Goal: Task Accomplishment & Management: Complete application form

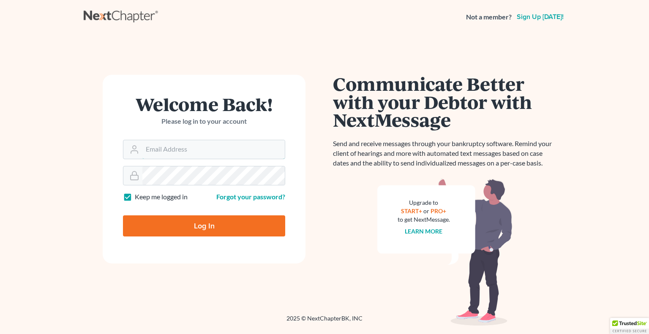
type input "[EMAIL_ADDRESS][DOMAIN_NAME]"
click at [179, 224] on input "Log In" at bounding box center [204, 225] width 162 height 21
type input "Thinking..."
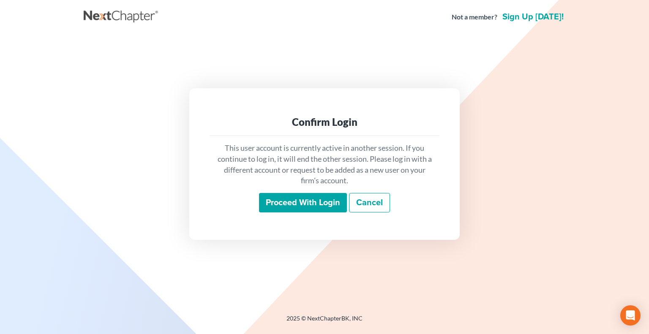
click at [291, 205] on input "Proceed with login" at bounding box center [303, 202] width 88 height 19
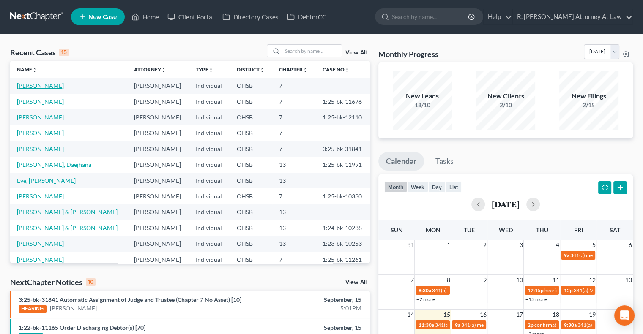
click at [26, 84] on link "[PERSON_NAME]" at bounding box center [40, 85] width 47 height 7
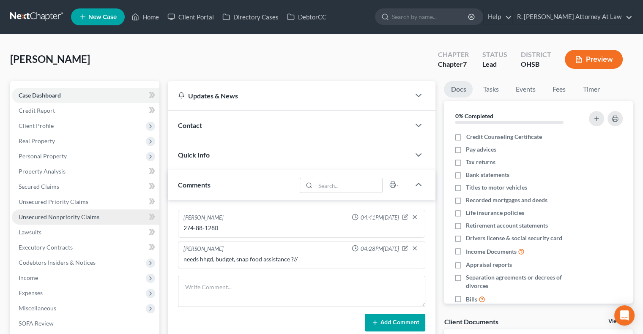
click at [65, 217] on span "Unsecured Nonpriority Claims" at bounding box center [59, 216] width 81 height 7
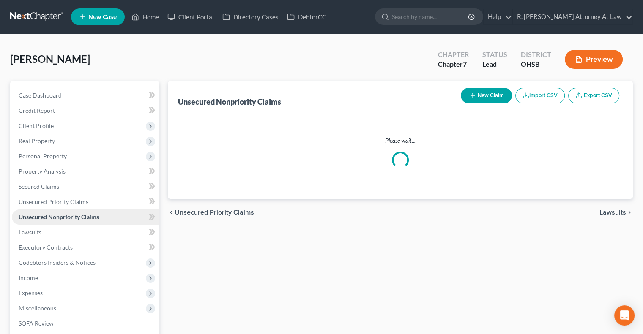
click at [65, 217] on span "Unsecured Nonpriority Claims" at bounding box center [59, 216] width 80 height 7
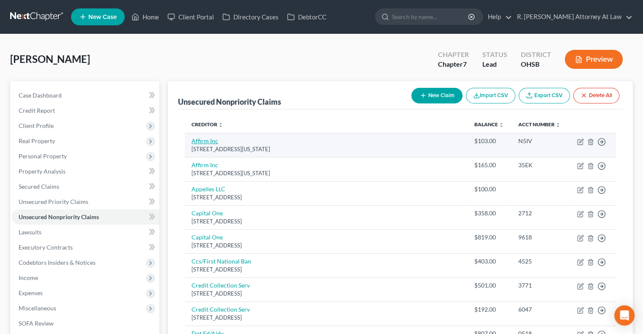
click at [204, 142] on link "Affirm Inc" at bounding box center [204, 140] width 27 height 7
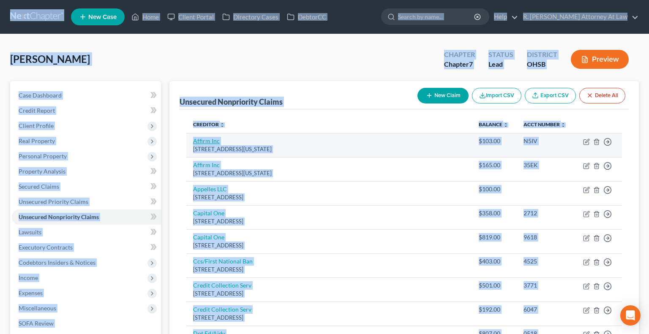
select select "4"
select select "0"
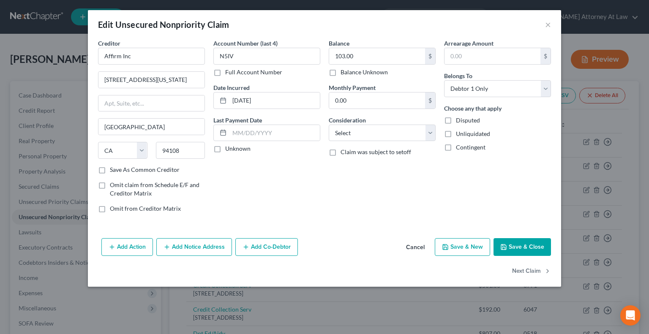
click at [287, 169] on div "Account Number (last 4) N5IV Full Account Number Date Incurred 02-27-2024 Last …" at bounding box center [266, 129] width 115 height 181
click at [369, 126] on select "Select Cable / Satellite Services Collection Agency Credit Card Debt Debt Couns…" at bounding box center [382, 133] width 107 height 17
select select "10"
click at [329, 125] on select "Select Cable / Satellite Services Collection Agency Credit Card Debt Debt Couns…" at bounding box center [382, 133] width 107 height 17
click at [529, 268] on button "Next Claim" at bounding box center [531, 272] width 39 height 18
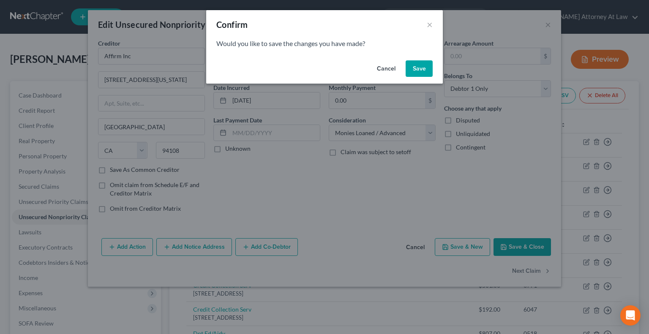
click at [424, 69] on button "Save" at bounding box center [419, 68] width 27 height 17
select select "4"
select select "0"
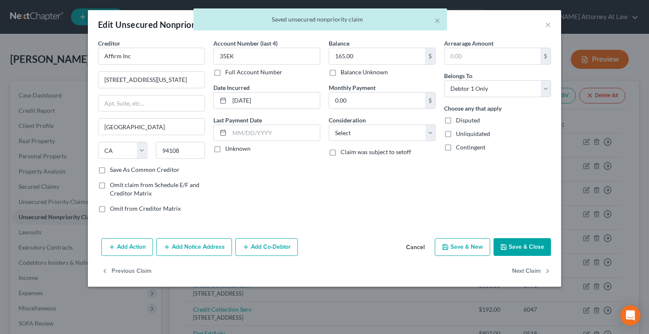
type input "0"
click at [382, 131] on select "Select Cable / Satellite Services Collection Agency Credit Card Debt Debt Couns…" at bounding box center [382, 133] width 107 height 17
select select "10"
click at [329, 125] on select "Select Cable / Satellite Services Collection Agency Credit Card Debt Debt Couns…" at bounding box center [382, 133] width 107 height 17
click at [518, 271] on button "Next Claim" at bounding box center [531, 272] width 39 height 18
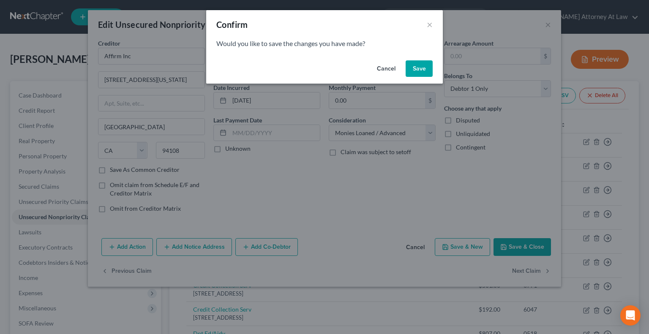
click at [415, 70] on button "Save" at bounding box center [419, 68] width 27 height 17
select select "36"
select select "1"
select select "0"
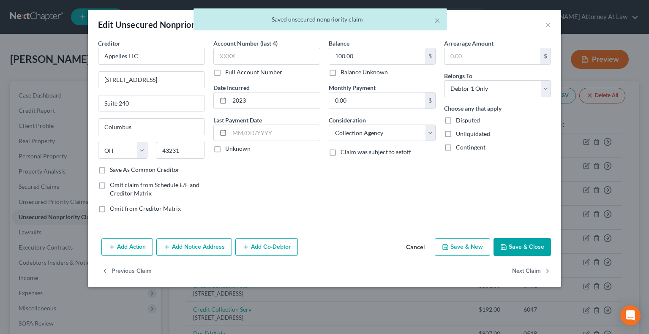
type input "0"
click at [534, 270] on button "Next Claim" at bounding box center [531, 272] width 39 height 18
select select "46"
select select "2"
select select "0"
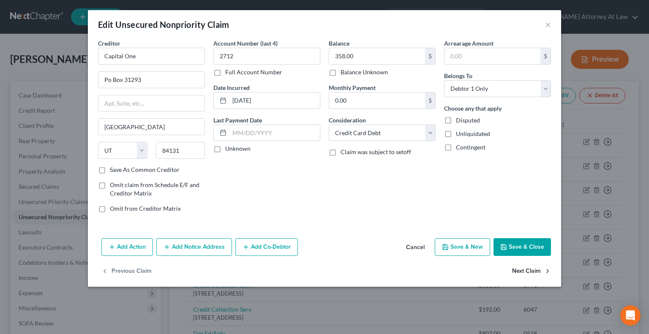
click at [534, 270] on button "Next Claim" at bounding box center [531, 272] width 39 height 18
select select "46"
select select "2"
select select "0"
click at [534, 270] on button "Next Claim" at bounding box center [531, 272] width 39 height 18
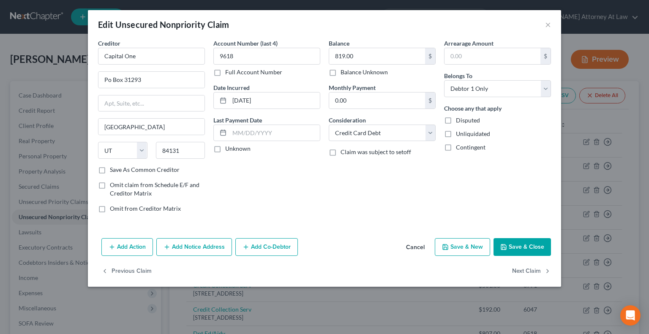
select select "43"
select select "2"
select select "0"
click at [534, 270] on button "Next Claim" at bounding box center [531, 272] width 39 height 18
select select "22"
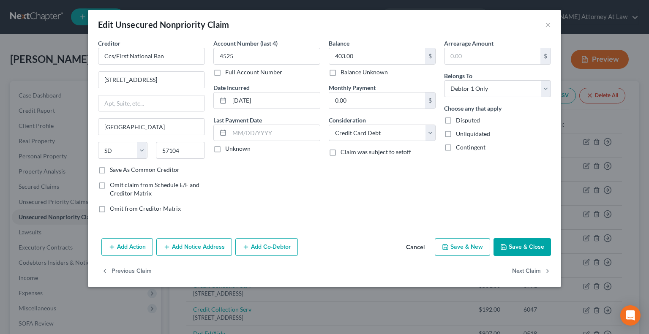
select select "1"
select select "0"
click at [534, 270] on button "Next Claim" at bounding box center [531, 272] width 39 height 18
select select "22"
select select "1"
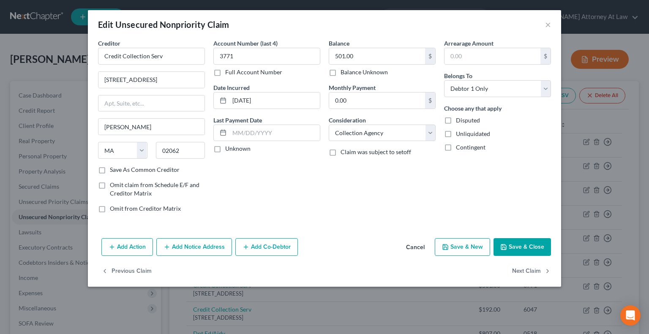
select select "0"
click at [534, 270] on button "Next Claim" at bounding box center [531, 272] width 39 height 18
select select "45"
select select "17"
select select "0"
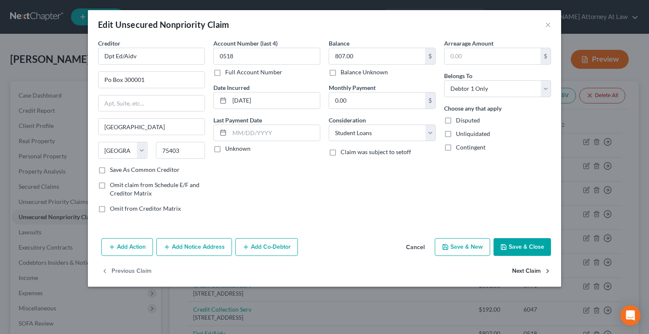
click at [534, 270] on button "Next Claim" at bounding box center [531, 272] width 39 height 18
select select "45"
select select "17"
select select "0"
click at [534, 270] on button "Next Claim" at bounding box center [531, 272] width 39 height 18
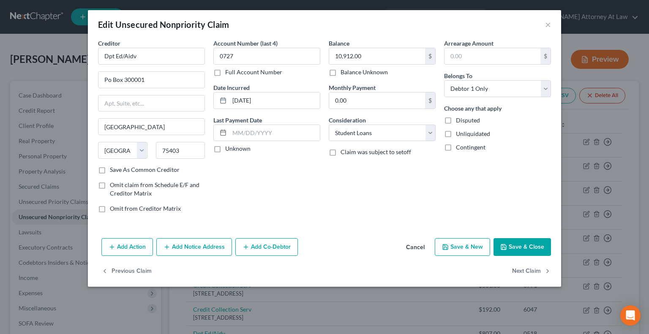
select select "45"
select select "17"
select select "0"
click at [534, 270] on button "Next Claim" at bounding box center [531, 272] width 39 height 18
select select "45"
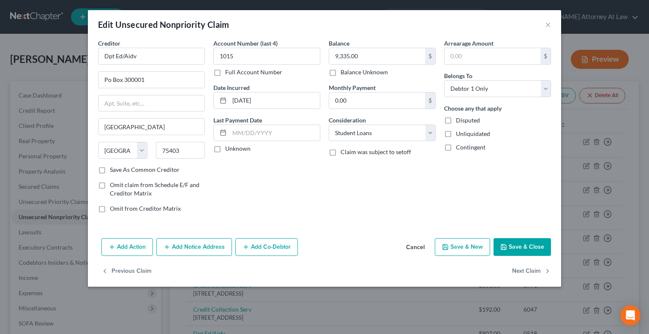
select select "17"
select select "0"
click at [534, 270] on button "Next Claim" at bounding box center [531, 272] width 39 height 18
select select "45"
select select "17"
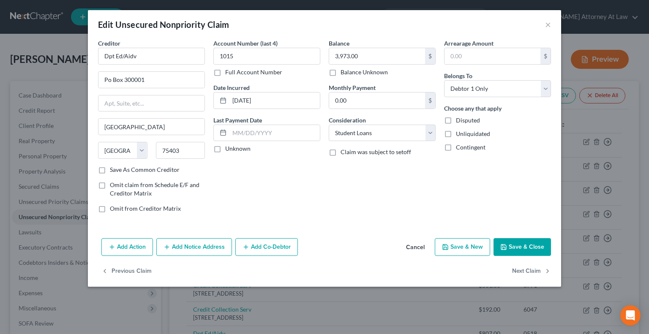
select select "0"
click at [534, 270] on button "Next Claim" at bounding box center [531, 272] width 39 height 18
select select "45"
select select "17"
select select "0"
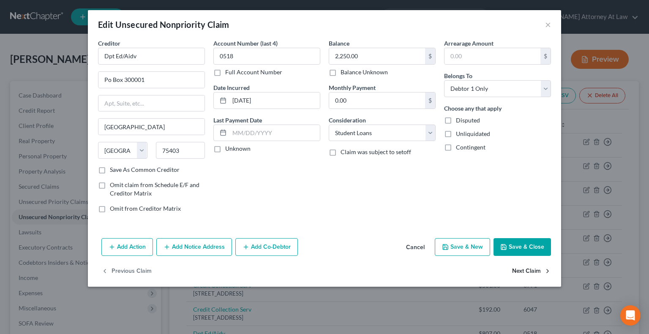
click at [534, 270] on button "Next Claim" at bounding box center [531, 272] width 39 height 18
select select "45"
select select "17"
select select "0"
click at [534, 270] on button "Next Claim" at bounding box center [531, 272] width 39 height 18
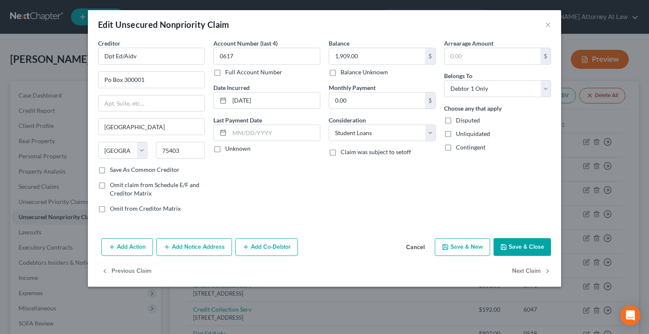
select select "45"
select select "17"
select select "0"
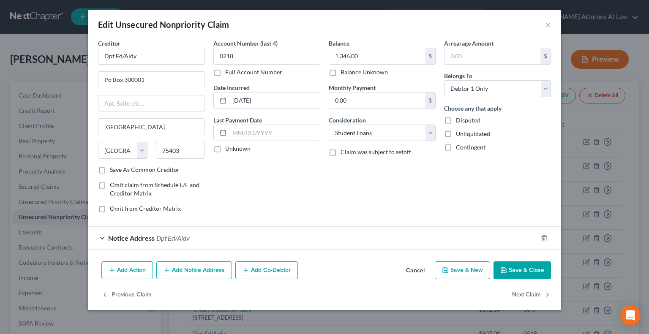
click at [534, 270] on button "Save & Close" at bounding box center [521, 271] width 57 height 18
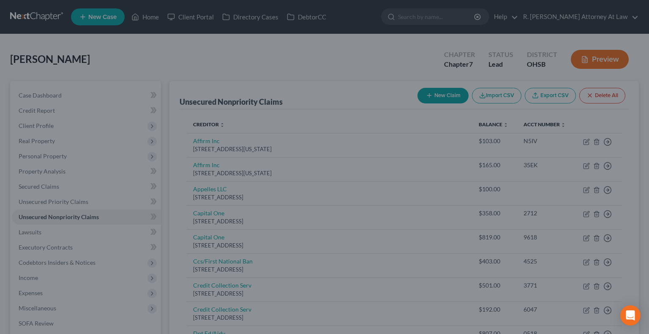
type input "0"
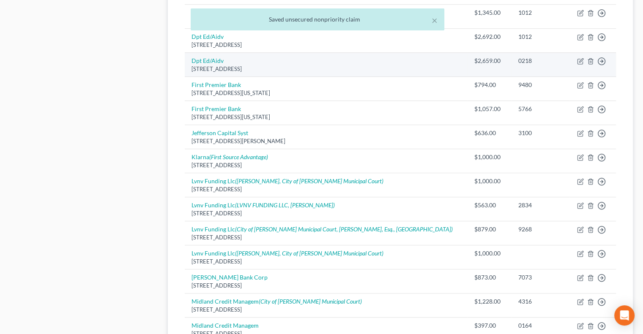
scroll to position [512, 0]
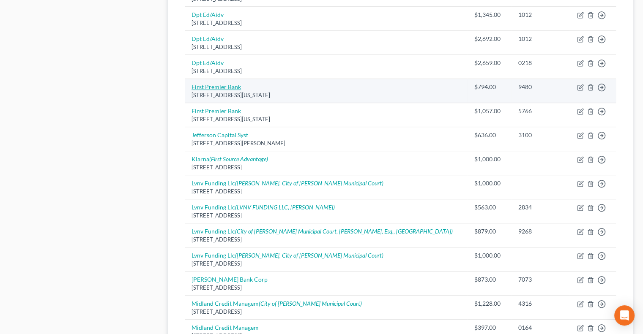
click at [211, 84] on link "First Premier Bank" at bounding box center [215, 86] width 49 height 7
select select "43"
select select "2"
select select "0"
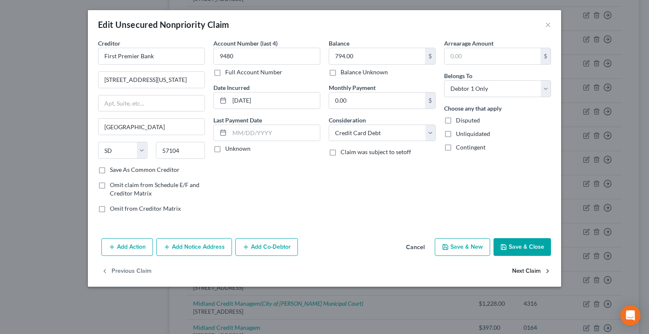
click at [519, 272] on button "Next Claim" at bounding box center [531, 272] width 39 height 18
select select "43"
select select "2"
select select "0"
click at [519, 272] on button "Next Claim" at bounding box center [531, 272] width 39 height 18
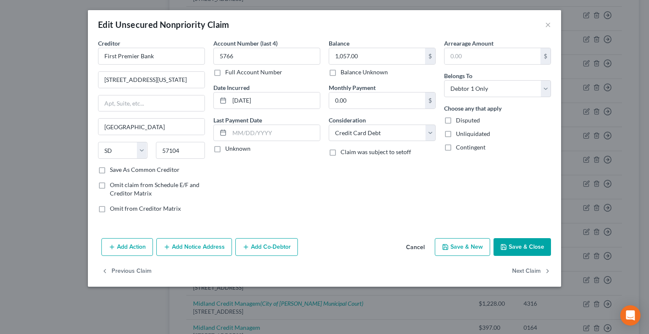
select select "24"
select select "0"
click at [362, 129] on select "Select Cable / Satellite Services Collection Agency Credit Card Debt Debt Couns…" at bounding box center [382, 133] width 107 height 17
select select "10"
click at [329, 125] on select "Select Cable / Satellite Services Collection Agency Credit Card Debt Debt Couns…" at bounding box center [382, 133] width 107 height 17
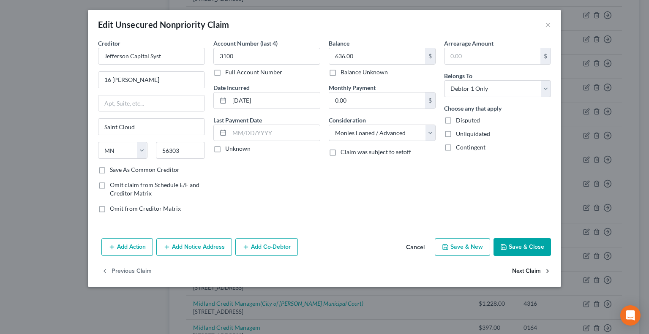
click at [523, 267] on button "Next Claim" at bounding box center [531, 272] width 39 height 18
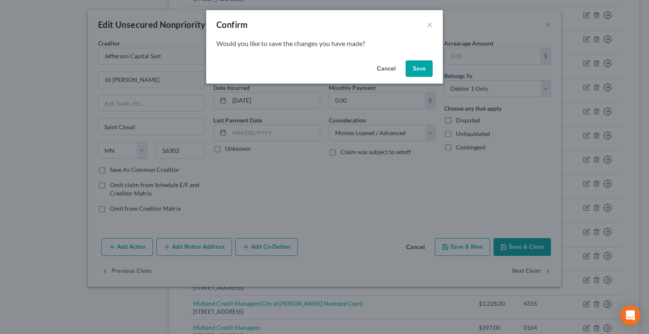
click at [412, 67] on button "Save" at bounding box center [419, 68] width 27 height 17
select select "36"
select select "10"
select select "0"
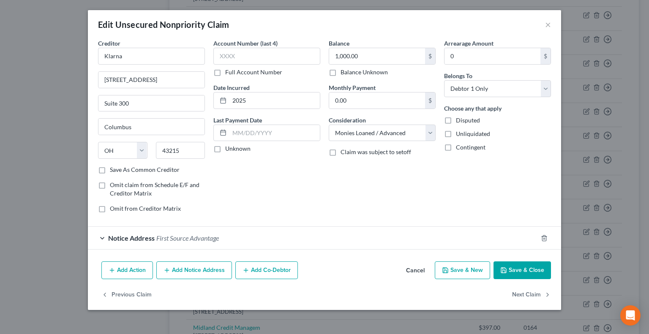
type input "0"
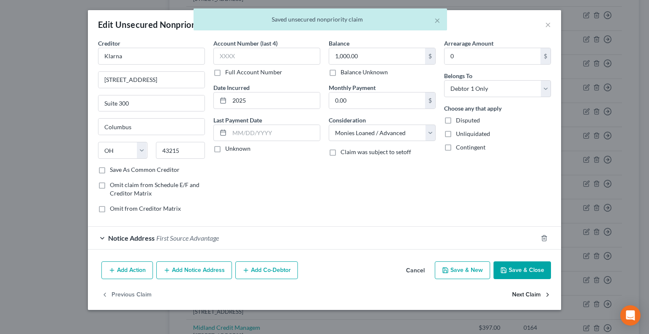
click at [524, 294] on button "Next Claim" at bounding box center [531, 295] width 39 height 18
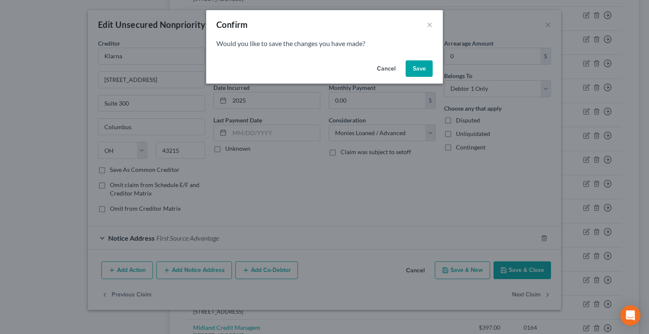
click at [417, 63] on button "Save" at bounding box center [419, 68] width 27 height 17
select select "23"
select select "1"
select select "0"
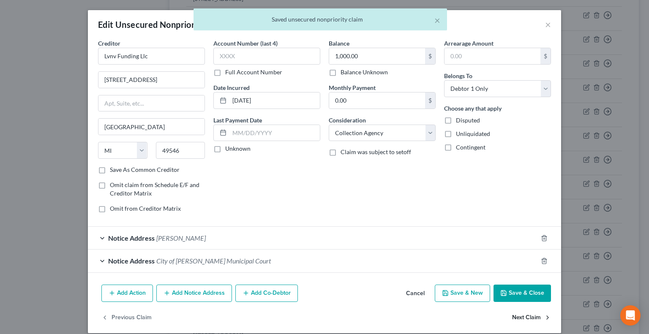
click at [519, 315] on button "Next Claim" at bounding box center [531, 318] width 39 height 18
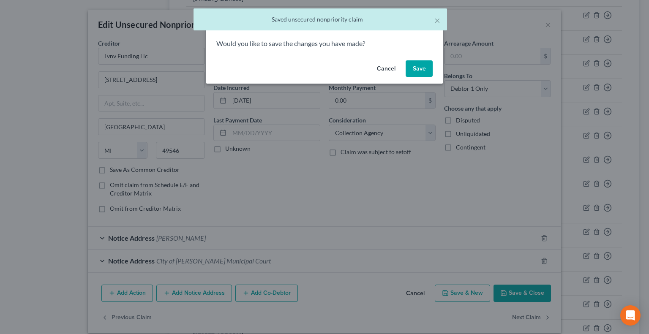
click at [417, 62] on button "Save" at bounding box center [419, 68] width 27 height 17
select select "42"
select select "1"
select select "0"
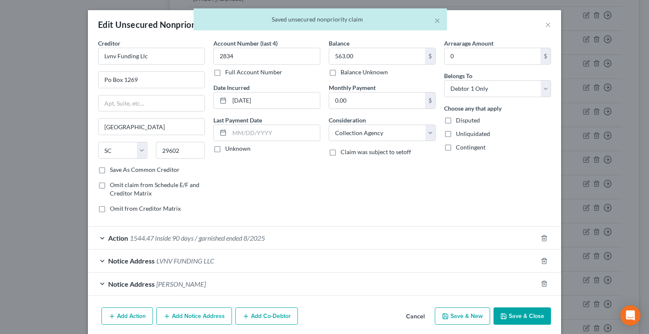
click at [526, 317] on button "Save & Close" at bounding box center [521, 317] width 57 height 18
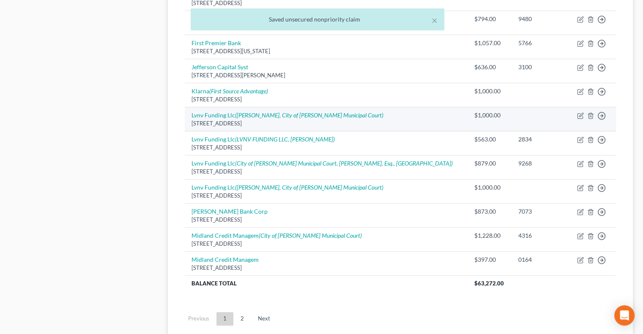
scroll to position [638, 0]
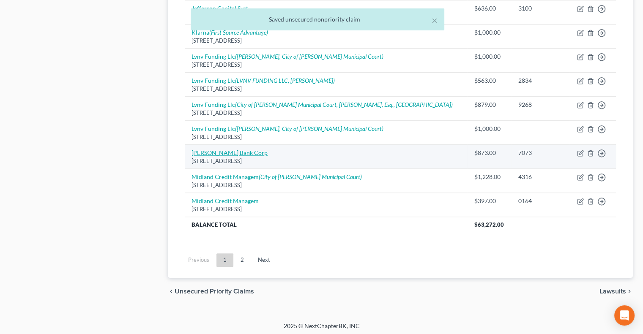
click at [220, 149] on link "Merrick Bank Corp" at bounding box center [229, 152] width 76 height 7
select select "35"
select select "2"
select select "0"
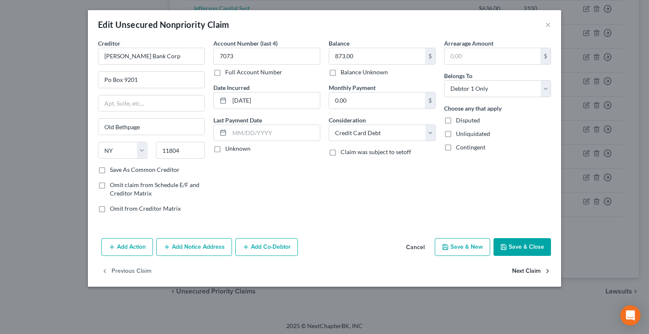
click at [535, 268] on button "Next Claim" at bounding box center [531, 272] width 39 height 18
select select "23"
select select "1"
select select "0"
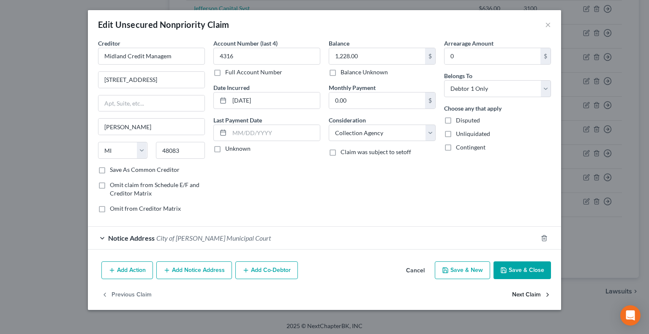
click at [521, 293] on button "Next Claim" at bounding box center [531, 295] width 39 height 18
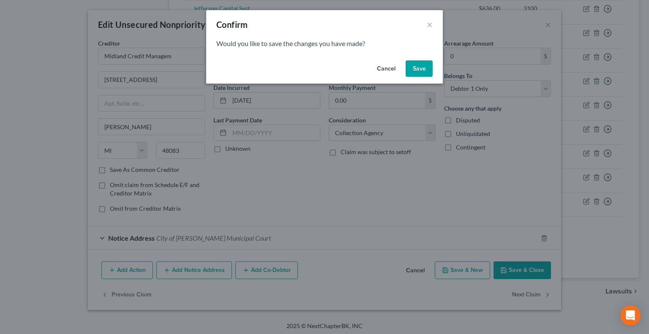
click at [421, 65] on button "Save" at bounding box center [419, 68] width 27 height 17
select select "23"
select select "0"
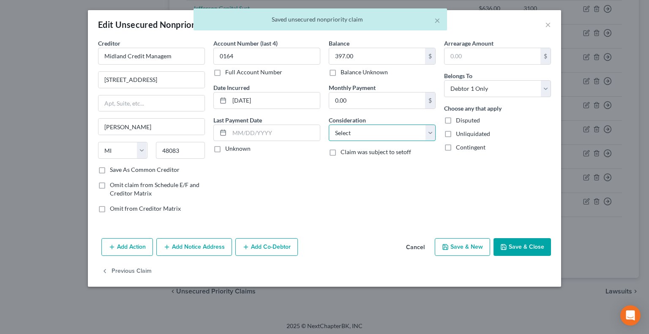
click at [406, 128] on select "Select Cable / Satellite Services Collection Agency Credit Card Debt Debt Couns…" at bounding box center [382, 133] width 107 height 17
click at [329, 125] on select "Select Cable / Satellite Services Collection Agency Credit Card Debt Debt Couns…" at bounding box center [382, 133] width 107 height 17
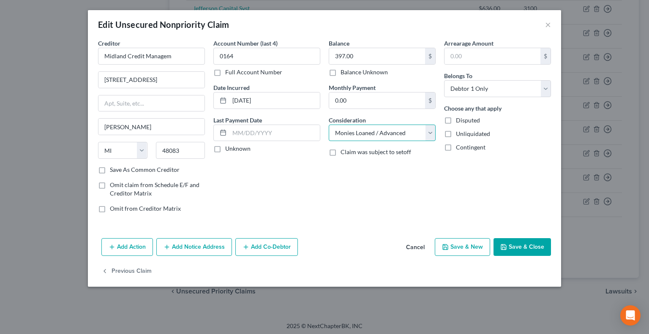
click at [365, 128] on select "Select Cable / Satellite Services Collection Agency Credit Card Debt Debt Couns…" at bounding box center [382, 133] width 107 height 17
select select "1"
click at [329, 125] on select "Select Cable / Satellite Services Collection Agency Credit Card Debt Debt Couns…" at bounding box center [382, 133] width 107 height 17
click at [534, 249] on button "Save & Close" at bounding box center [521, 247] width 57 height 18
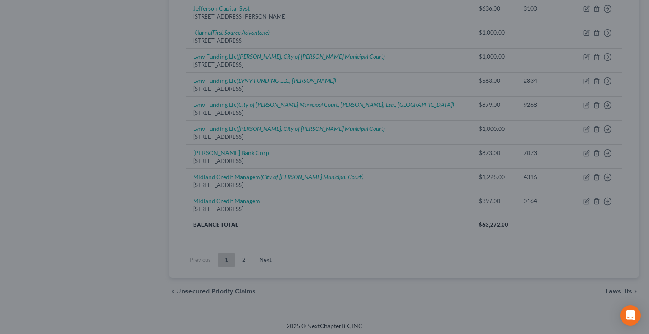
type input "0"
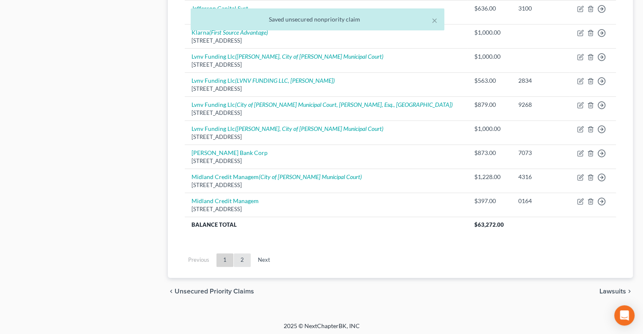
click at [242, 259] on link "2" at bounding box center [242, 260] width 17 height 14
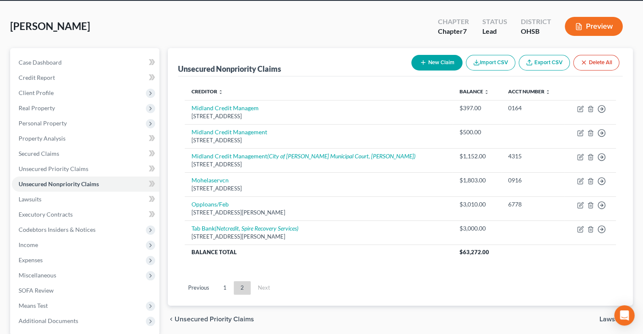
scroll to position [33, 0]
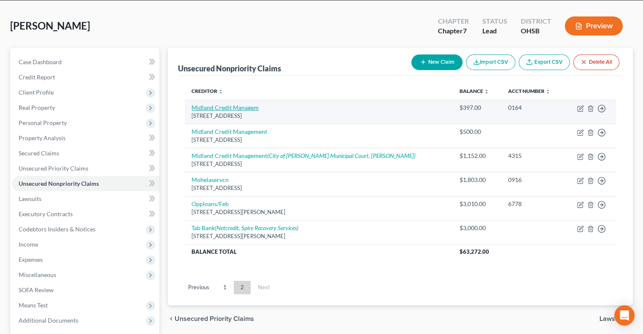
click at [242, 108] on link "Midland Credit Managem" at bounding box center [224, 107] width 67 height 7
select select "23"
select select "1"
select select "0"
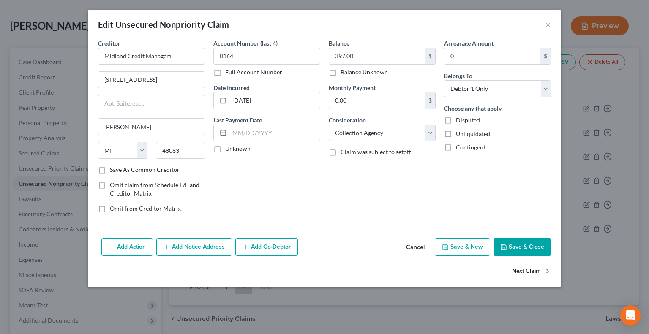
click at [531, 272] on button "Next Claim" at bounding box center [531, 272] width 39 height 18
select select "4"
select select "14"
select select "0"
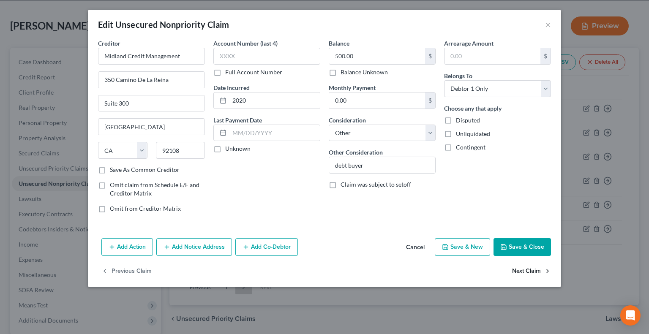
click at [524, 273] on button "Next Claim" at bounding box center [531, 272] width 39 height 18
select select "4"
select select "1"
select select "0"
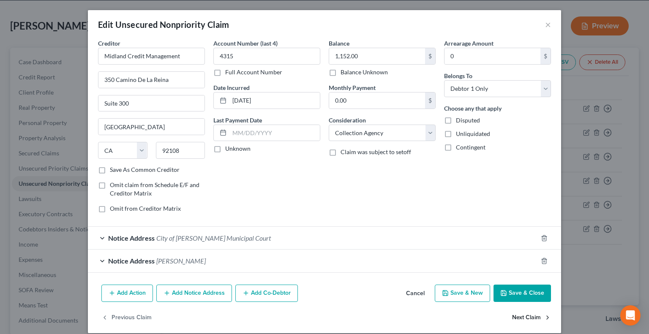
click at [531, 314] on button "Next Claim" at bounding box center [531, 318] width 39 height 18
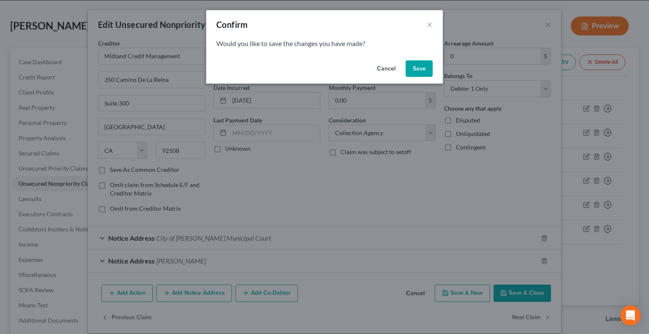
click at [419, 68] on button "Save" at bounding box center [419, 68] width 27 height 17
select select "26"
select select "17"
select select "0"
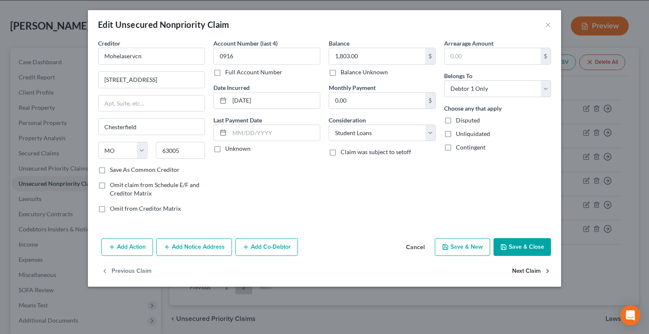
click at [529, 273] on button "Next Claim" at bounding box center [531, 272] width 39 height 18
select select "14"
select select "0"
click at [355, 133] on select "Select Cable / Satellite Services Collection Agency Credit Card Debt Debt Couns…" at bounding box center [382, 133] width 107 height 17
select select "10"
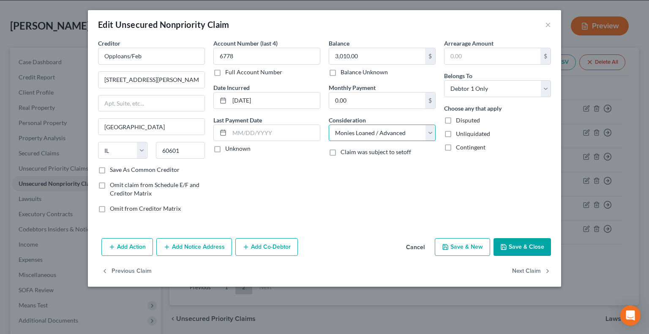
click at [329, 125] on select "Select Cable / Satellite Services Collection Agency Credit Card Debt Debt Couns…" at bounding box center [382, 133] width 107 height 17
click at [526, 269] on button "Next Claim" at bounding box center [531, 272] width 39 height 18
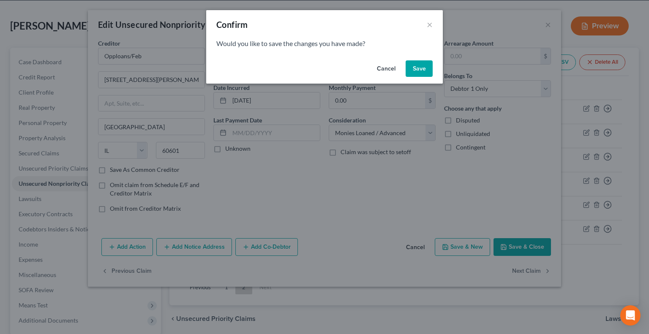
click at [419, 69] on button "Save" at bounding box center [419, 68] width 27 height 17
select select "46"
select select "10"
select select "0"
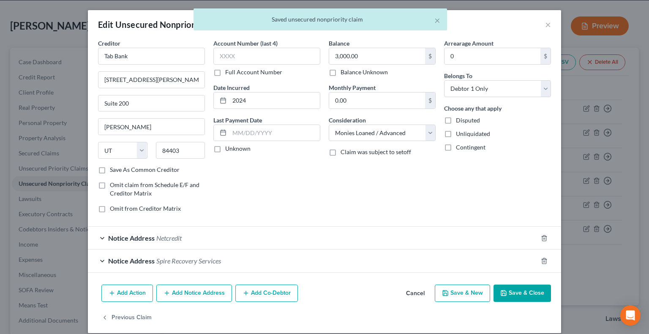
click at [521, 293] on button "Save & Close" at bounding box center [521, 294] width 57 height 18
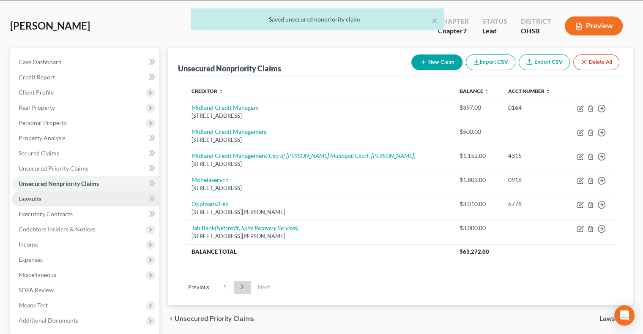
click at [35, 196] on span "Lawsuits" at bounding box center [30, 198] width 23 height 7
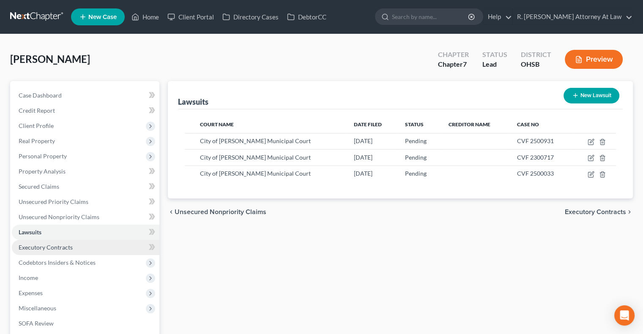
click at [32, 249] on span "Executory Contracts" at bounding box center [46, 247] width 54 height 7
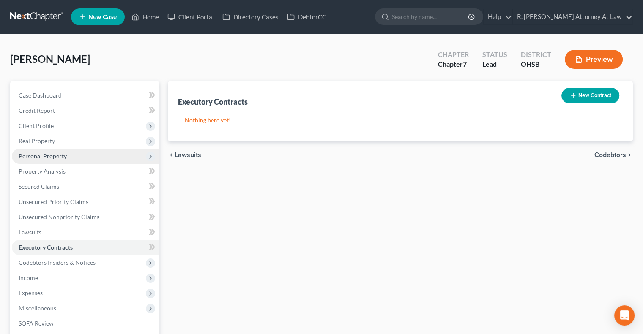
click at [30, 154] on span "Personal Property" at bounding box center [43, 156] width 48 height 7
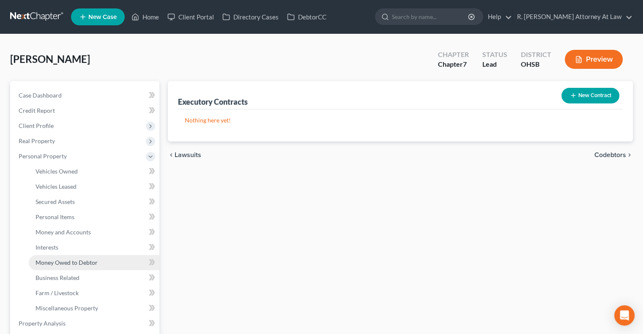
click at [46, 260] on span "Money Owed to Debtor" at bounding box center [66, 262] width 62 height 7
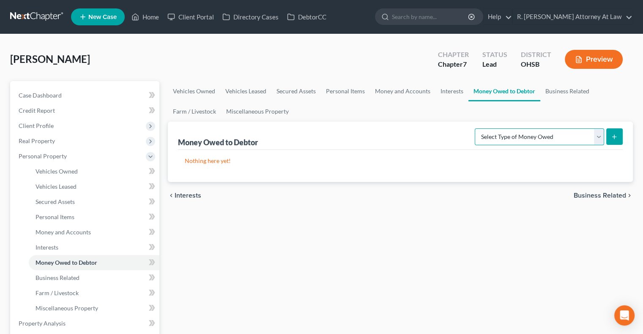
click at [524, 135] on select "Select Type of Money Owed Accounts Receivable Alimony Child Support Claims Agai…" at bounding box center [538, 136] width 129 height 17
select select "other_contingent_and_unliquidated_claims"
click at [476, 128] on select "Select Type of Money Owed Accounts Receivable Alimony Child Support Claims Agai…" at bounding box center [538, 136] width 129 height 17
click at [618, 137] on button "submit" at bounding box center [614, 136] width 16 height 16
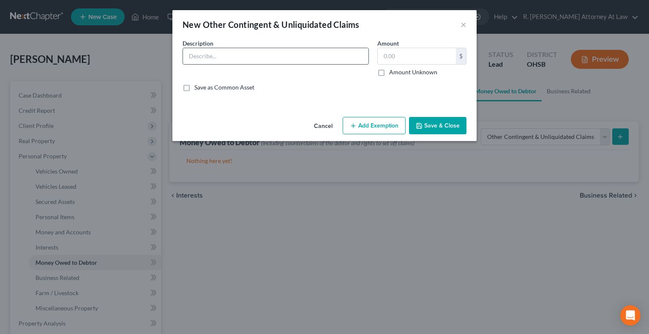
click at [202, 58] on input "text" at bounding box center [275, 56] width 185 height 16
click at [433, 122] on button "Save & Close" at bounding box center [437, 126] width 57 height 18
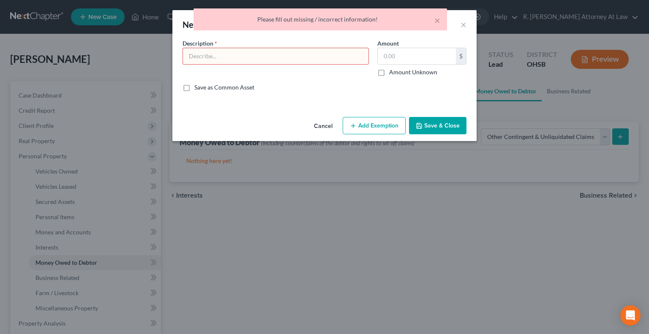
click at [198, 55] on input "text" at bounding box center [275, 56] width 185 height 16
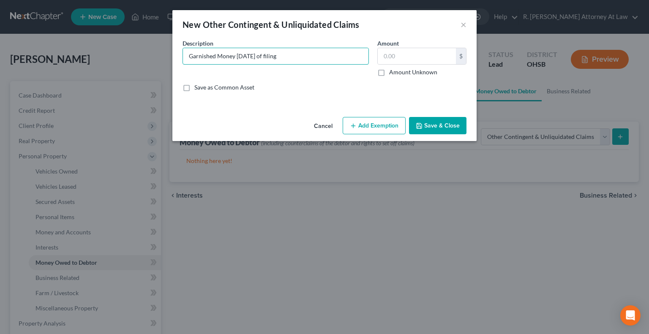
type input "Garnished Money within 90 days of filing"
click at [434, 124] on button "Save & Close" at bounding box center [437, 126] width 57 height 18
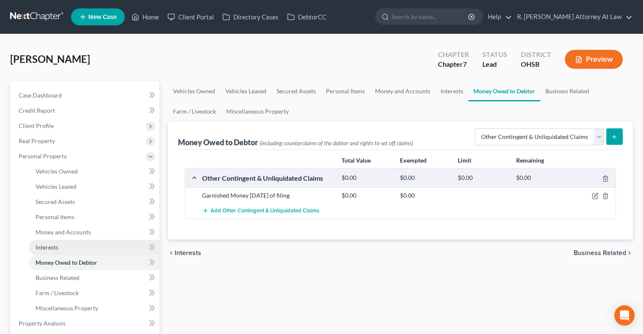
click at [42, 246] on span "Interests" at bounding box center [46, 247] width 23 height 7
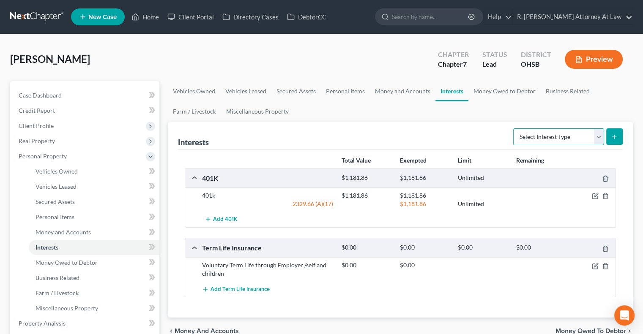
click at [527, 138] on select "Select Interest Type 401K Annuity Bond Education IRA Government Bond Government…" at bounding box center [558, 136] width 91 height 17
click at [357, 107] on ul "Vehicles Owned Vehicles Leased Secured Assets Personal Items Money and Accounts…" at bounding box center [400, 101] width 465 height 41
click at [72, 263] on span "Money Owed to Debtor" at bounding box center [66, 262] width 62 height 7
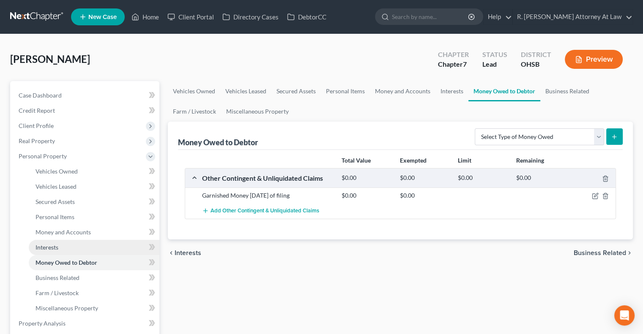
click at [45, 245] on span "Interests" at bounding box center [46, 247] width 23 height 7
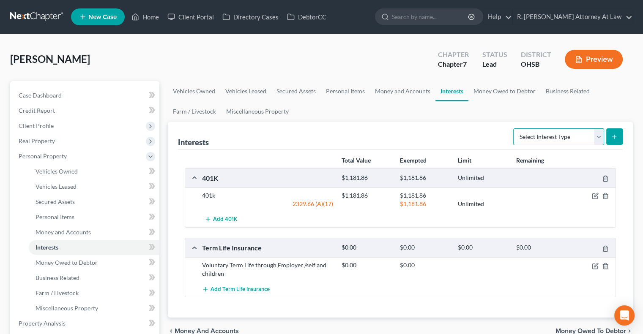
click at [534, 133] on select "Select Interest Type 401K Annuity Bond Education IRA Government Bond Government…" at bounding box center [558, 136] width 91 height 17
select select "government_bond"
click at [514, 128] on select "Select Interest Type 401K Annuity Bond Education IRA Government Bond Government…" at bounding box center [558, 136] width 91 height 17
click at [524, 131] on select "Select Interest Type 401K Annuity Bond Education IRA Government Bond Government…" at bounding box center [558, 136] width 91 height 17
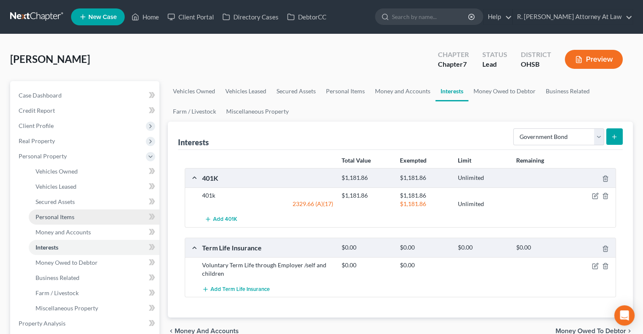
click at [43, 213] on link "Personal Items" at bounding box center [94, 217] width 131 height 15
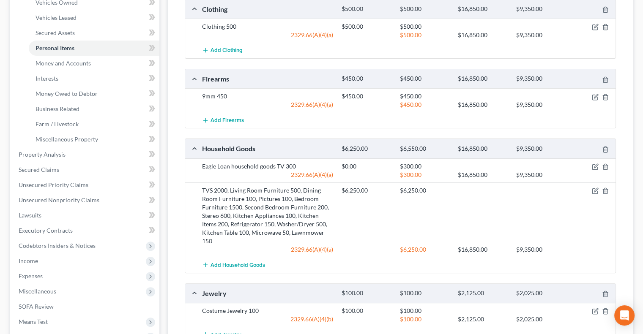
scroll to position [84, 0]
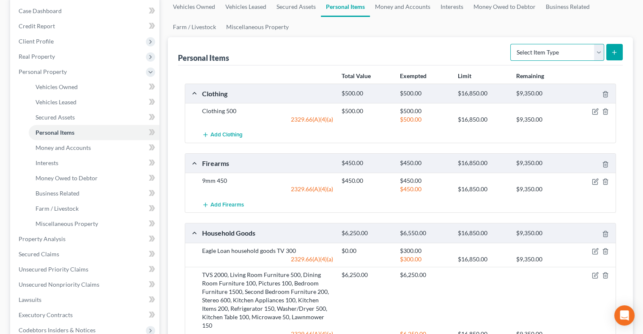
click at [549, 55] on select "Select Item Type Clothing Collectibles Of Value Electronics Firearms Household …" at bounding box center [557, 52] width 94 height 17
click at [46, 150] on span "Money and Accounts" at bounding box center [62, 147] width 55 height 7
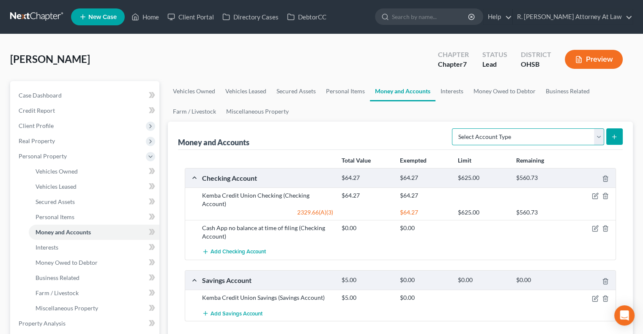
click at [507, 137] on select "Select Account Type Brokerage Cash on Hand Certificates of Deposit Checking Acc…" at bounding box center [528, 136] width 152 height 17
drag, startPoint x: 318, startPoint y: 115, endPoint x: 292, endPoint y: 114, distance: 26.6
click at [318, 115] on ul "Vehicles Owned Vehicles Leased Secured Assets Personal Items Money and Accounts…" at bounding box center [400, 101] width 465 height 41
click at [61, 261] on span "Money Owed to Debtor" at bounding box center [66, 262] width 62 height 7
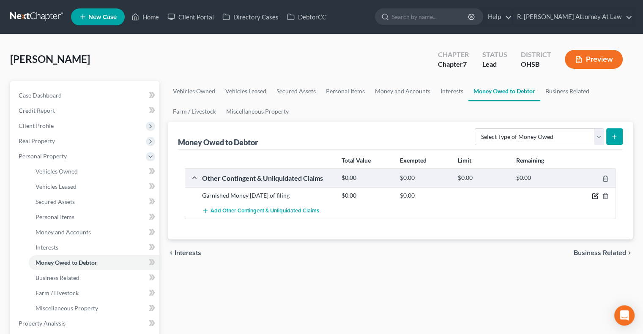
drag, startPoint x: 592, startPoint y: 196, endPoint x: 580, endPoint y: 189, distance: 13.8
click at [591, 196] on icon "button" at bounding box center [594, 196] width 7 height 7
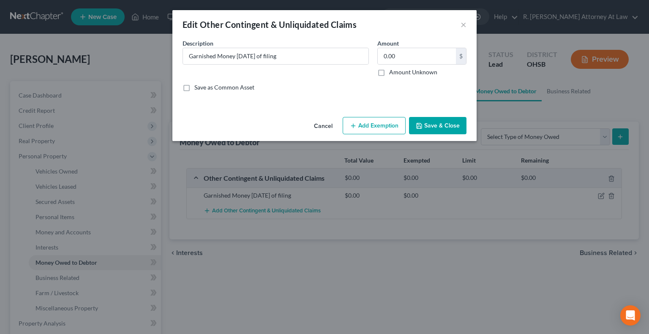
click at [321, 125] on button "Cancel" at bounding box center [323, 126] width 32 height 17
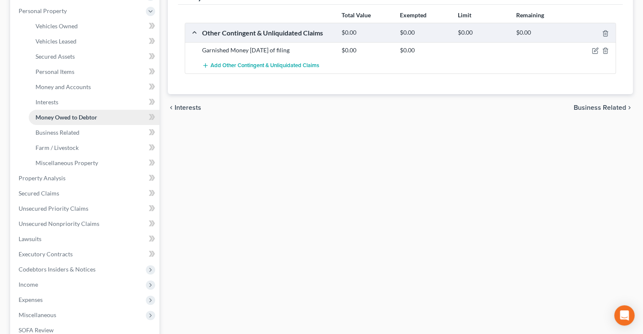
scroll to position [169, 0]
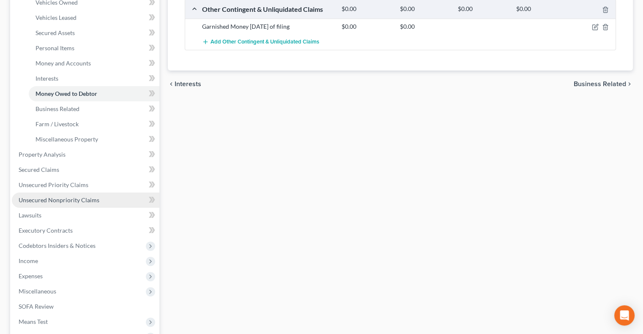
click at [49, 200] on span "Unsecured Nonpriority Claims" at bounding box center [59, 199] width 81 height 7
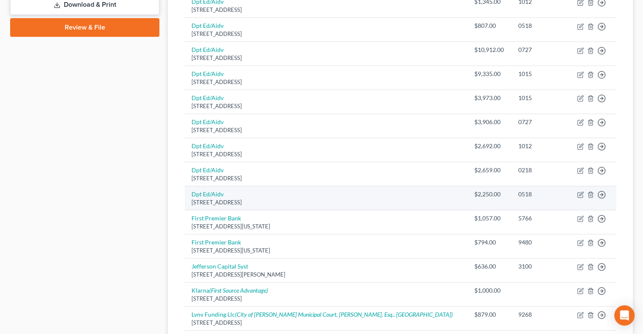
scroll to position [549, 0]
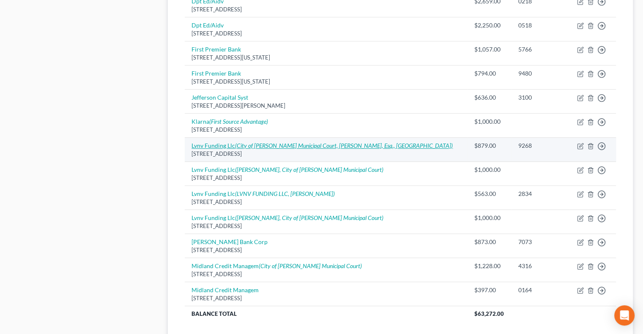
click at [221, 143] on link "Lvnv Funding Llc (City of Hamilton Municipal Court, Andrew Beier, Esq., Lvnv)" at bounding box center [321, 145] width 261 height 7
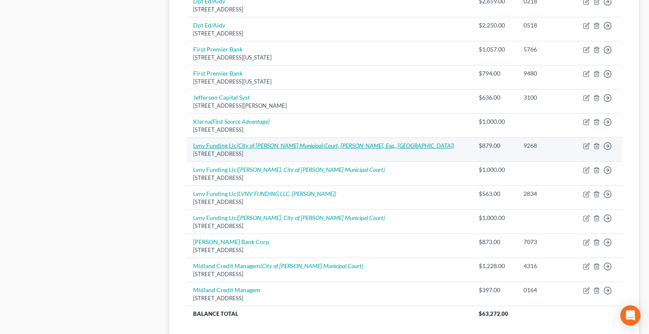
select select "42"
select select "0"
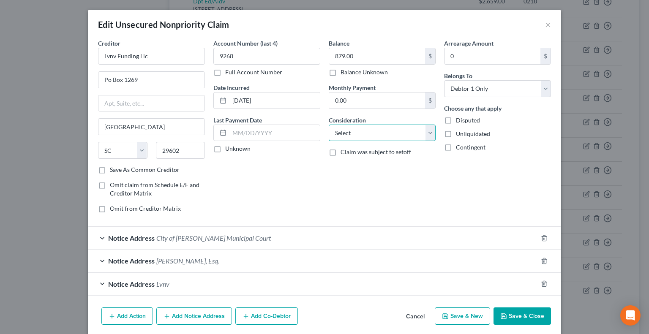
click at [341, 131] on select "Select Cable / Satellite Services Collection Agency Credit Card Debt Debt Couns…" at bounding box center [382, 133] width 107 height 17
select select "1"
click at [329, 125] on select "Select Cable / Satellite Services Collection Agency Credit Card Debt Debt Couns…" at bounding box center [382, 133] width 107 height 17
click at [523, 317] on button "Save & Close" at bounding box center [521, 317] width 57 height 18
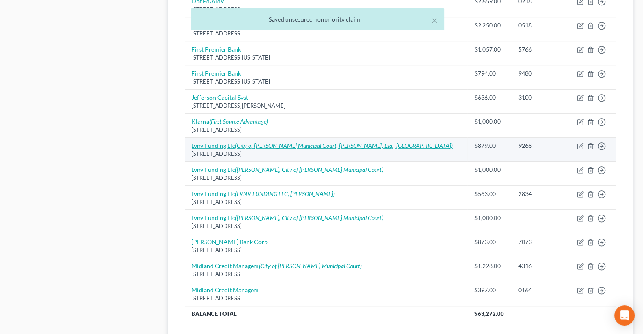
click at [207, 143] on link "Lvnv Funding Llc (City of Hamilton Municipal Court, Andrew Beier, Esq., Lvnv)" at bounding box center [321, 145] width 261 height 7
select select "42"
select select "1"
select select "0"
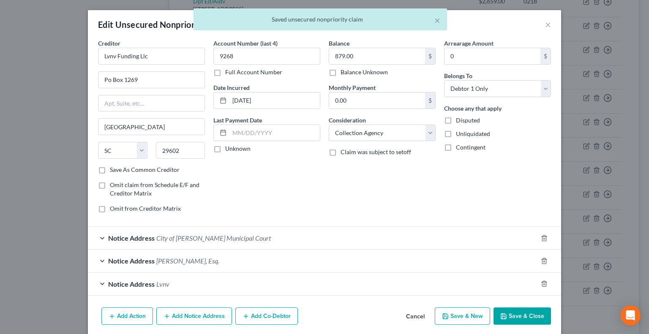
click at [514, 317] on button "Save & Close" at bounding box center [521, 317] width 57 height 18
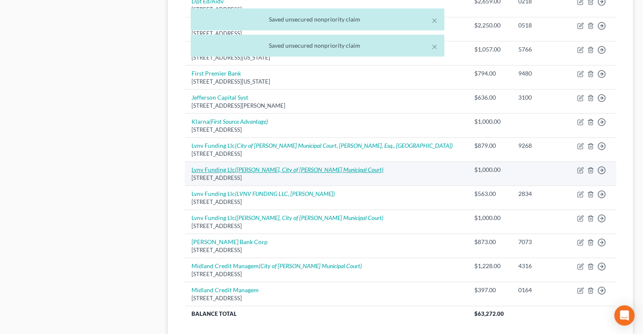
click at [203, 168] on link "Lvnv Funding Llc (David Bokor, City of Hamilton Municipal Court)" at bounding box center [287, 169] width 192 height 7
select select "23"
select select "1"
select select "0"
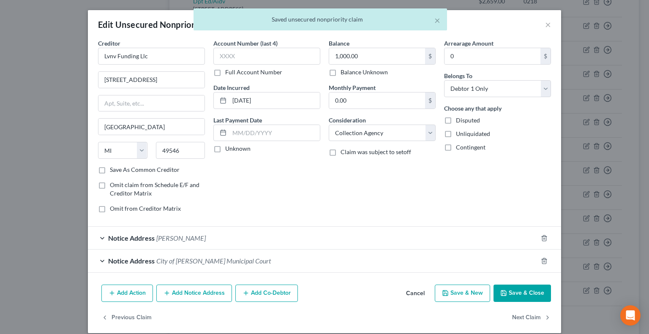
click at [520, 290] on button "Save & Close" at bounding box center [521, 294] width 57 height 18
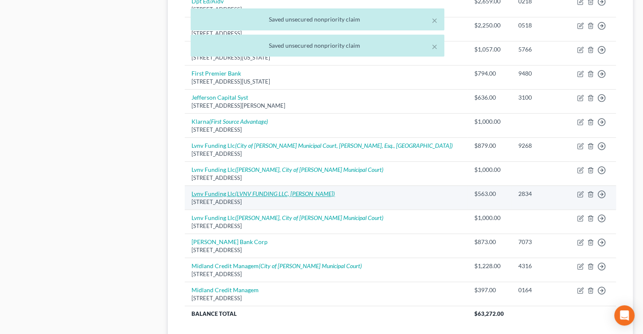
click at [218, 194] on link "Lvnv Funding Llc (LVNV FUNDING LLC, Megan Urban)" at bounding box center [262, 193] width 143 height 7
select select "42"
select select "1"
select select "0"
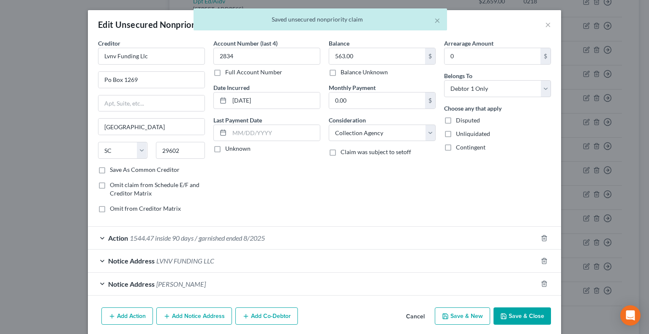
drag, startPoint x: 507, startPoint y: 313, endPoint x: 490, endPoint y: 299, distance: 22.2
click at [507, 313] on button "Save & Close" at bounding box center [521, 317] width 57 height 18
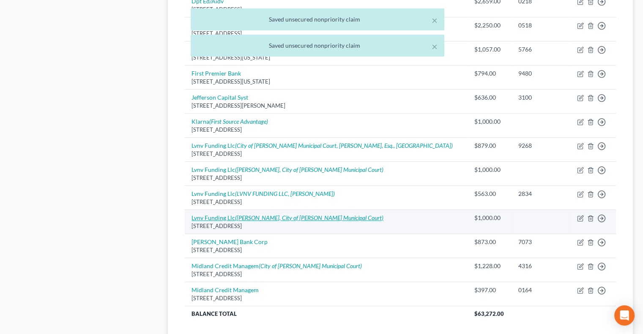
click at [202, 214] on link "Lvnv Funding Llc (David Bokor, City of Hamilton Municipal Court)" at bounding box center [287, 217] width 192 height 7
select select "42"
select select "1"
select select "0"
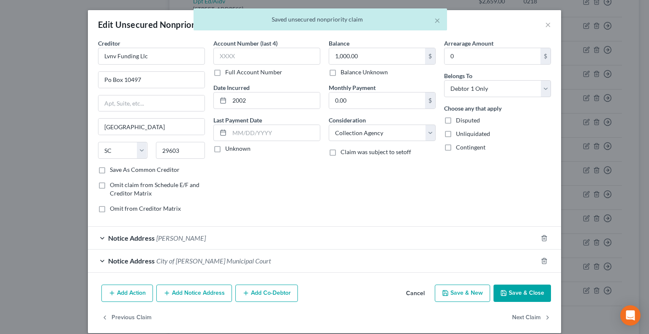
click at [542, 290] on button "Save & Close" at bounding box center [521, 294] width 57 height 18
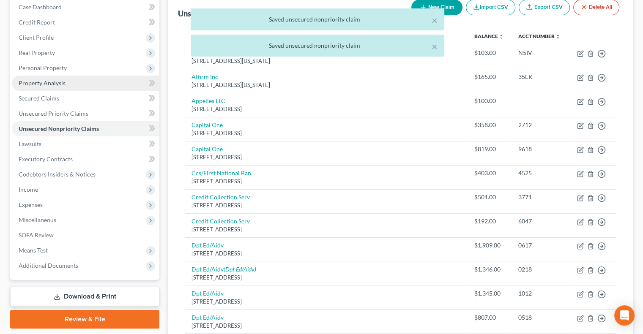
scroll to position [84, 0]
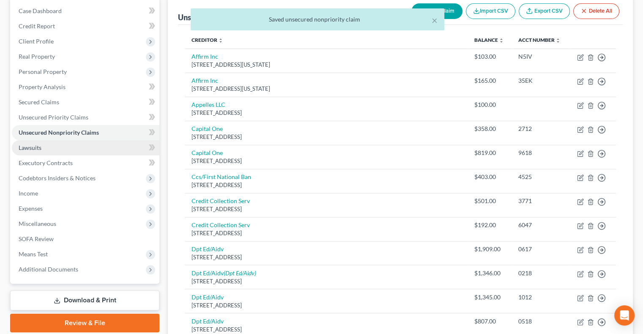
click at [32, 143] on link "Lawsuits" at bounding box center [85, 147] width 147 height 15
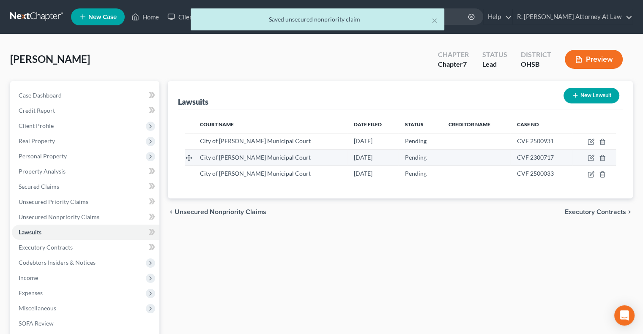
scroll to position [84, 0]
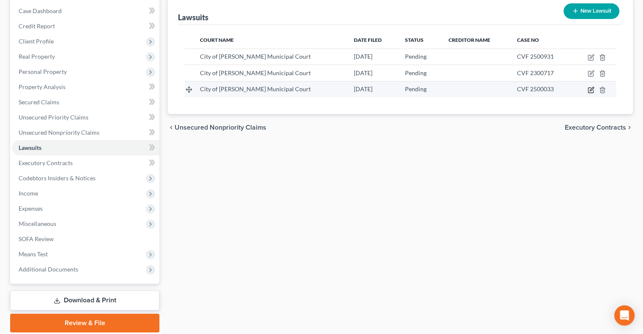
click at [590, 89] on icon "button" at bounding box center [590, 90] width 7 height 7
select select "36"
select select "0"
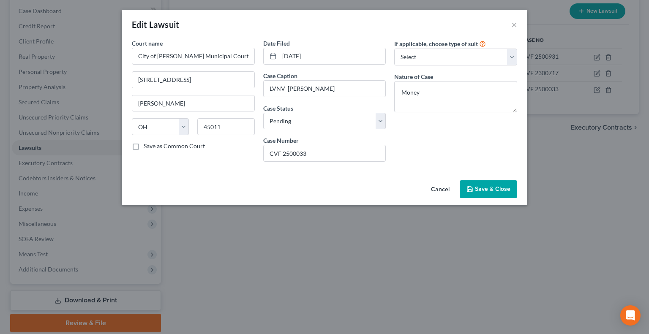
click at [485, 190] on span "Save & Close" at bounding box center [492, 188] width 35 height 7
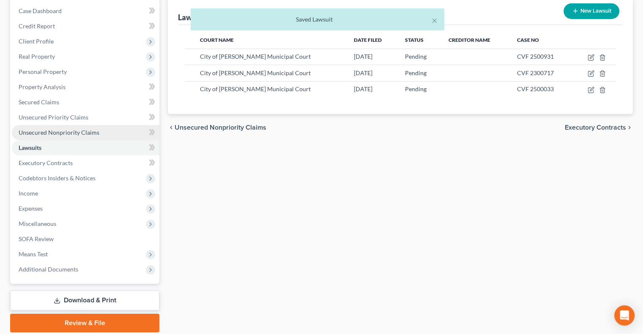
click at [23, 131] on span "Unsecured Nonpriority Claims" at bounding box center [59, 132] width 81 height 7
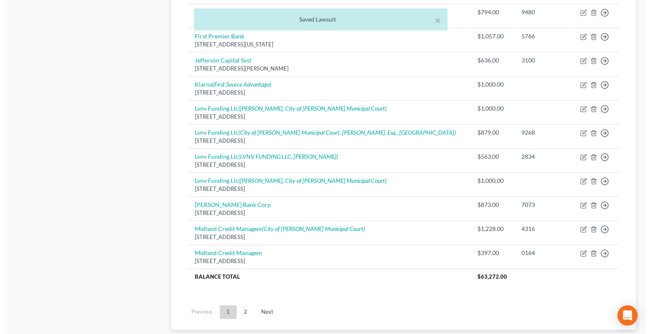
scroll to position [638, 0]
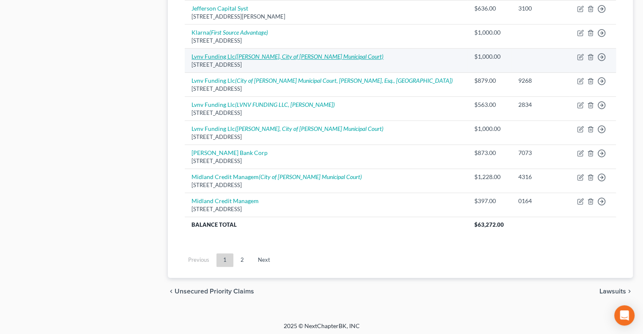
click at [204, 53] on link "Lvnv Funding Llc (David Bokor, City of Hamilton Municipal Court)" at bounding box center [287, 56] width 192 height 7
select select "23"
select select "1"
select select "0"
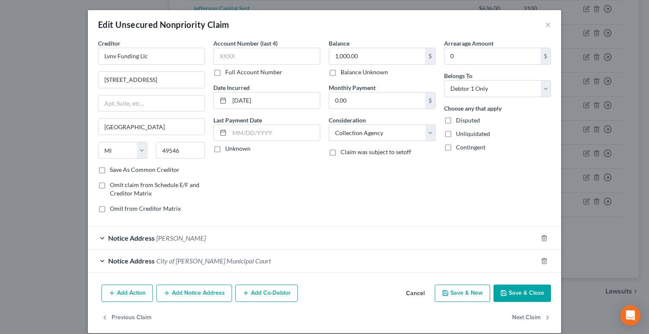
click at [510, 292] on button "Save & Close" at bounding box center [521, 294] width 57 height 18
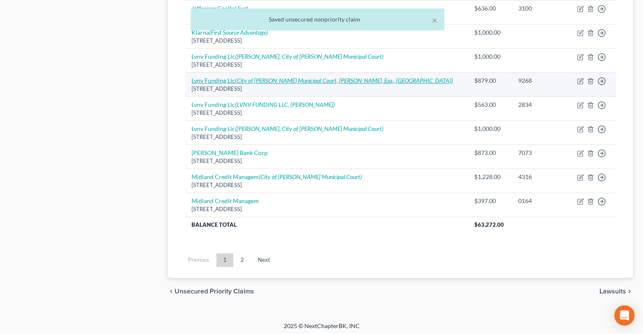
click at [236, 77] on icon "(City of Hamilton Municipal Court, Andrew Beier, Esq., Lvnv)" at bounding box center [344, 80] width 218 height 7
select select "42"
select select "1"
select select "0"
select select "24"
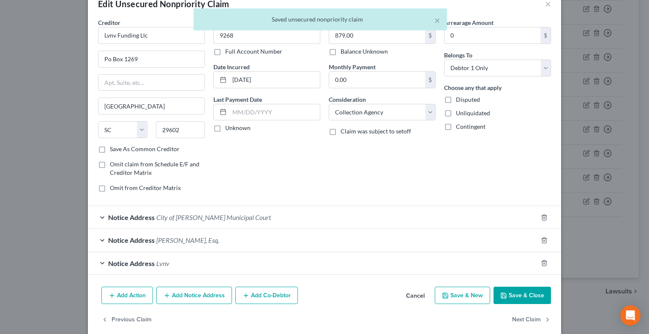
scroll to position [30, 0]
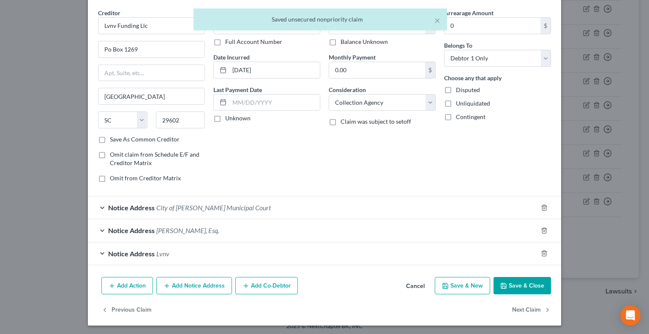
click at [294, 247] on div "Notice Address Lvnv" at bounding box center [313, 253] width 450 height 22
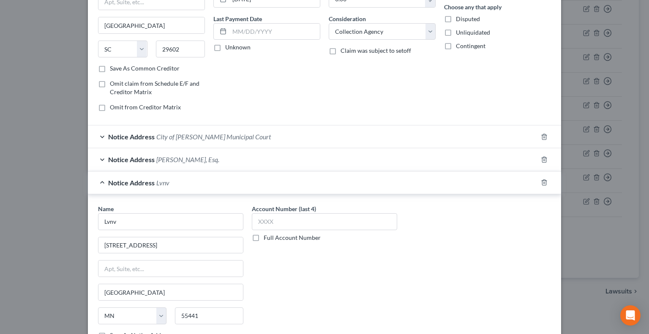
scroll to position [189, 0]
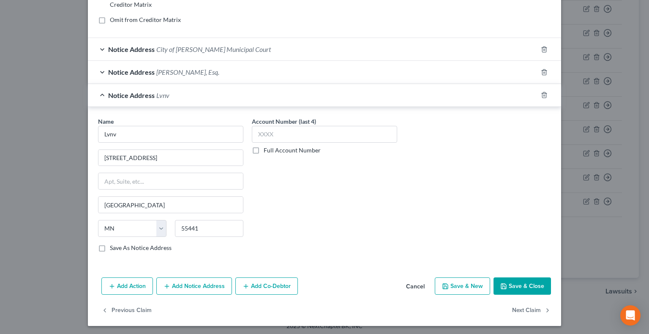
click at [508, 282] on button "Save & Close" at bounding box center [521, 287] width 57 height 18
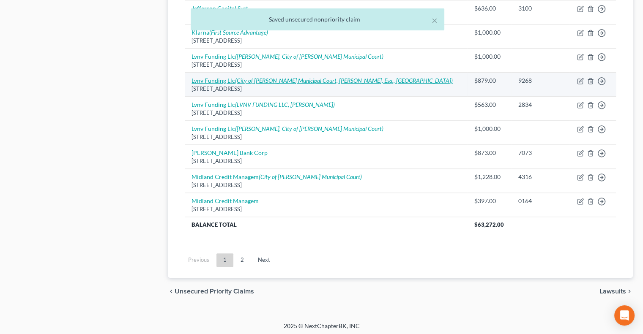
click at [218, 77] on link "Lvnv Funding Llc (City of Hamilton Municipal Court, Andrew Beier, Esq., Lvnv)" at bounding box center [321, 80] width 261 height 7
select select "42"
select select "1"
select select "0"
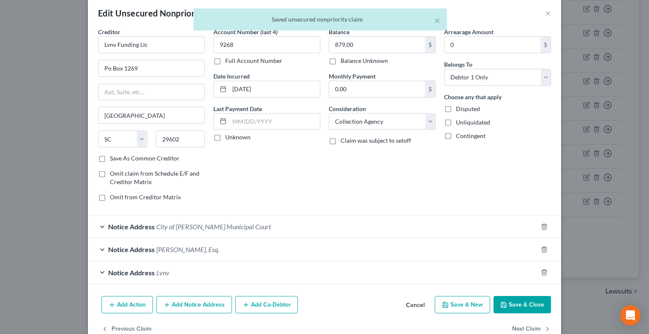
scroll to position [30, 0]
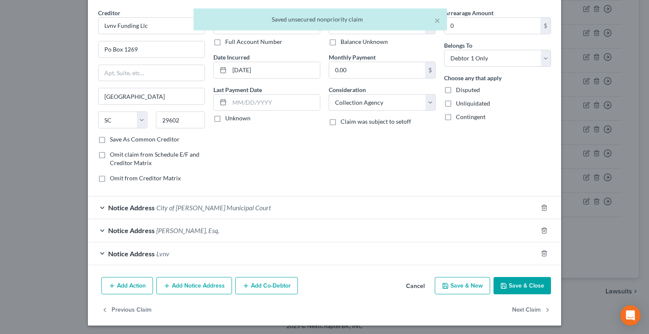
click at [501, 286] on icon "button" at bounding box center [503, 285] width 5 height 5
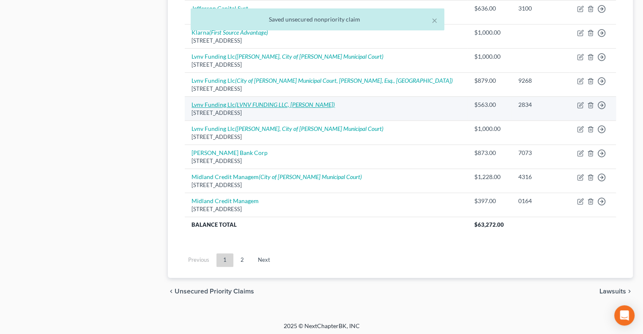
click at [212, 104] on link "Lvnv Funding Llc (LVNV FUNDING LLC, Megan Urban)" at bounding box center [262, 104] width 143 height 7
select select "42"
select select "1"
select select "0"
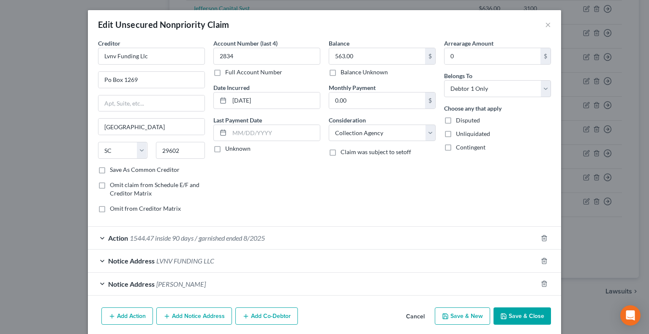
click at [242, 237] on span "1544.47 inside 90 days / garnished ended 8/2025" at bounding box center [197, 238] width 135 height 8
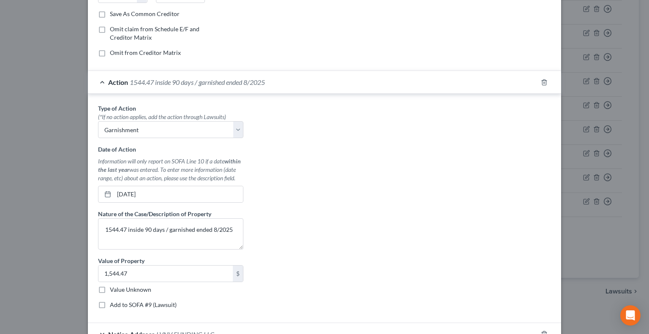
scroll to position [169, 0]
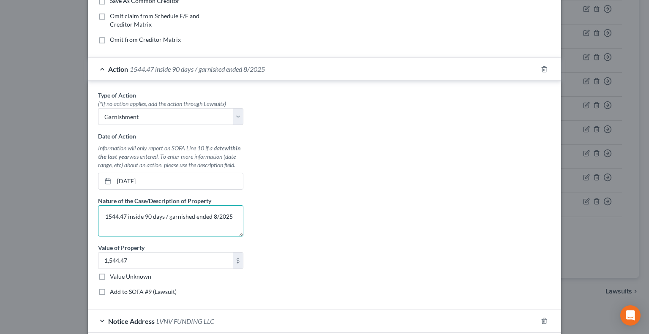
drag, startPoint x: 229, startPoint y: 215, endPoint x: 101, endPoint y: 213, distance: 128.0
click at [101, 213] on textarea "1544.47 inside 90 days / garnished ended 8/2025" at bounding box center [170, 220] width 145 height 31
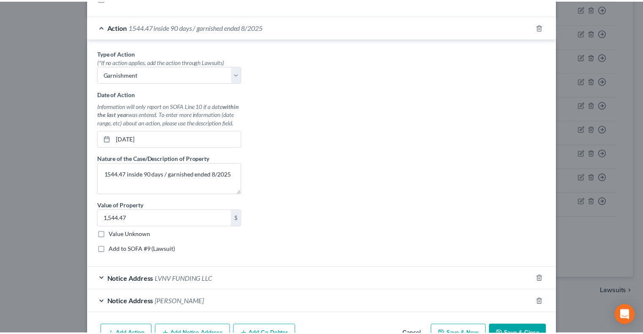
scroll to position [259, 0]
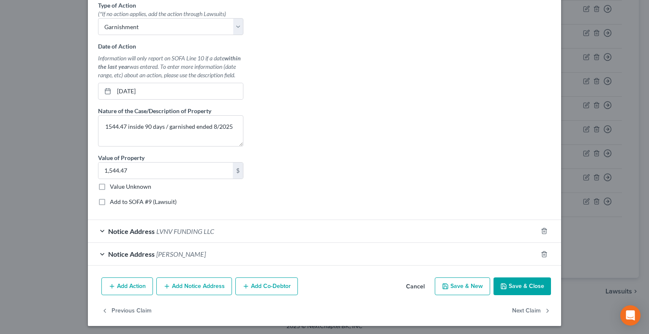
click at [527, 287] on button "Save & Close" at bounding box center [521, 287] width 57 height 18
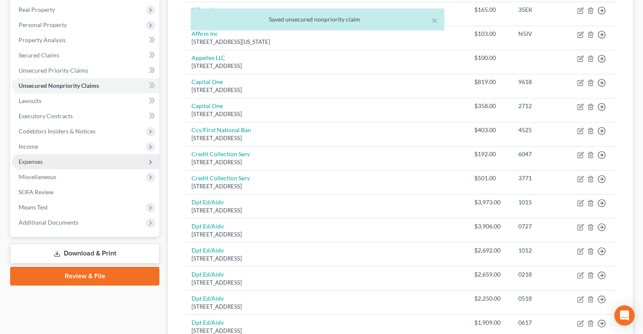
scroll to position [0, 0]
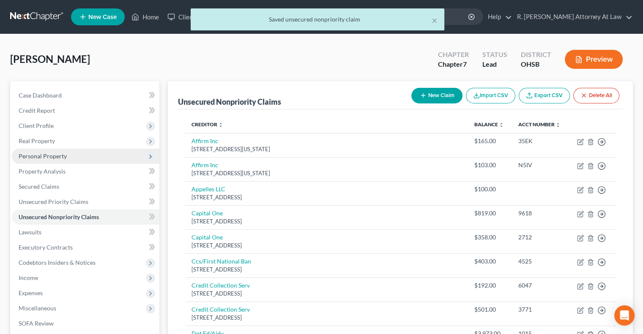
click at [25, 157] on span "Personal Property" at bounding box center [43, 156] width 48 height 7
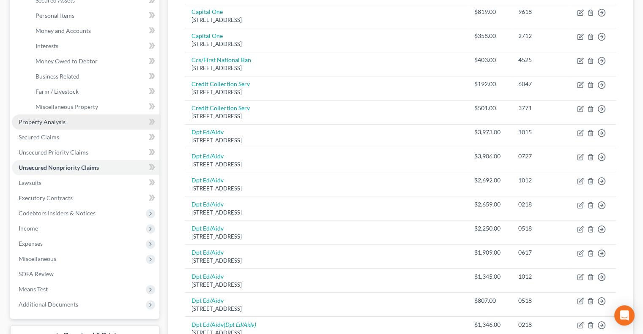
scroll to position [169, 0]
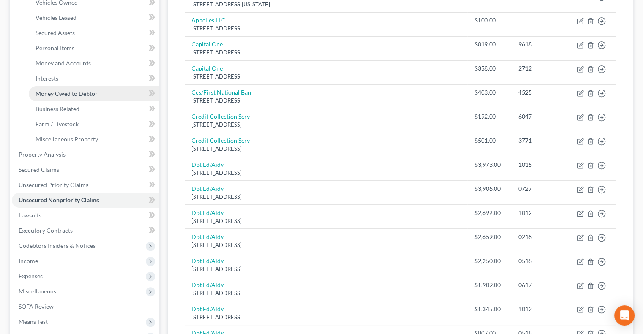
click at [53, 92] on span "Money Owed to Debtor" at bounding box center [66, 93] width 62 height 7
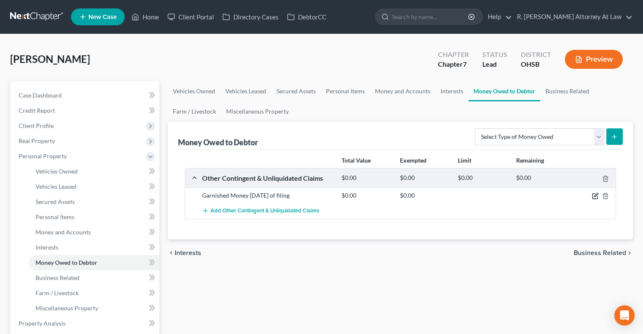
click at [593, 196] on icon "button" at bounding box center [594, 196] width 7 height 7
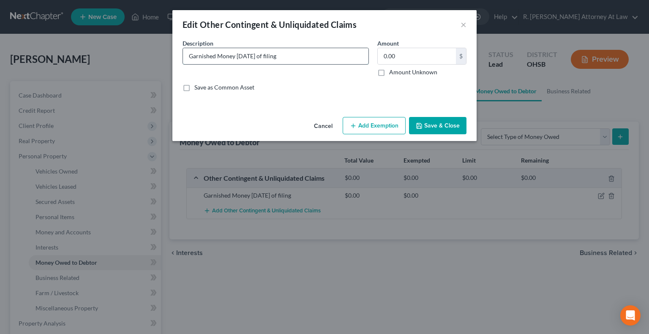
paste input "1544.47 inside 90 days / garnished ended 8/2025"
click at [188, 56] on input "1544.47 inside 90 days / garnished ended 8/2025Garnished Money within 90 days o…" at bounding box center [275, 56] width 185 height 16
click at [364, 54] on input "Debtor's wages garnished in the amount of $1544.47 inside 90 days / garnished e…" at bounding box center [275, 56] width 185 height 16
type input "Debtor's wages garnished in the amount of $1544.47 inside 90 days / ished Money…"
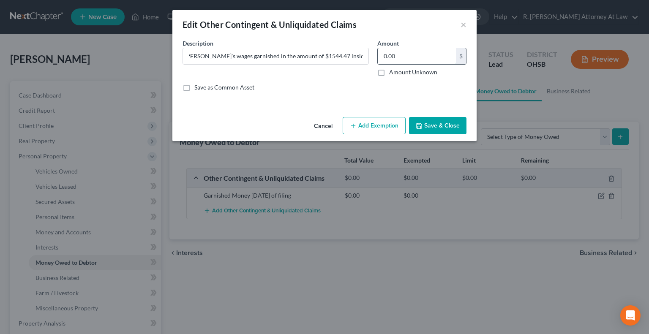
click at [409, 60] on input "0.00" at bounding box center [417, 56] width 78 height 16
type input "1,544.47"
click at [365, 128] on button "Add Exemption" at bounding box center [374, 126] width 63 height 18
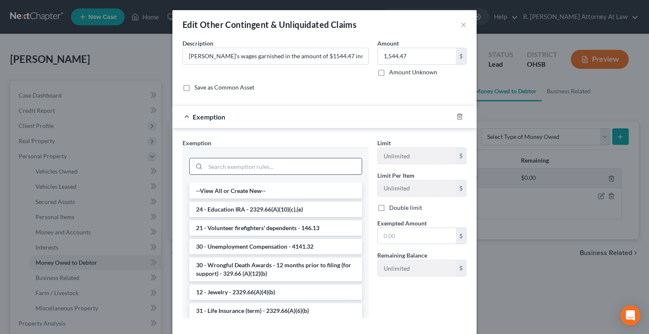
click at [218, 165] on input "search" at bounding box center [283, 166] width 156 height 16
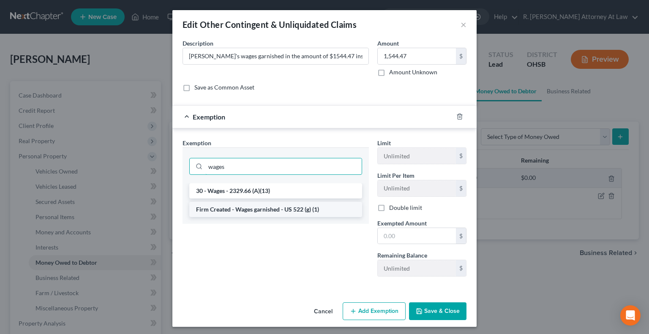
type input "wages"
click at [255, 207] on li "Firm Created - Wages garnished - US 522 (g) (1)" at bounding box center [275, 209] width 173 height 15
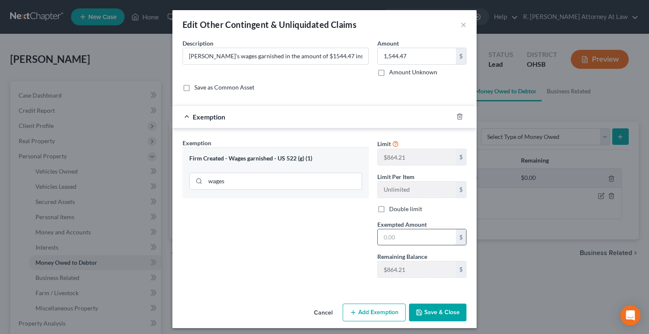
click at [406, 243] on input "text" at bounding box center [417, 237] width 78 height 16
type input "1,544.47"
click at [368, 307] on button "Add Exemption" at bounding box center [374, 313] width 63 height 18
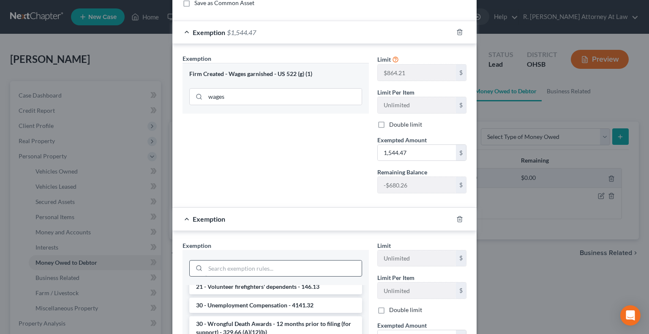
scroll to position [127, 0]
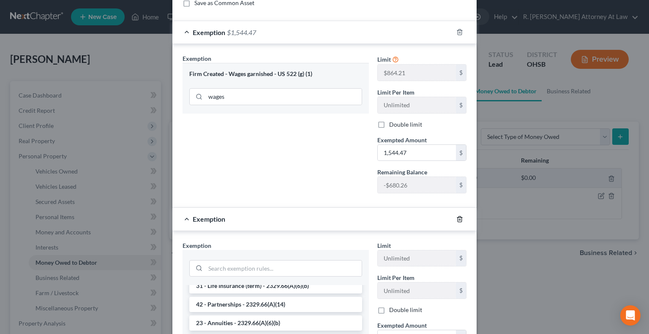
click at [458, 219] on icon "button" at bounding box center [460, 218] width 4 height 5
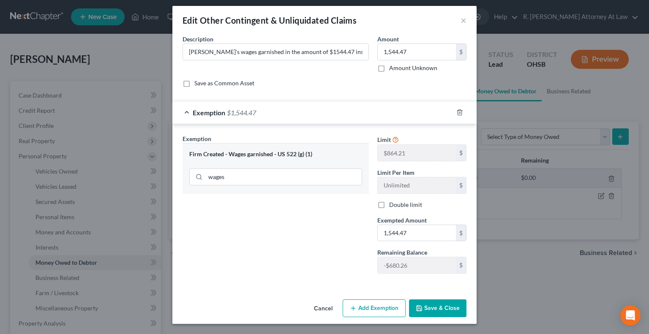
scroll to position [3, 0]
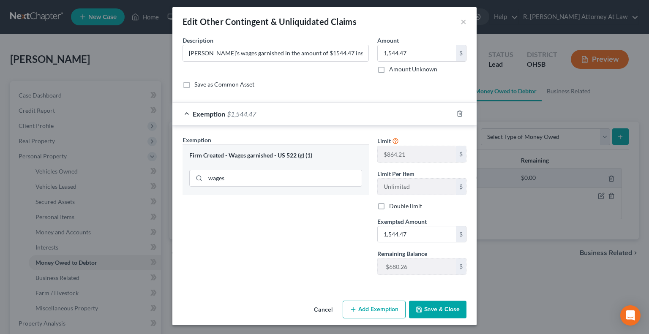
click at [419, 311] on icon "button" at bounding box center [419, 309] width 7 height 7
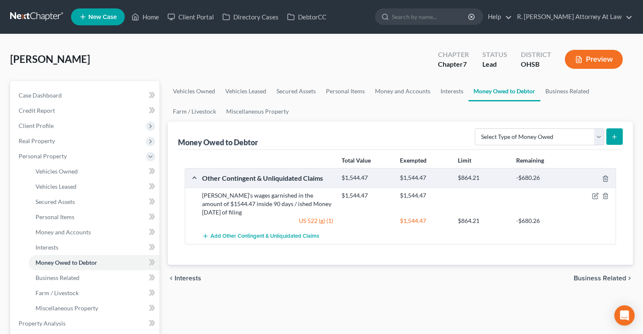
click at [237, 214] on div "Debtor's wages garnished in the amount of $1544.47 inside 90 days / ished Money…" at bounding box center [267, 203] width 139 height 25
click at [236, 211] on div "Debtor's wages garnished in the amount of $1544.47 inside 90 days / ished Money…" at bounding box center [267, 203] width 139 height 25
click at [594, 195] on icon "button" at bounding box center [594, 196] width 7 height 7
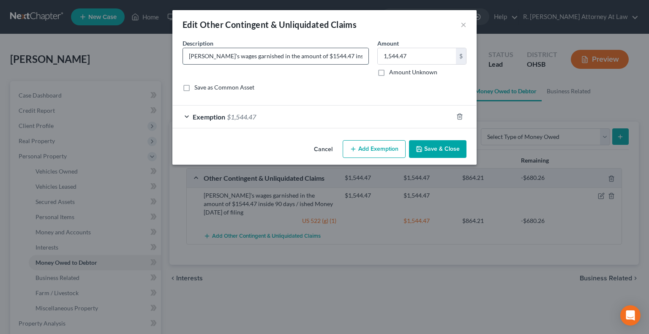
click at [348, 58] on input "Debtor's wages garnished in the amount of $1544.47 inside 90 days / ished Money…" at bounding box center [275, 56] width 185 height 16
click at [270, 57] on input "Debtor's wages garnished in the amount of $1544.47 inside 90 days / ished Money…" at bounding box center [275, 56] width 185 height 16
type input "Debtor's wages garnished in the amount of $1544.47 inside 90 days /"
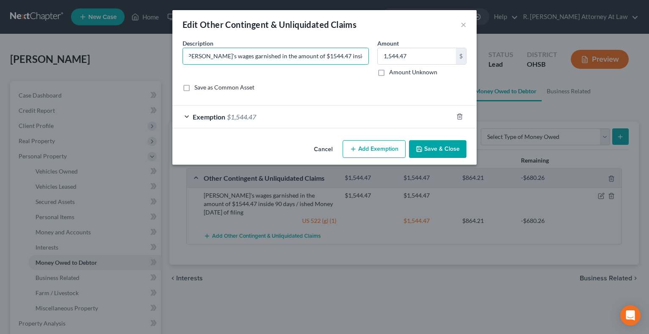
click at [384, 88] on div "Save as Common Asset" at bounding box center [325, 87] width 284 height 8
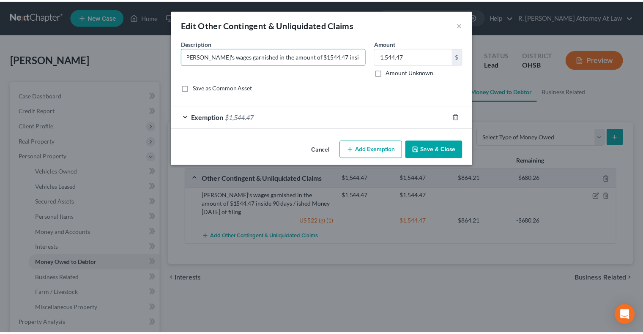
scroll to position [0, 0]
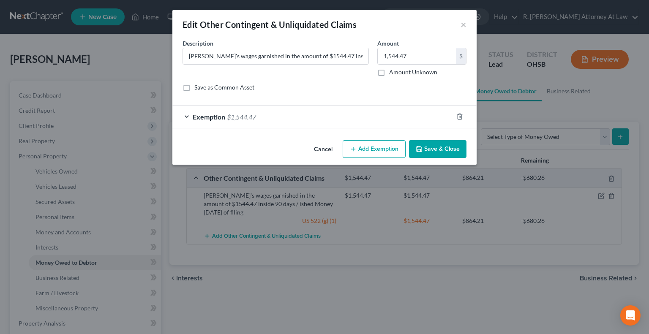
click at [440, 150] on button "Save & Close" at bounding box center [437, 149] width 57 height 18
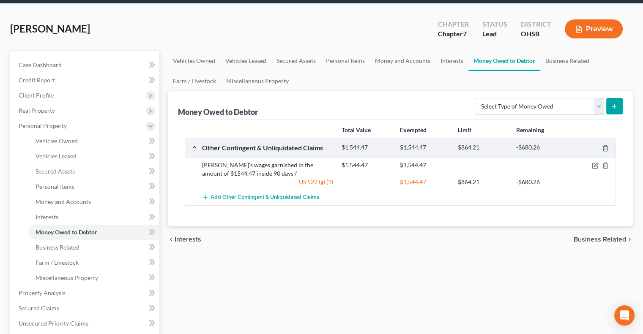
scroll to position [84, 0]
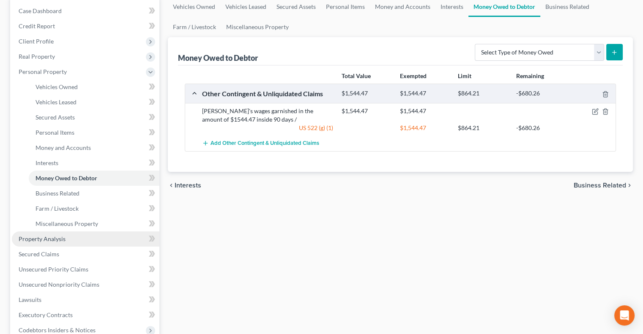
click at [51, 240] on span "Property Analysis" at bounding box center [42, 238] width 47 height 7
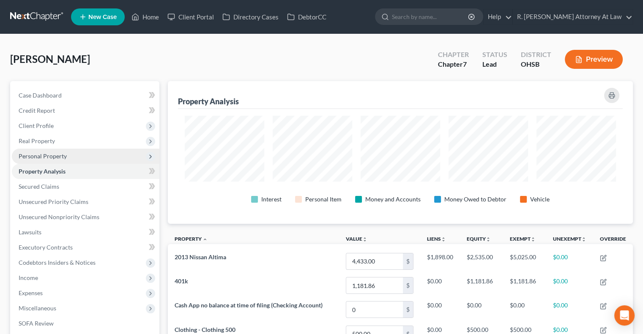
click at [35, 152] on span "Personal Property" at bounding box center [85, 156] width 147 height 15
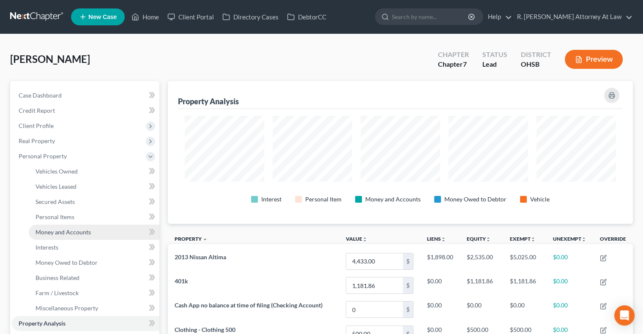
click at [46, 230] on span "Money and Accounts" at bounding box center [62, 232] width 55 height 7
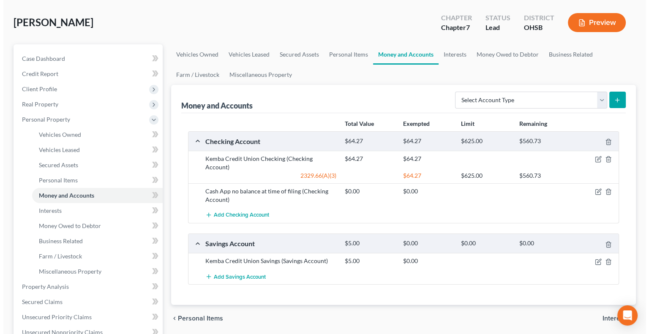
scroll to position [127, 0]
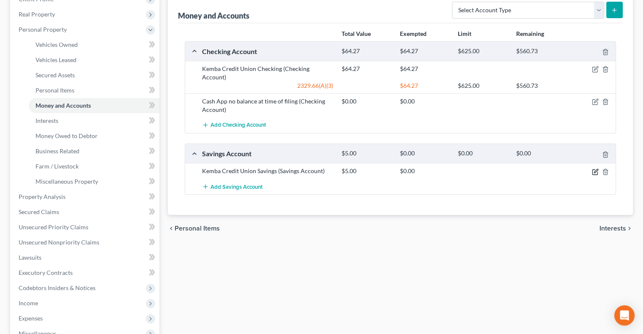
click at [593, 169] on icon "button" at bounding box center [594, 172] width 7 height 7
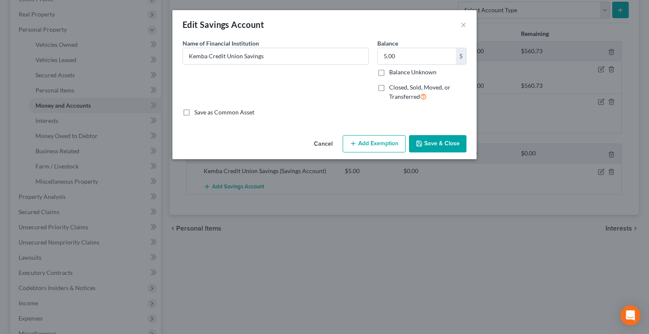
click at [364, 143] on button "Add Exemption" at bounding box center [374, 144] width 63 height 18
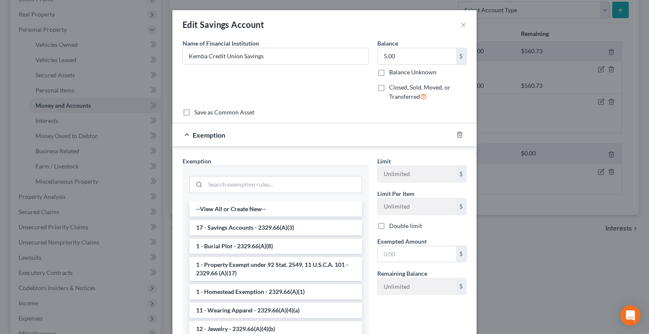
click at [221, 223] on li "17 - Savings Accounts - 2329.66(A)(3)" at bounding box center [275, 227] width 173 height 15
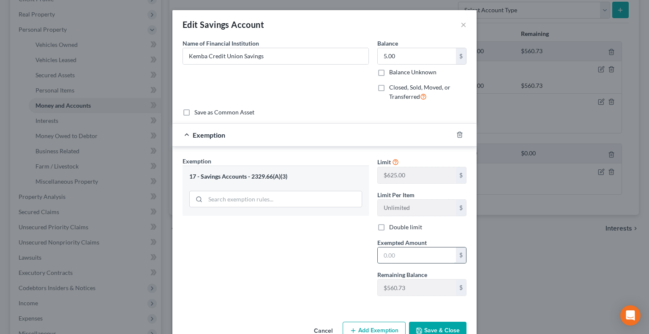
click at [406, 252] on input "text" at bounding box center [417, 256] width 78 height 16
type input "5"
click at [264, 238] on div "Exemption Set must be selected for CA. Exemption * 17 - Savings Accounts - 2329…" at bounding box center [275, 230] width 195 height 146
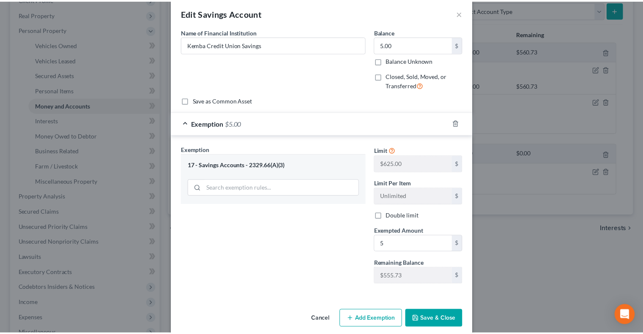
scroll to position [21, 0]
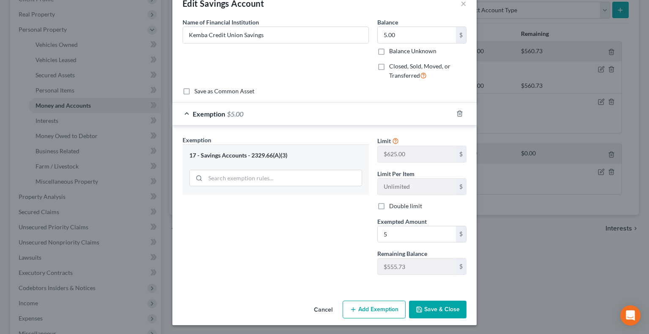
click at [429, 308] on button "Save & Close" at bounding box center [437, 310] width 57 height 18
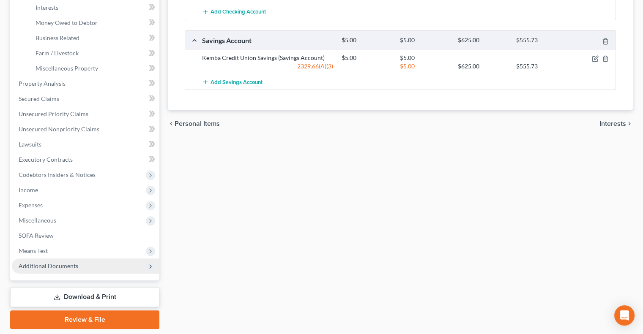
scroll to position [266, 0]
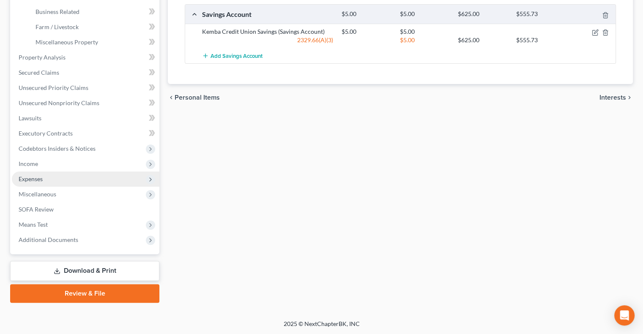
click at [19, 174] on span "Expenses" at bounding box center [85, 179] width 147 height 15
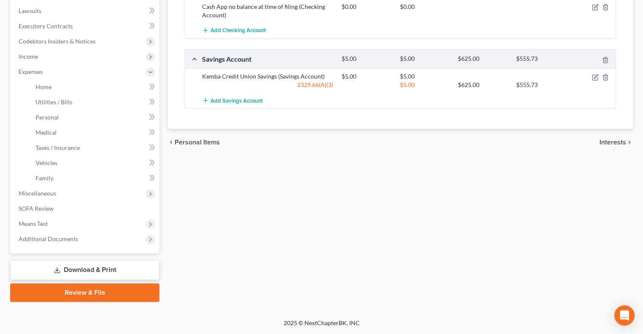
scroll to position [221, 0]
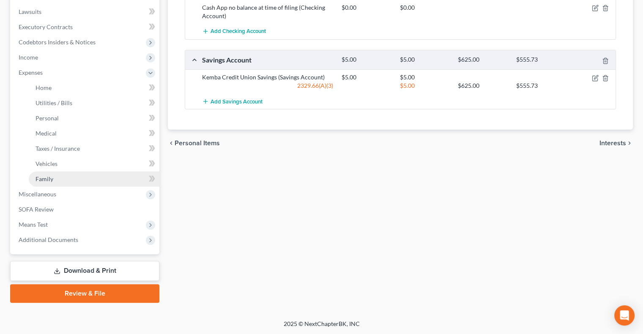
click at [50, 182] on link "Family" at bounding box center [94, 179] width 131 height 15
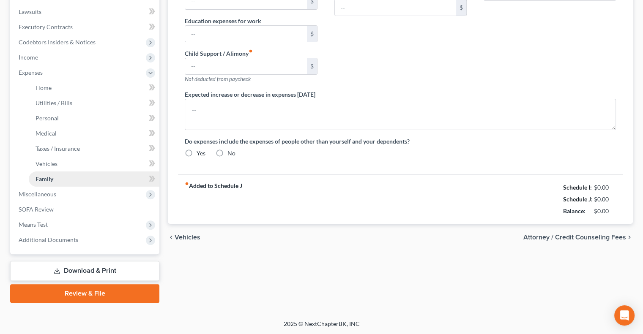
type input "120.00"
type input "0.00"
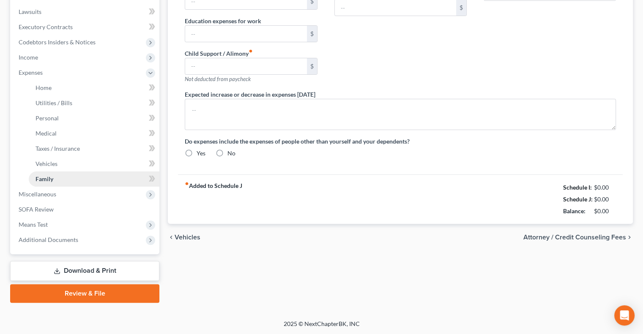
type input "0.00"
type input "20.00"
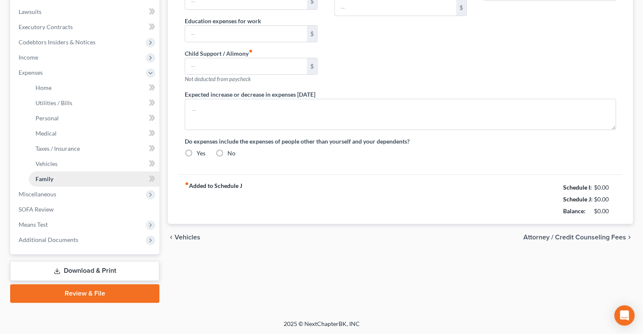
type input "Children Activities 20"
type textarea "Debtor receives SNAP food assistance, WIC for youngest daughter, and daycare vo…"
radio input "true"
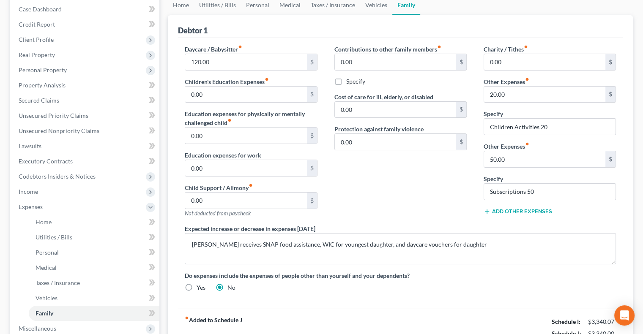
scroll to position [42, 0]
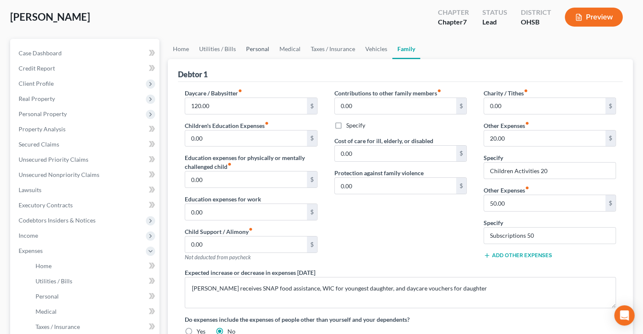
click at [254, 49] on link "Personal" at bounding box center [257, 49] width 33 height 20
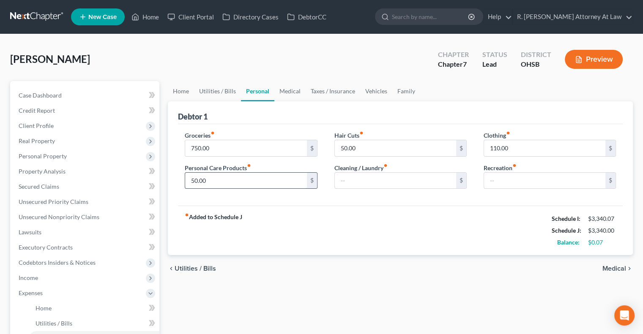
click at [222, 178] on input "50.00" at bounding box center [245, 181] width 121 height 16
click at [279, 214] on div "fiber_manual_record Added to Schedule J Schedule I: $3,340.07 Schedule J: $3,33…" at bounding box center [400, 230] width 444 height 49
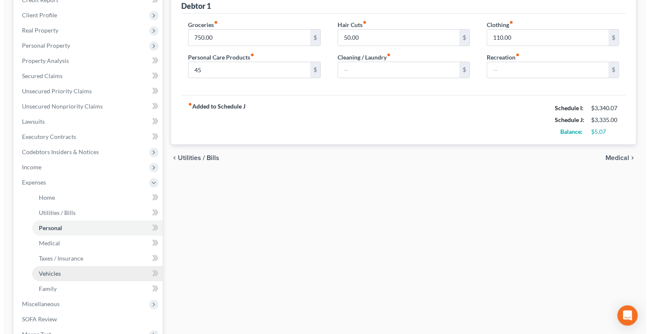
scroll to position [169, 0]
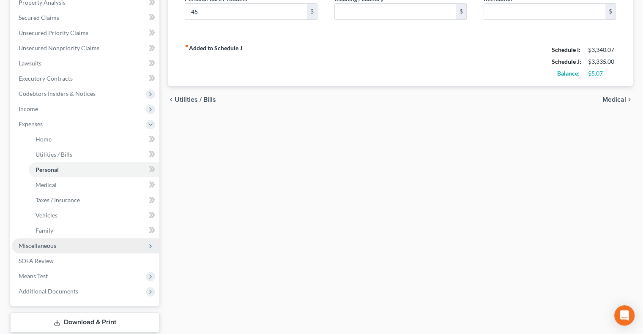
click at [41, 249] on span "Miscellaneous" at bounding box center [38, 245] width 38 height 7
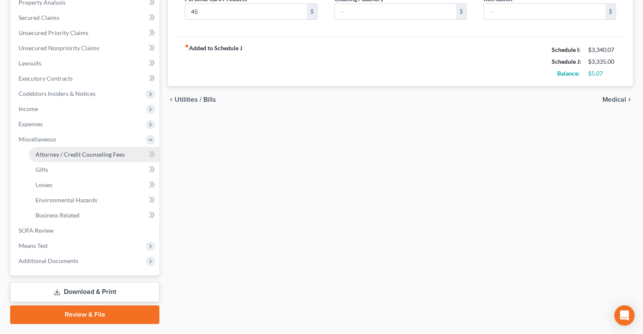
click at [81, 156] on span "Attorney / Credit Counseling Fees" at bounding box center [79, 154] width 89 height 7
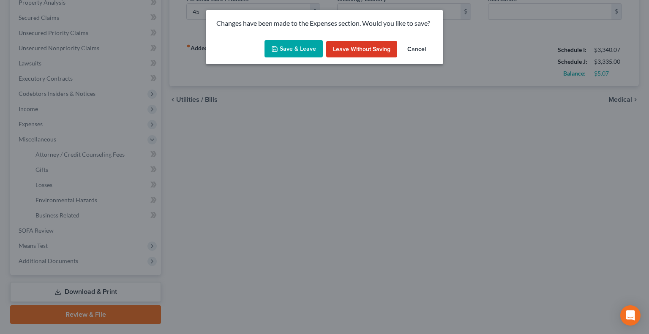
click at [281, 45] on button "Save & Leave" at bounding box center [293, 49] width 58 height 18
type input "45.00"
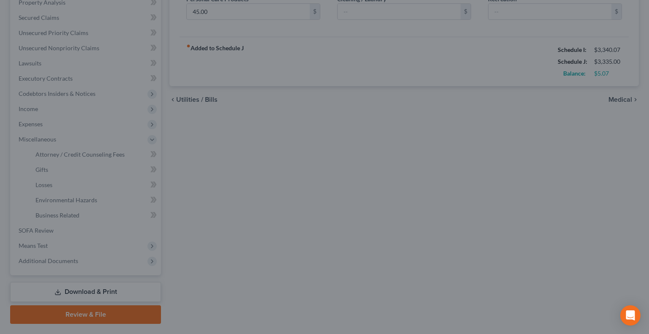
select select "1"
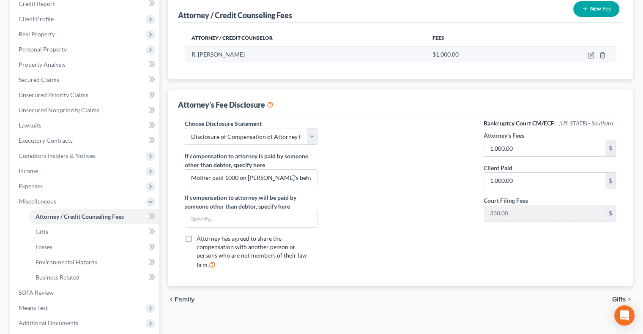
scroll to position [127, 0]
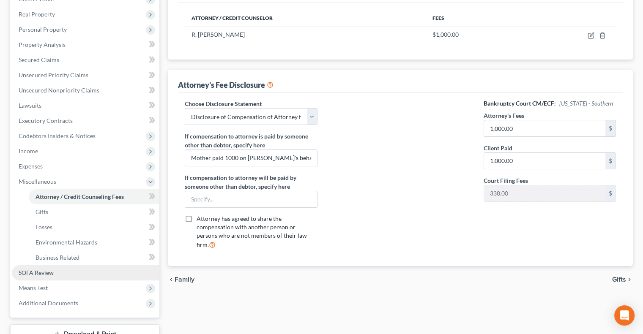
click at [38, 269] on span "SOFA Review" at bounding box center [36, 272] width 35 height 7
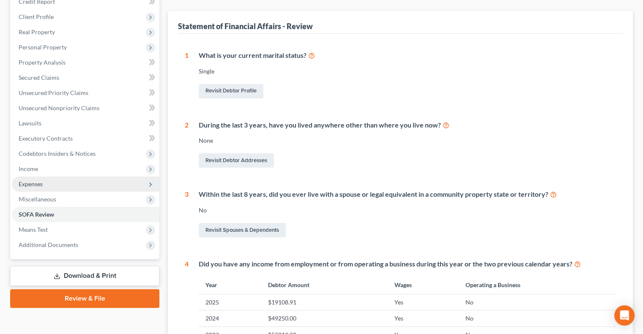
scroll to position [84, 0]
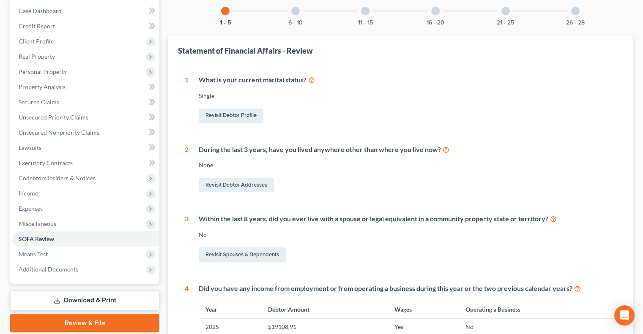
click at [69, 294] on link "Download & Print" at bounding box center [84, 301] width 149 height 20
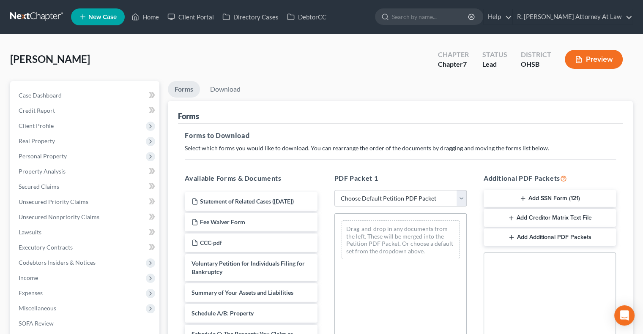
click at [433, 200] on select "Choose Default Petition PDF Packet Complete Bankruptcy Petition (all forms and …" at bounding box center [400, 198] width 132 height 17
select select "14"
click at [334, 190] on select "Choose Default Petition PDF Packet Complete Bankruptcy Petition (all forms and …" at bounding box center [400, 198] width 132 height 17
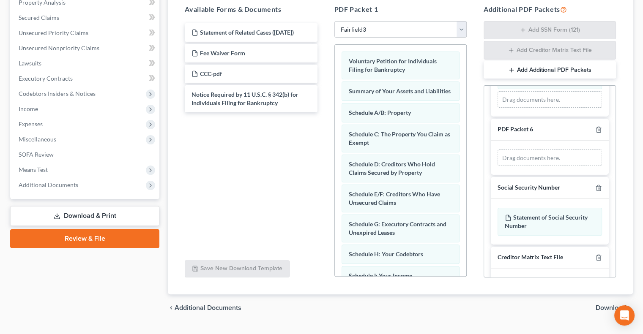
scroll to position [300, 0]
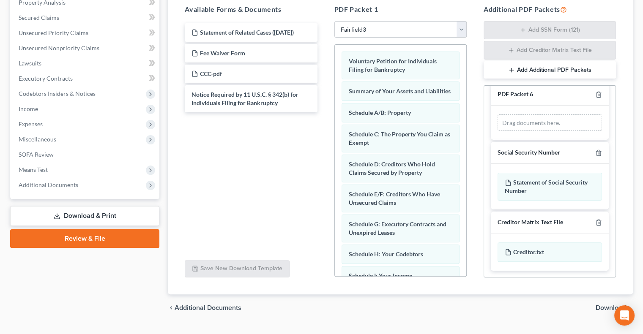
click at [599, 306] on span "Download" at bounding box center [610, 308] width 30 height 7
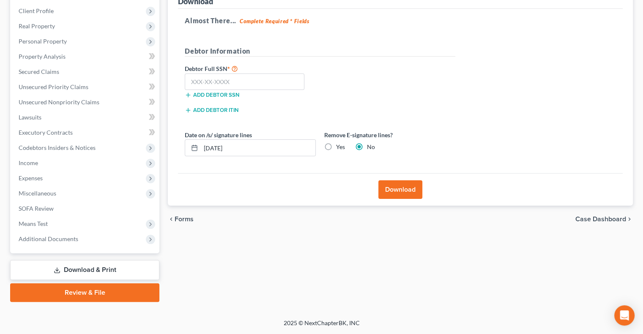
scroll to position [114, 0]
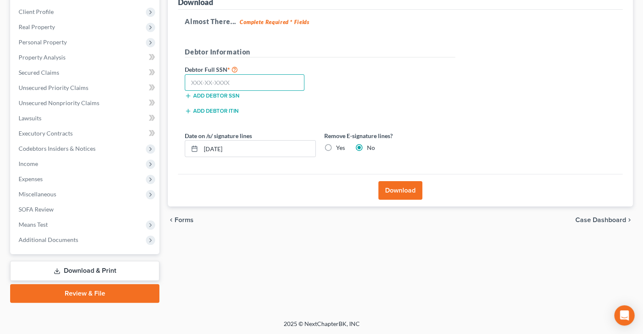
click at [207, 79] on input "text" at bounding box center [245, 82] width 120 height 17
type input "274-88-1280"
click at [402, 184] on button "Download" at bounding box center [400, 190] width 44 height 19
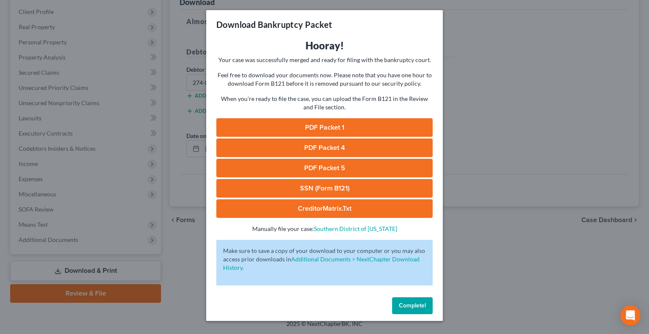
click at [314, 126] on link "PDF Packet 1" at bounding box center [324, 127] width 216 height 19
click at [325, 140] on link "PDF Packet 4" at bounding box center [324, 148] width 216 height 19
click at [318, 165] on link "PDF Packet 5" at bounding box center [324, 168] width 216 height 19
click at [424, 308] on span "Complete!" at bounding box center [412, 305] width 27 height 7
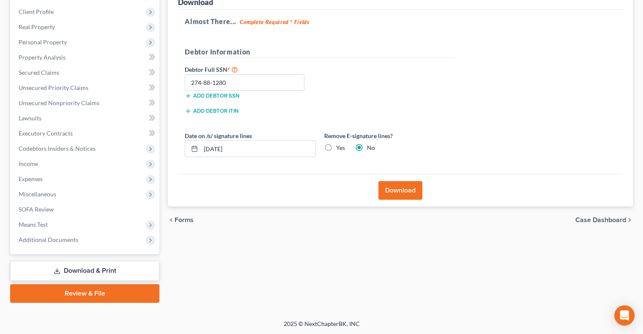
click at [396, 191] on button "Download" at bounding box center [400, 190] width 44 height 19
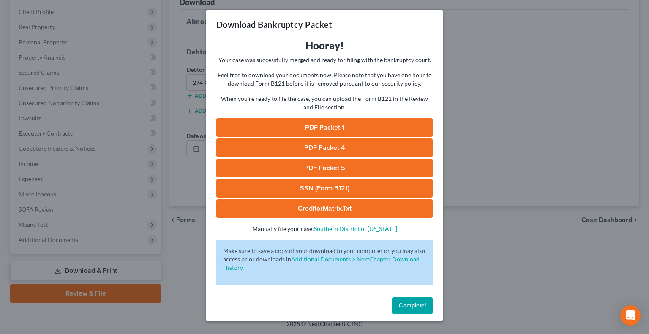
click at [330, 125] on link "PDF Packet 1" at bounding box center [324, 127] width 216 height 19
click at [313, 160] on link "PDF Packet 5" at bounding box center [324, 168] width 216 height 19
click at [402, 302] on span "Complete!" at bounding box center [412, 305] width 27 height 7
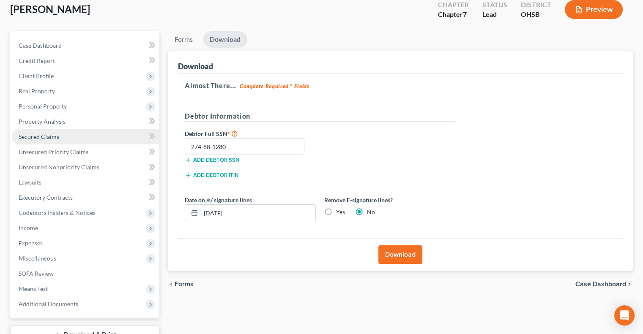
scroll to position [0, 0]
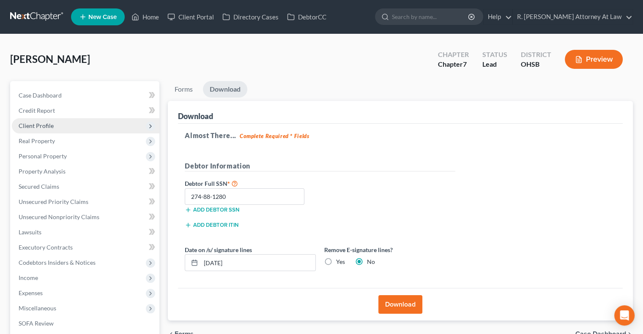
click at [42, 121] on span "Client Profile" at bounding box center [85, 125] width 147 height 15
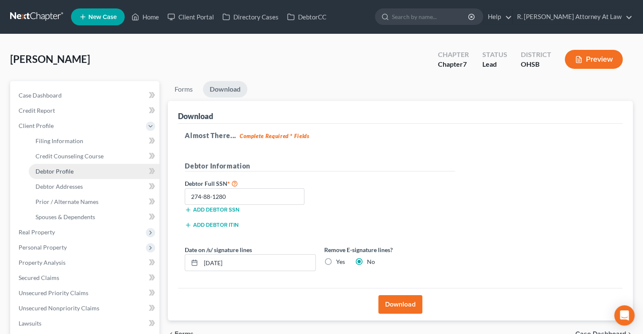
click at [57, 176] on link "Debtor Profile" at bounding box center [94, 171] width 131 height 15
select select "0"
select select "4"
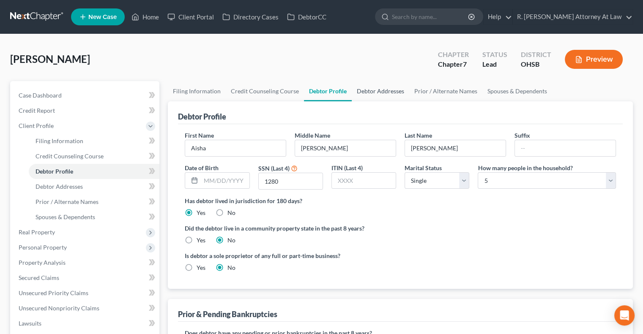
click at [395, 88] on link "Debtor Addresses" at bounding box center [379, 91] width 57 height 20
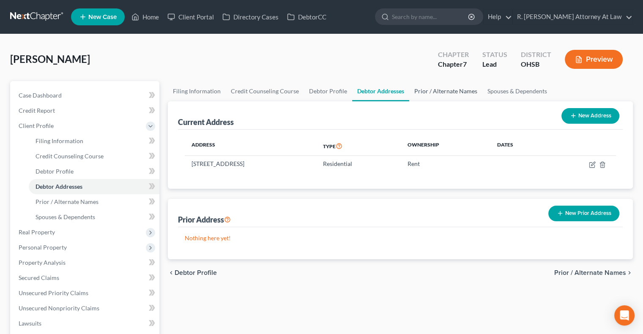
click at [425, 89] on link "Prior / Alternate Names" at bounding box center [445, 91] width 73 height 20
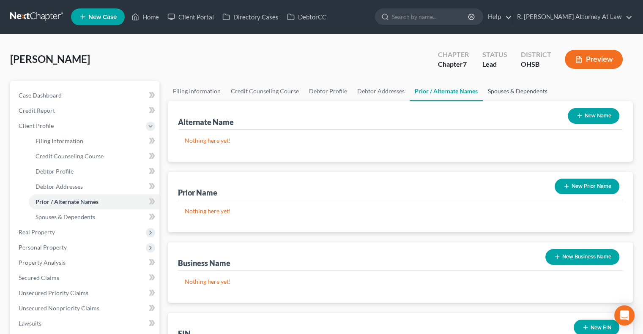
click at [495, 89] on link "Spouses & Dependents" at bounding box center [517, 91] width 70 height 20
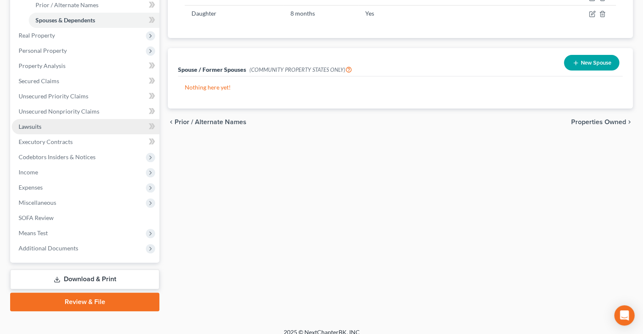
scroll to position [205, 0]
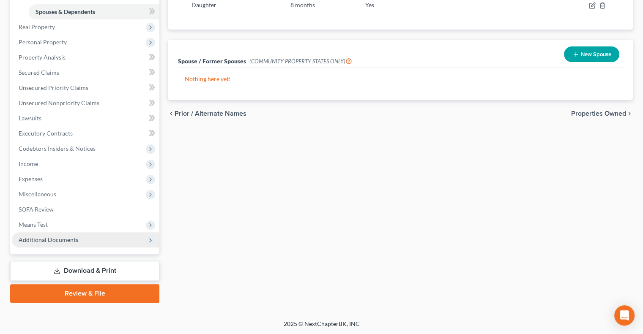
click at [50, 240] on span "Additional Documents" at bounding box center [49, 239] width 60 height 7
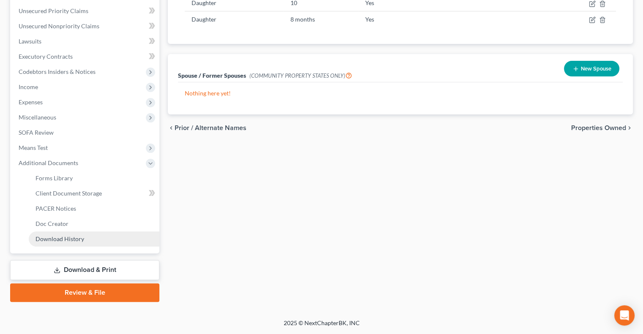
scroll to position [190, 0]
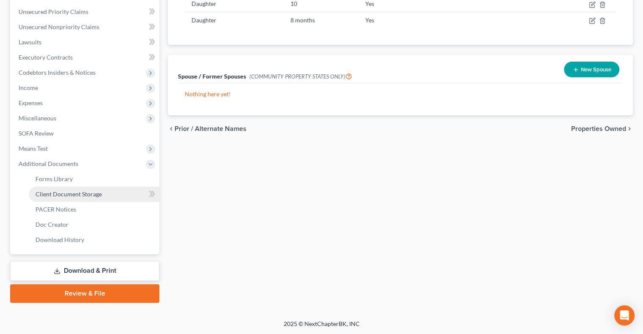
click at [57, 196] on span "Client Document Storage" at bounding box center [68, 194] width 66 height 7
select select "7"
select select "32"
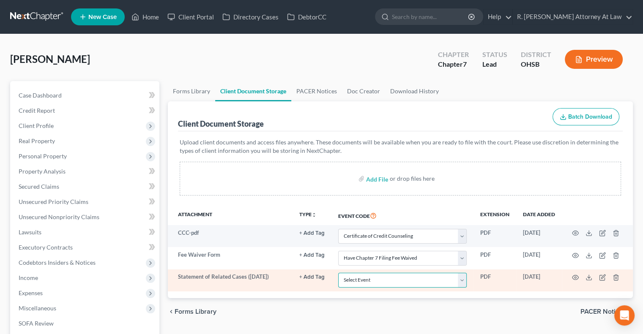
click at [349, 285] on select "Select Event 20 Largest Unsecured Creditors Amended Document Amended List of Cr…" at bounding box center [402, 280] width 128 height 15
select select "52"
click at [338, 273] on select "Select Event 20 Largest Unsecured Creditors Amended Document Amended List of Cr…" at bounding box center [402, 280] width 128 height 15
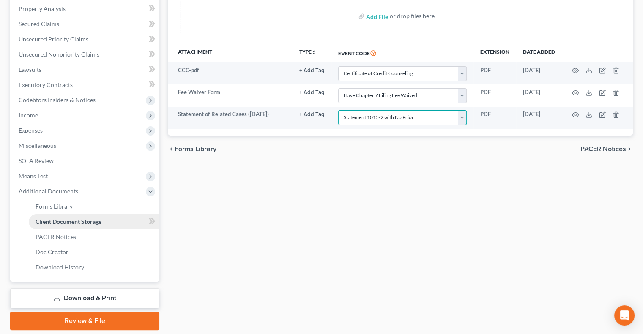
scroll to position [190, 0]
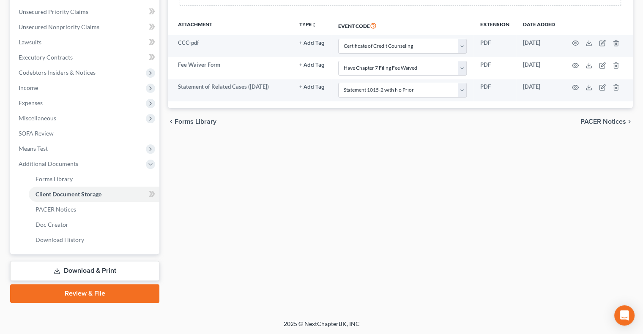
click at [86, 289] on link "Review & File" at bounding box center [84, 293] width 149 height 19
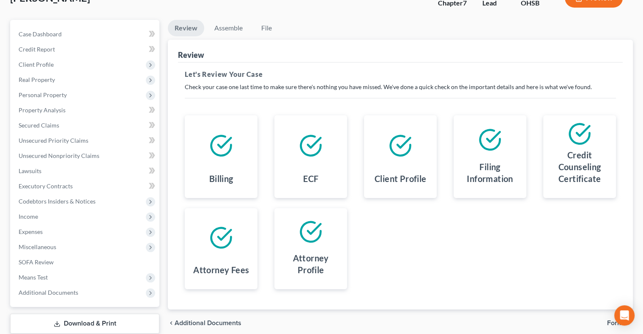
scroll to position [114, 0]
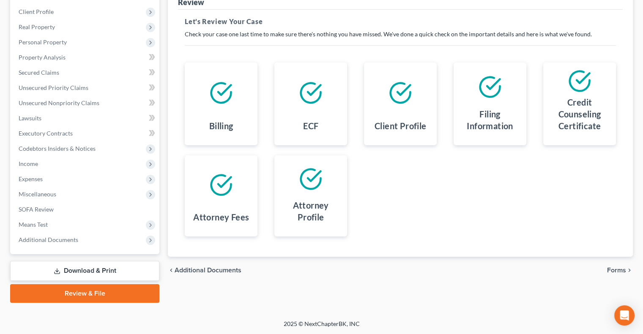
click at [619, 268] on span "Forms" at bounding box center [616, 270] width 19 height 7
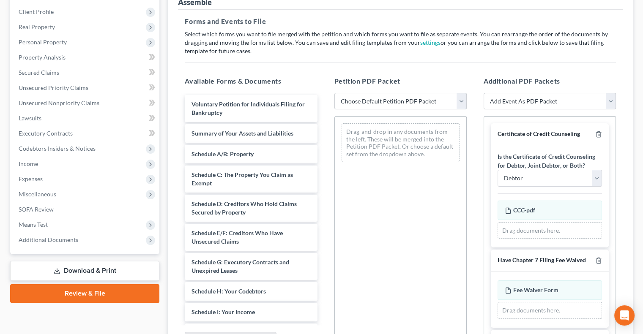
click at [376, 101] on select "Choose Default Petition PDF Packet Emergency Filing (Voluntary Petition and Cre…" at bounding box center [400, 101] width 132 height 17
select select "6"
click at [334, 93] on select "Choose Default Petition PDF Packet Emergency Filing (Voluntary Petition and Cre…" at bounding box center [400, 101] width 132 height 17
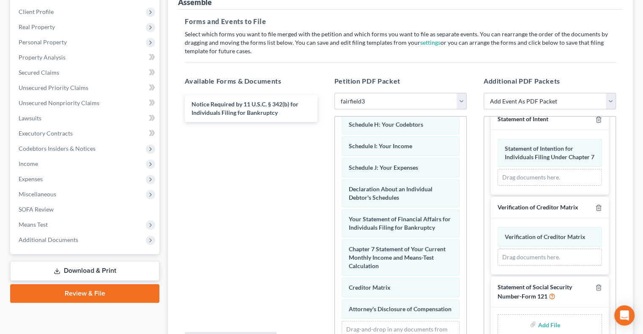
scroll to position [234, 0]
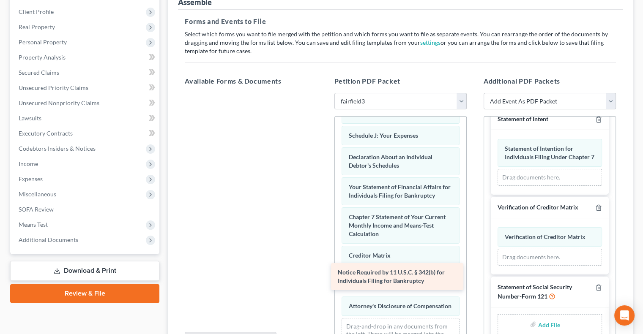
drag, startPoint x: 231, startPoint y: 107, endPoint x: 377, endPoint y: 277, distance: 224.1
click at [324, 93] on div "Notice Required by 11 U.S.C. § 342(b) for Individuals Filing for Bankruptcy Not…" at bounding box center [251, 93] width 146 height 0
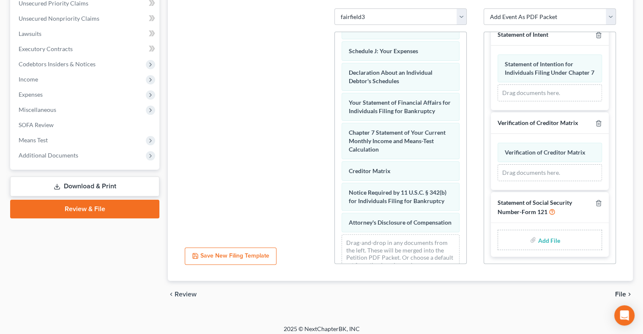
scroll to position [332, 0]
click at [538, 240] on input "file" at bounding box center [547, 239] width 20 height 15
type input "C:\fakepath\SSN.pdf"
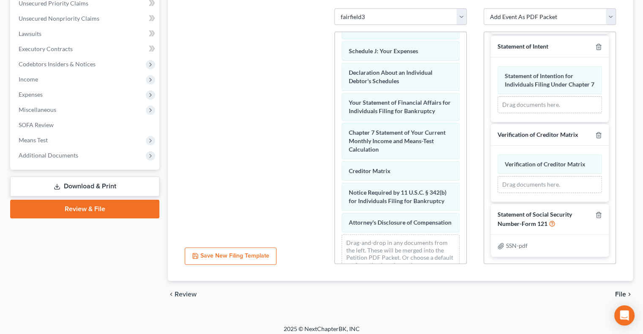
scroll to position [320, 0]
click at [618, 292] on span "File" at bounding box center [620, 294] width 11 height 7
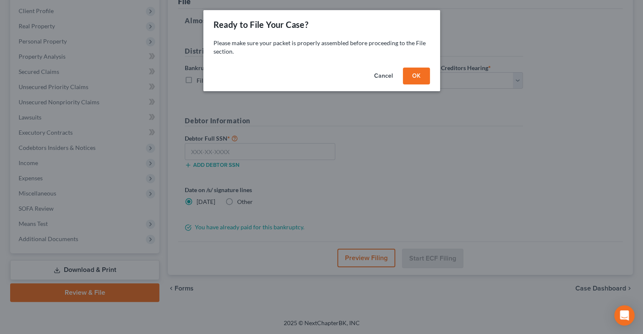
scroll to position [114, 0]
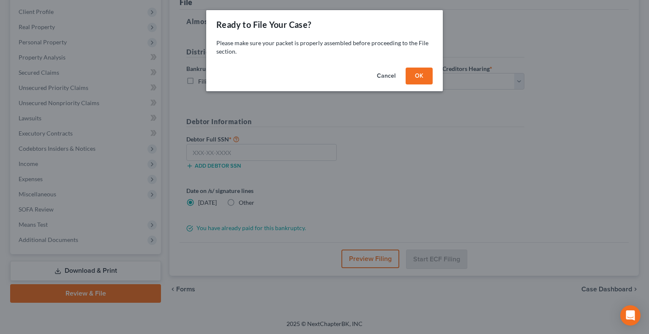
click at [415, 79] on button "OK" at bounding box center [419, 76] width 27 height 17
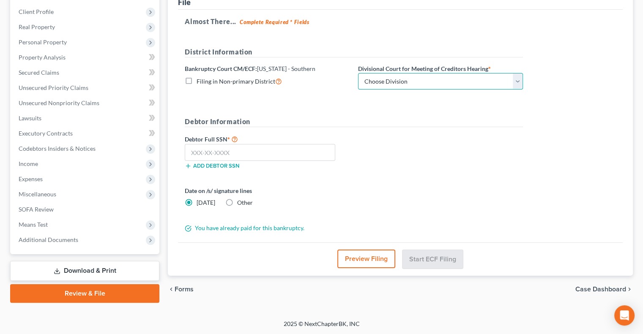
click at [415, 79] on select "Choose Division Cincinnati Columbus Dayton" at bounding box center [440, 81] width 165 height 17
select select "0"
click at [358, 73] on select "Choose Division Cincinnati Columbus Dayton" at bounding box center [440, 81] width 165 height 17
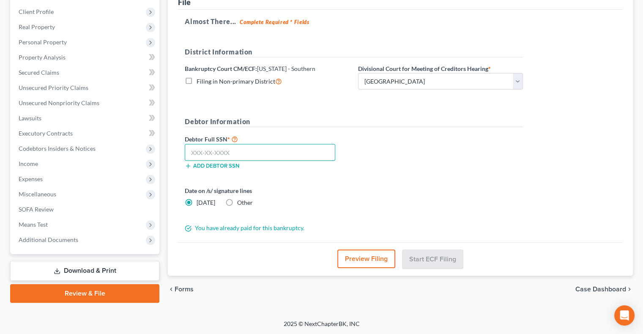
drag, startPoint x: 193, startPoint y: 150, endPoint x: 188, endPoint y: 143, distance: 8.7
click at [194, 150] on input "text" at bounding box center [260, 152] width 150 height 17
type input "274-88-1280"
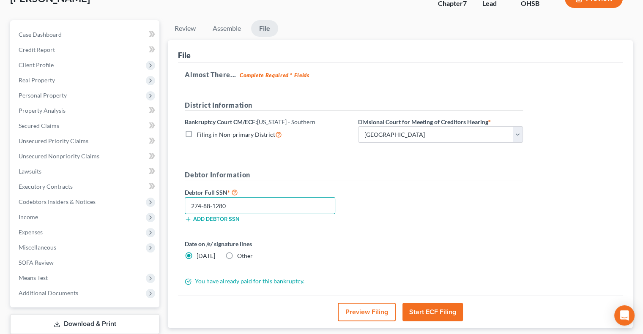
scroll to position [0, 0]
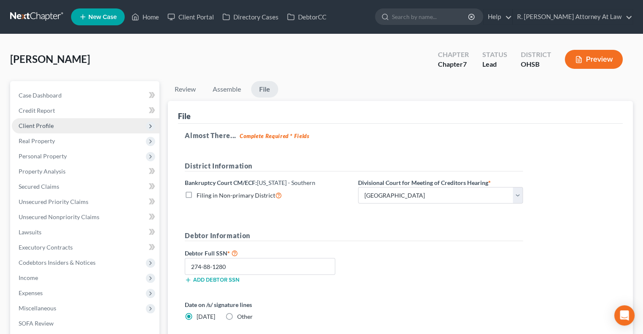
click at [36, 126] on span "Client Profile" at bounding box center [36, 125] width 35 height 7
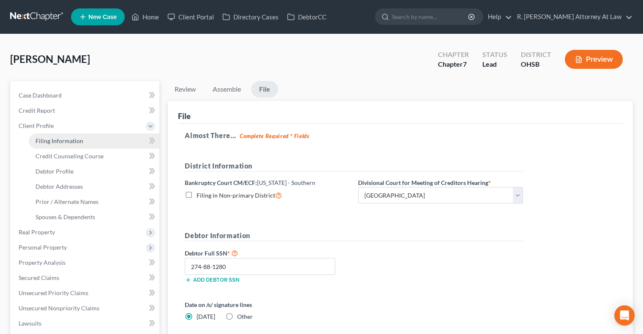
click at [44, 136] on link "Filing Information" at bounding box center [94, 140] width 131 height 15
select select "1"
select select "0"
select select "36"
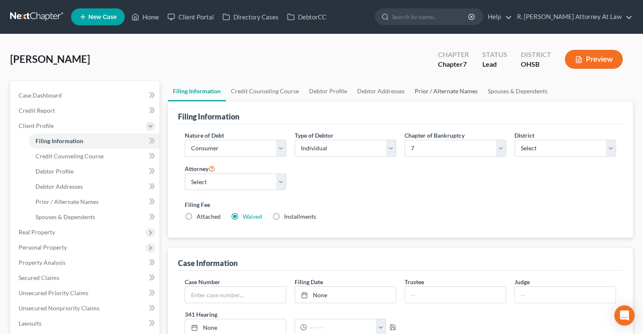
click at [428, 89] on link "Prior / Alternate Names" at bounding box center [445, 91] width 73 height 20
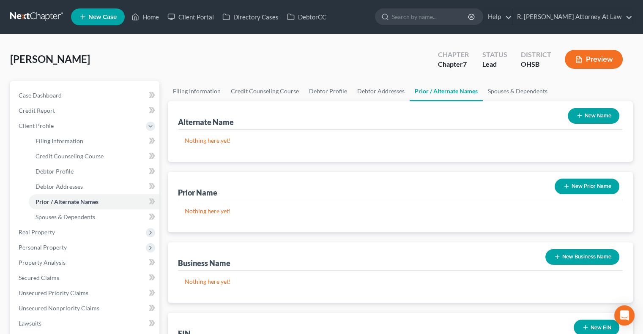
click at [583, 115] on button "New Name" at bounding box center [593, 116] width 52 height 16
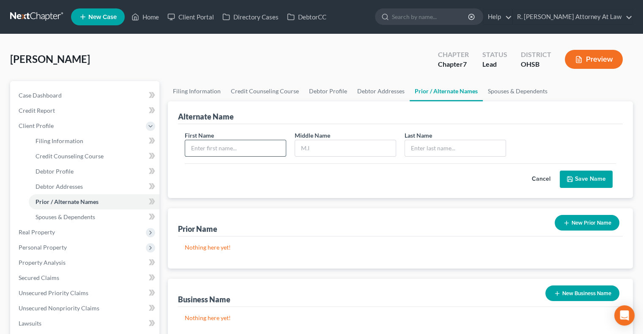
click at [203, 149] on input "text" at bounding box center [235, 148] width 101 height 16
type input "Aisha"
type input "Leigh"
type input "Davis"
click at [598, 177] on button "Save Name" at bounding box center [585, 180] width 53 height 18
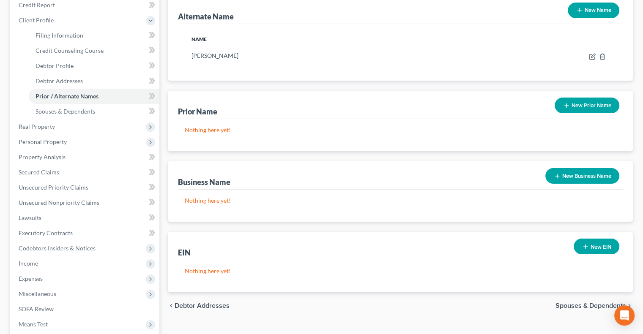
scroll to position [169, 0]
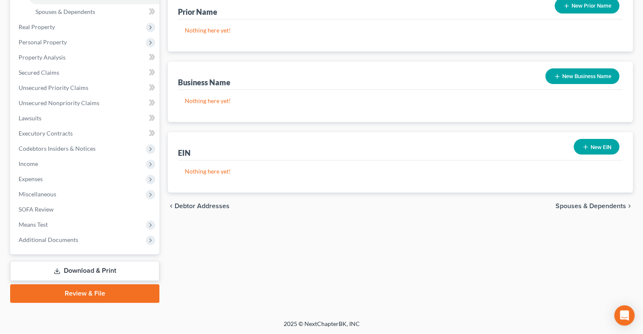
click at [87, 287] on link "Review & File" at bounding box center [84, 293] width 149 height 19
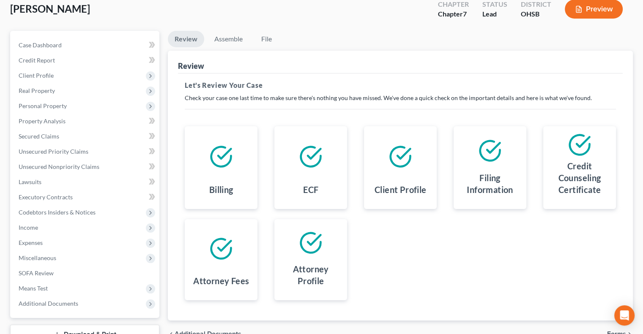
scroll to position [114, 0]
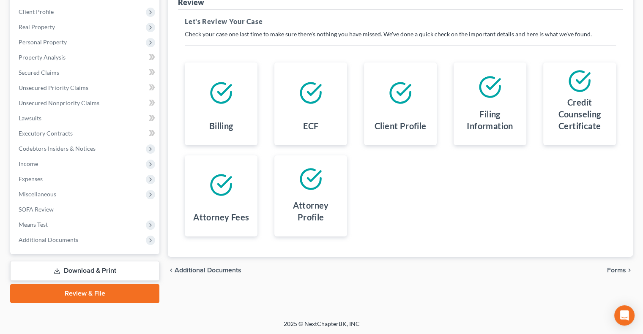
click at [607, 267] on span "Forms" at bounding box center [616, 270] width 19 height 7
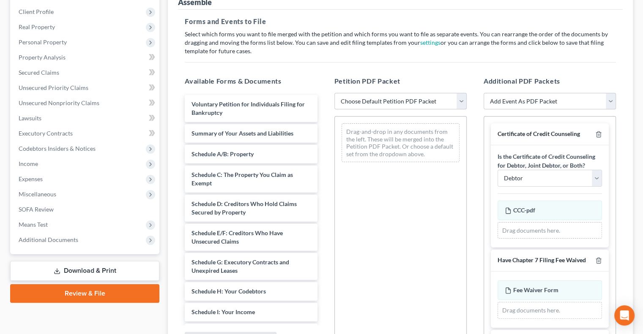
click at [400, 101] on select "Choose Default Petition PDF Packet Emergency Filing (Voluntary Petition and Cre…" at bounding box center [400, 101] width 132 height 17
select select "6"
click at [334, 93] on select "Choose Default Petition PDF Packet Emergency Filing (Voluntary Petition and Cre…" at bounding box center [400, 101] width 132 height 17
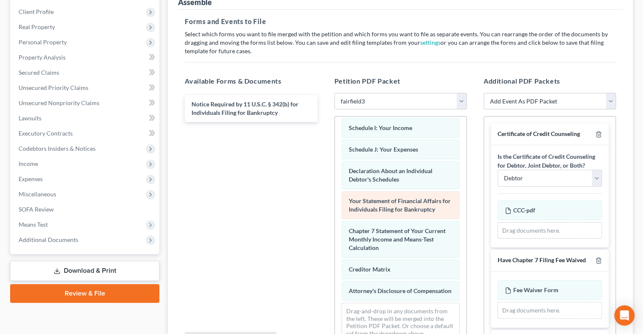
scroll to position [234, 0]
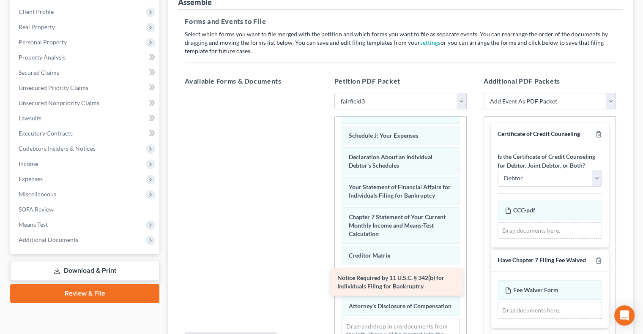
drag, startPoint x: 221, startPoint y: 114, endPoint x: 373, endPoint y: 282, distance: 225.8
click at [324, 93] on div "Notice Required by 11 U.S.C. § 342(b) for Individuals Filing for Bankruptcy Not…" at bounding box center [251, 93] width 146 height 0
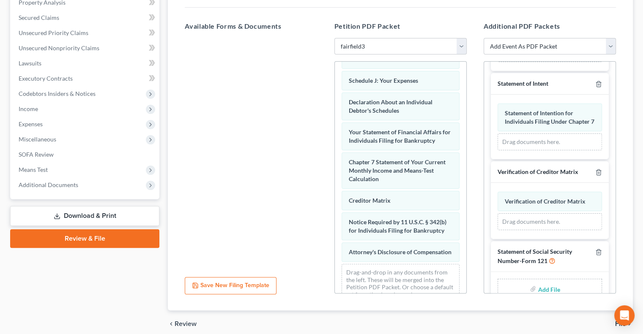
scroll to position [332, 0]
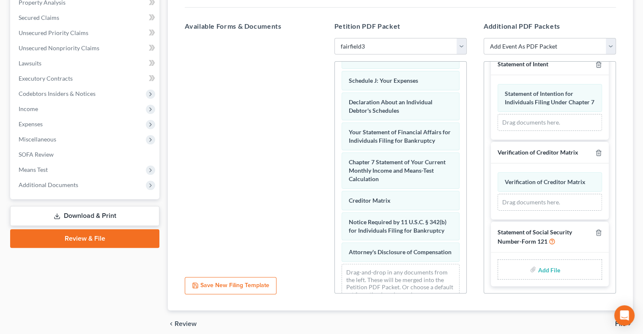
click at [547, 265] on input "file" at bounding box center [547, 269] width 20 height 15
type input "C:\fakepath\SSN.pdf"
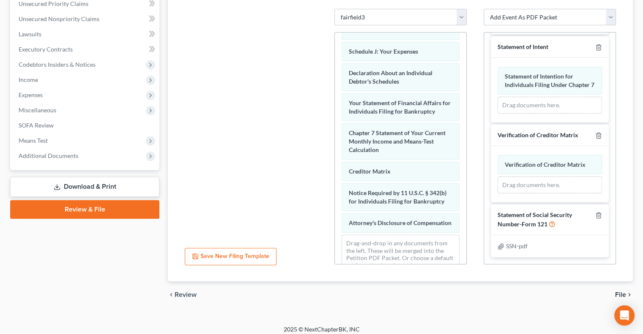
scroll to position [204, 0]
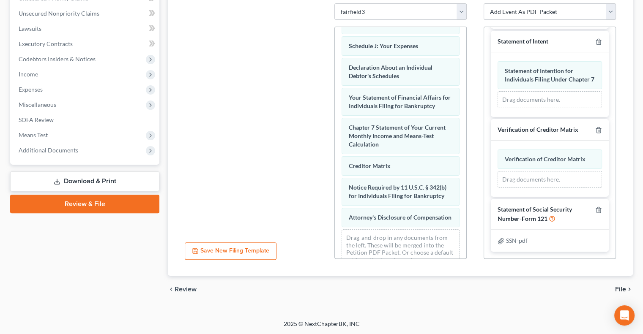
click at [621, 286] on span "File" at bounding box center [620, 289] width 11 height 7
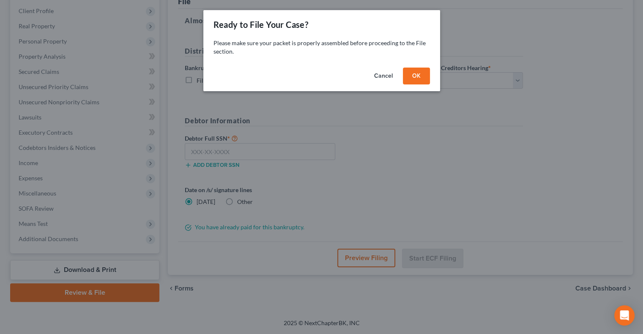
scroll to position [114, 0]
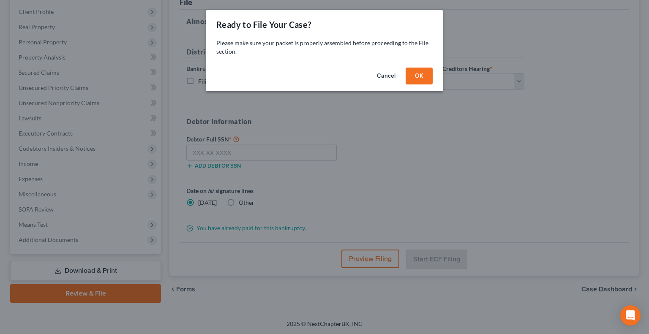
click at [422, 72] on button "OK" at bounding box center [419, 76] width 27 height 17
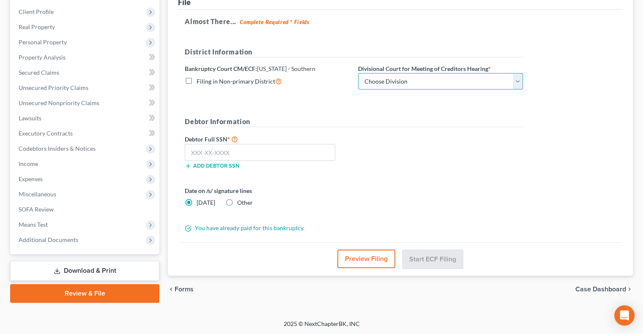
click at [422, 80] on select "Choose Division Cincinnati Columbus Dayton" at bounding box center [440, 81] width 165 height 17
select select "0"
click at [358, 73] on select "Choose Division Cincinnati Columbus Dayton" at bounding box center [440, 81] width 165 height 17
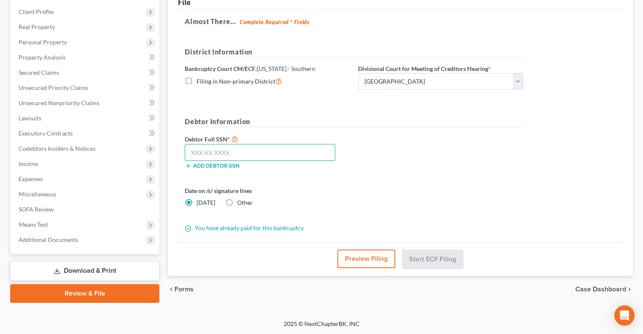
click at [218, 154] on input "text" at bounding box center [260, 152] width 150 height 17
type input "274-88-1280"
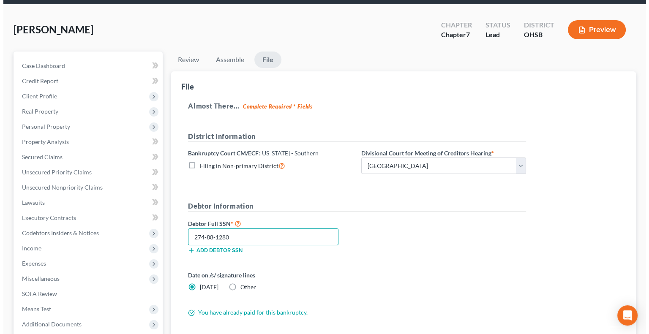
scroll to position [72, 0]
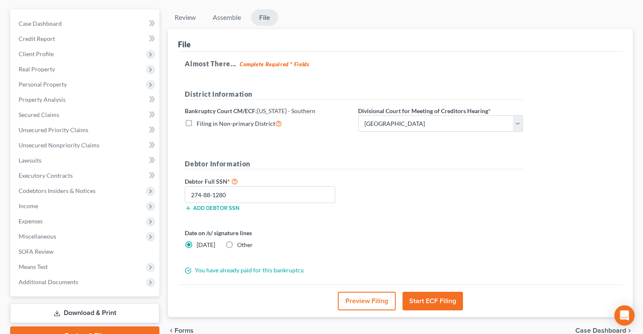
click at [434, 297] on button "Start ECF Filing" at bounding box center [432, 301] width 60 height 19
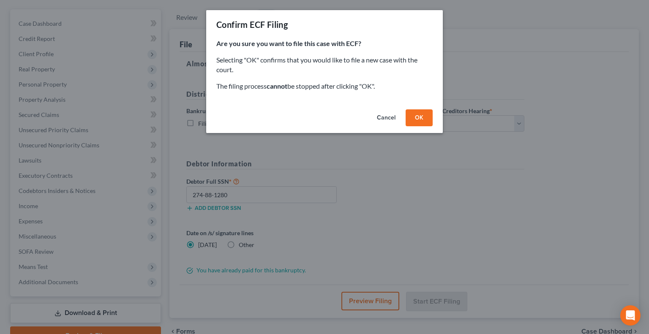
click at [421, 116] on button "OK" at bounding box center [419, 117] width 27 height 17
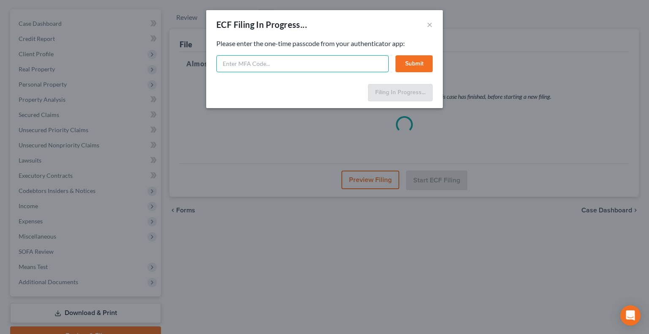
click at [275, 65] on input "text" at bounding box center [302, 63] width 172 height 17
type input "362925"
click at [413, 64] on button "Submit" at bounding box center [413, 63] width 37 height 17
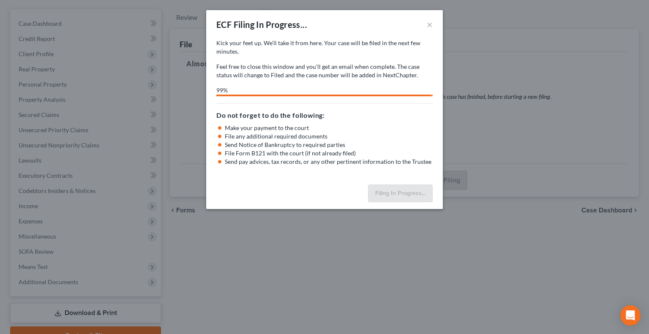
select select "0"
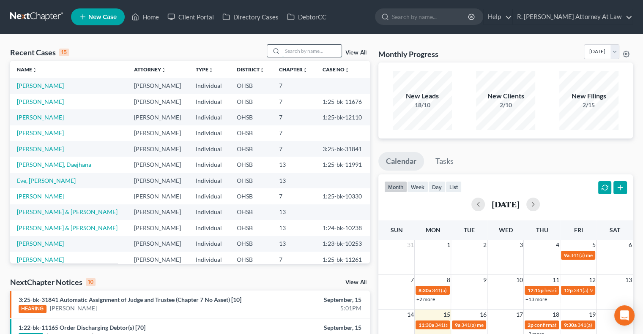
drag, startPoint x: 297, startPoint y: 49, endPoint x: 284, endPoint y: 46, distance: 13.1
click at [297, 49] on input "search" at bounding box center [311, 51] width 59 height 12
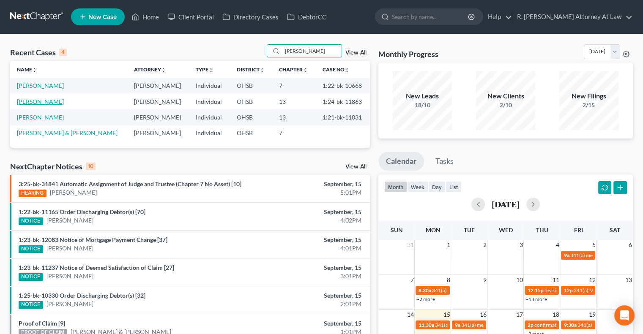
type input "isaacs"
click at [44, 101] on link "Isaacs, Amanda" at bounding box center [40, 101] width 47 height 7
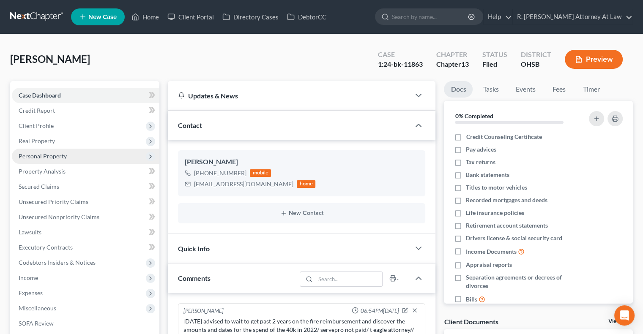
scroll to position [87, 0]
click at [31, 156] on span "Personal Property" at bounding box center [43, 156] width 48 height 7
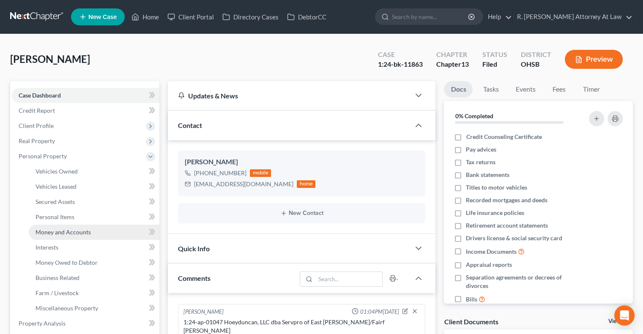
click at [45, 230] on span "Money and Accounts" at bounding box center [62, 232] width 55 height 7
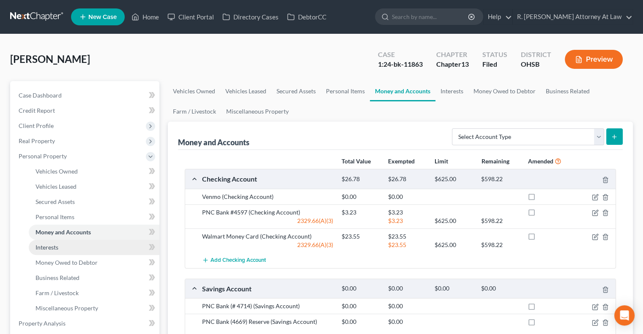
click at [45, 250] on span "Interests" at bounding box center [46, 247] width 23 height 7
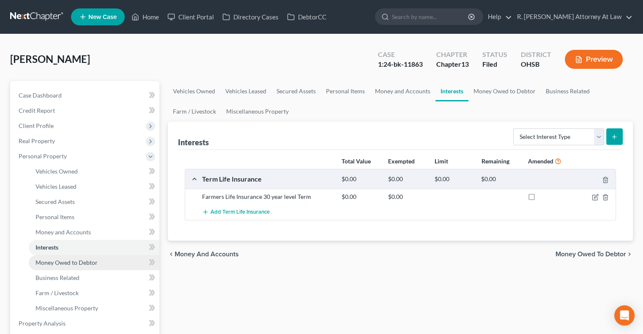
click at [47, 261] on span "Money Owed to Debtor" at bounding box center [66, 262] width 62 height 7
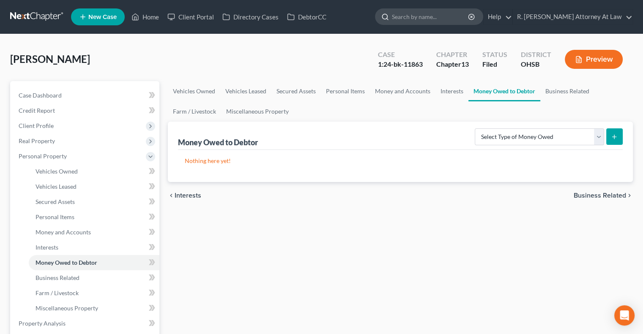
click at [419, 16] on input "search" at bounding box center [430, 17] width 77 height 16
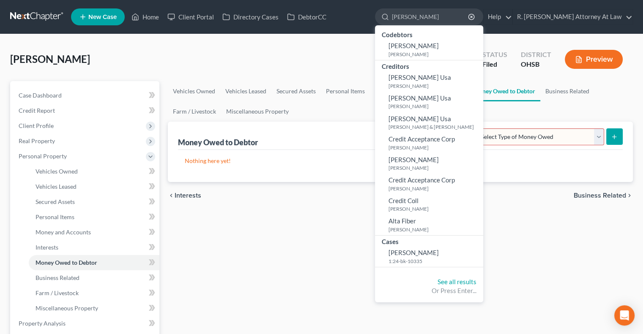
type input "oliver"
click at [122, 57] on div "Isaacs, Amanda Upgraded Case 1:24-bk-11863 Chapter Chapter 13 Status Filed Dist…" at bounding box center [321, 62] width 622 height 37
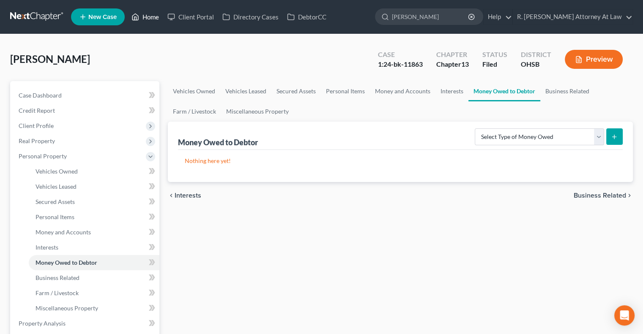
click at [153, 17] on link "Home" at bounding box center [145, 16] width 36 height 15
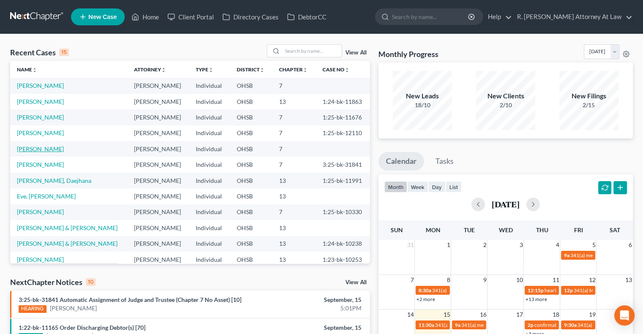
click at [32, 148] on link "Price, Emily" at bounding box center [40, 148] width 47 height 7
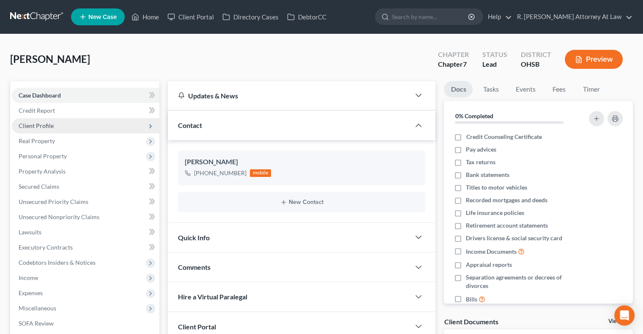
click at [35, 123] on span "Client Profile" at bounding box center [36, 125] width 35 height 7
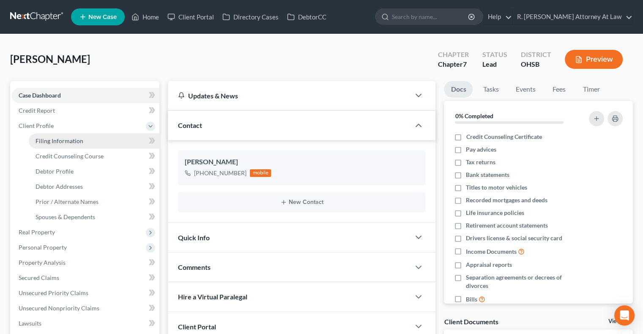
click at [52, 142] on span "Filing Information" at bounding box center [59, 140] width 48 height 7
select select "1"
select select "0"
select select "36"
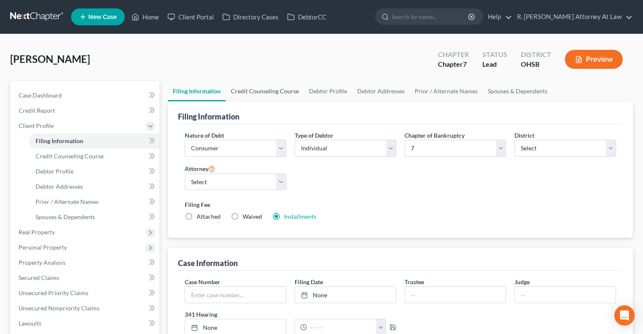
click at [251, 92] on link "Credit Counseling Course" at bounding box center [265, 91] width 78 height 20
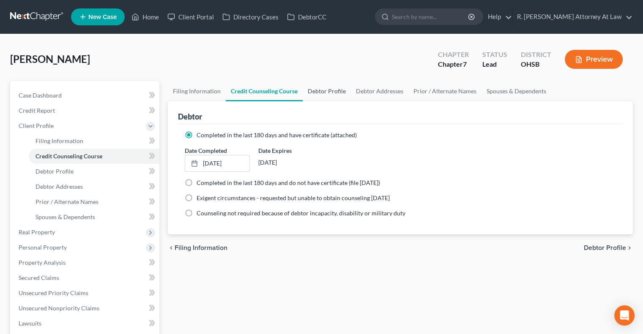
click at [321, 89] on link "Debtor Profile" at bounding box center [326, 91] width 48 height 20
select select "3"
select select "0"
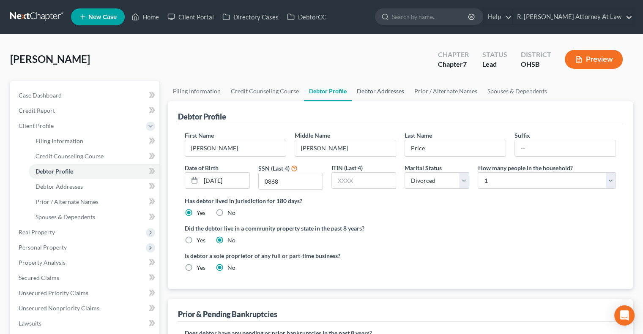
click at [373, 92] on link "Debtor Addresses" at bounding box center [379, 91] width 57 height 20
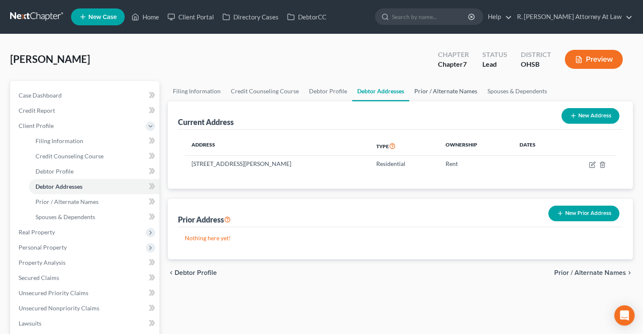
click at [434, 92] on link "Prior / Alternate Names" at bounding box center [445, 91] width 73 height 20
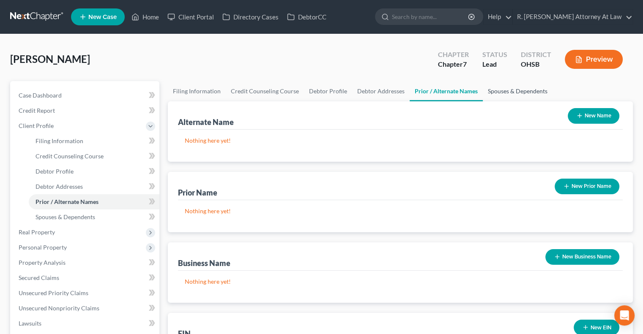
click at [490, 91] on link "Spouses & Dependents" at bounding box center [517, 91] width 70 height 20
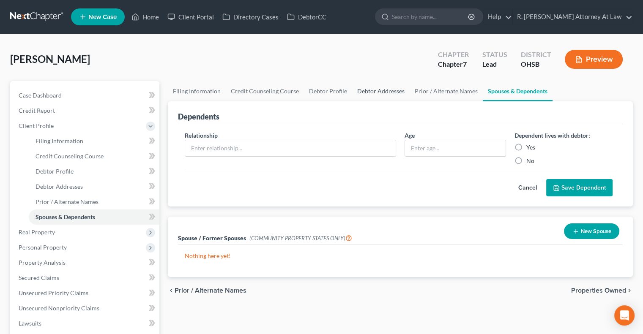
click at [381, 91] on link "Debtor Addresses" at bounding box center [380, 91] width 57 height 20
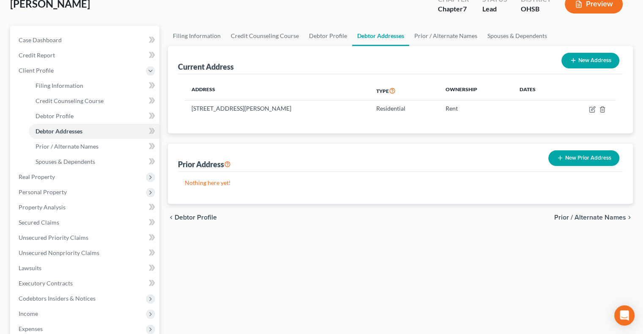
scroll to position [42, 0]
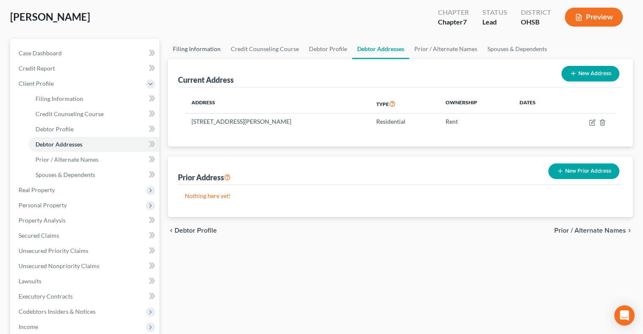
click at [194, 49] on link "Filing Information" at bounding box center [197, 49] width 58 height 20
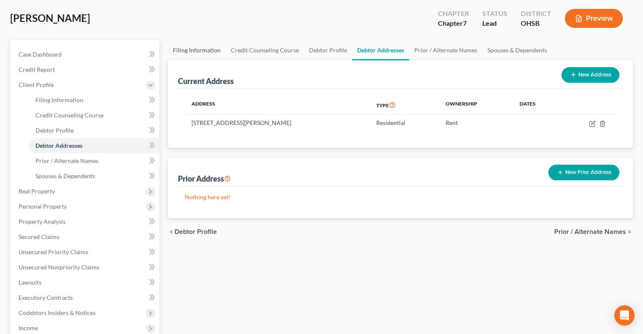
select select "1"
select select "0"
select select "62"
select select "0"
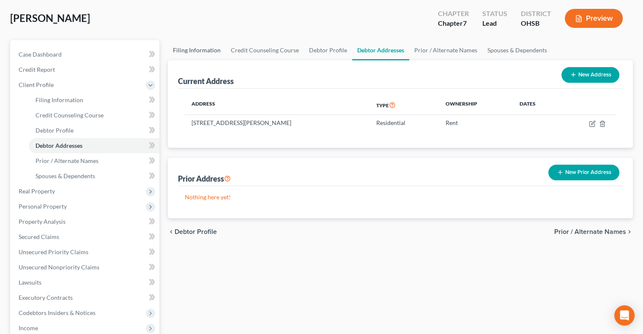
select select "36"
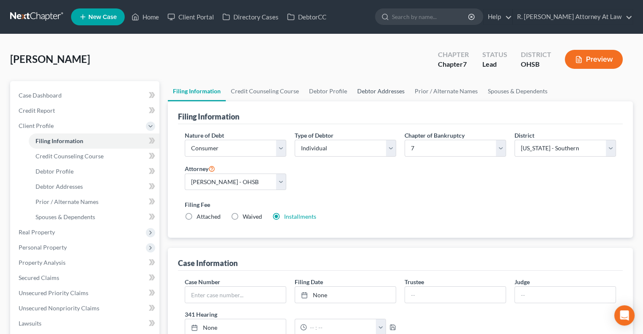
click at [375, 91] on link "Debtor Addresses" at bounding box center [380, 91] width 57 height 20
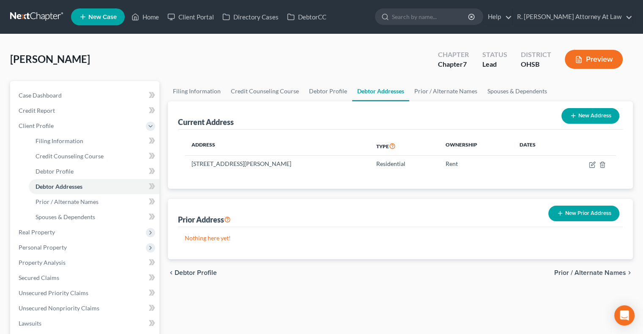
click at [568, 117] on button "New Address" at bounding box center [590, 116] width 58 height 16
select select "0"
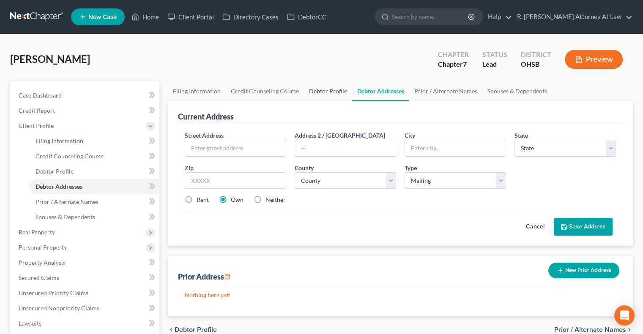
click at [316, 90] on link "Debtor Profile" at bounding box center [328, 91] width 48 height 20
select select "3"
select select "0"
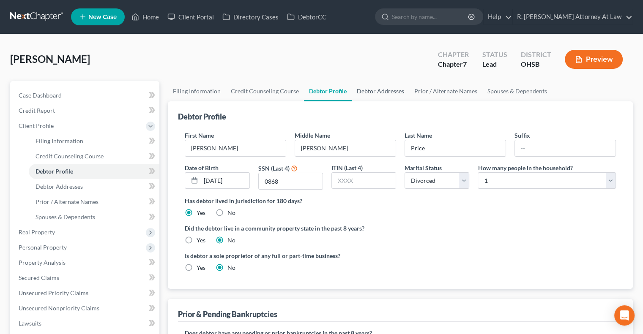
click at [368, 89] on link "Debtor Addresses" at bounding box center [379, 91] width 57 height 20
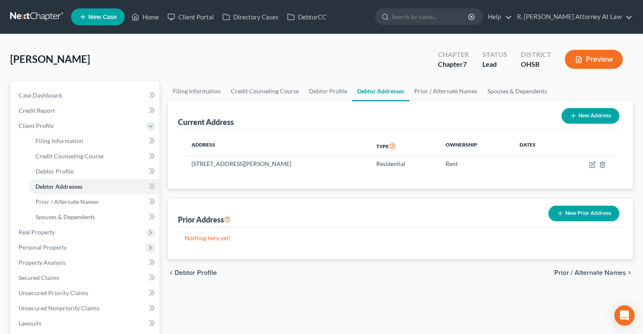
click at [564, 211] on button "New Prior Address" at bounding box center [583, 214] width 71 height 16
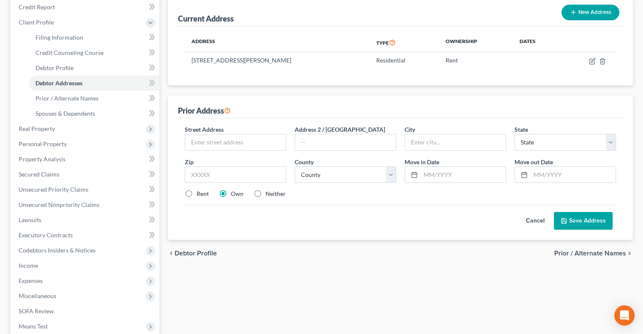
scroll to position [127, 0]
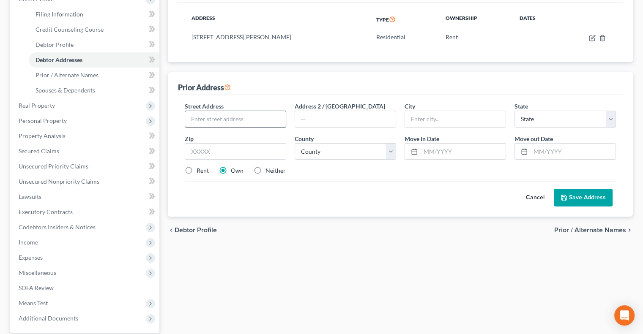
drag, startPoint x: 218, startPoint y: 118, endPoint x: 218, endPoint y: 112, distance: 5.5
click at [218, 118] on input "text" at bounding box center [235, 119] width 101 height 16
drag, startPoint x: 236, startPoint y: 117, endPoint x: 238, endPoint y: 111, distance: 6.7
click at [237, 116] on input "149 Diplomat" at bounding box center [235, 119] width 101 height 16
type input "149 Diplomat Ct. Apt 6"
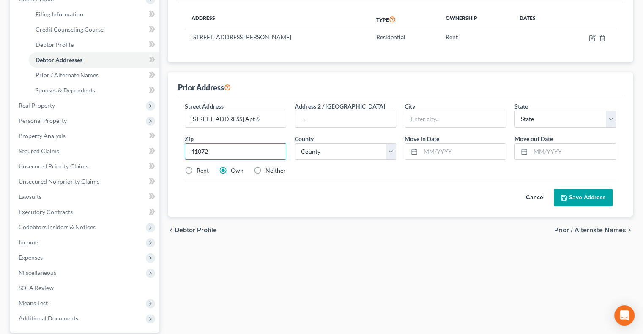
type input "41072"
type input "Newport"
select select "18"
click at [216, 150] on input "41072" at bounding box center [235, 151] width 101 height 17
click at [337, 172] on div "Rent Own Neither" at bounding box center [399, 170] width 439 height 8
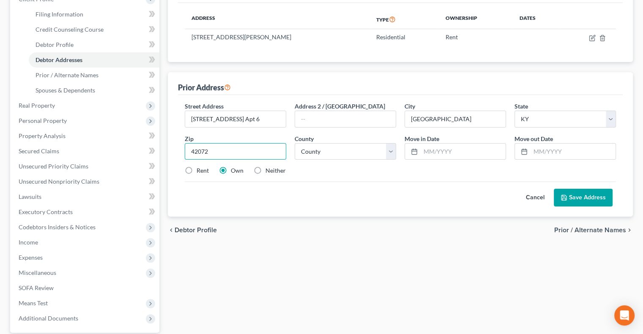
click at [225, 152] on input "42072" at bounding box center [235, 151] width 101 height 17
type input "46107"
type input "Beech Grove"
select select "15"
click at [196, 170] on label "Rent" at bounding box center [202, 170] width 12 height 8
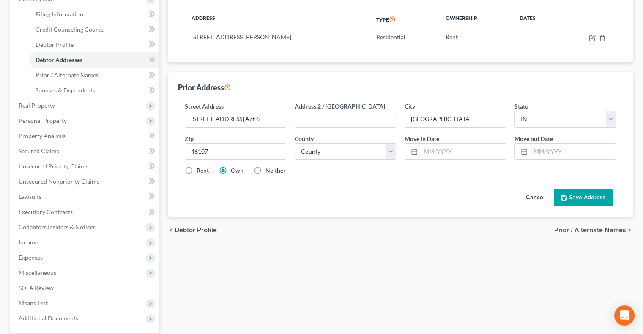
click at [200, 170] on input "Rent" at bounding box center [202, 168] width 5 height 5
radio input "true"
click at [314, 154] on select "County Adair County Allen County Anderson County Ballard County Barren County B…" at bounding box center [344, 151] width 101 height 17
select select "2"
click at [294, 143] on select "County Adams County Allen County Bartholomew County Benton County Blackford Cou…" at bounding box center [344, 151] width 101 height 17
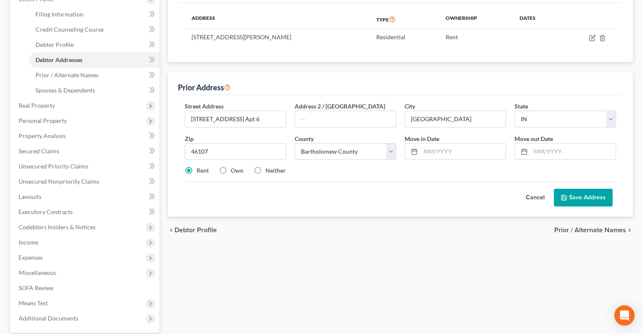
click at [585, 200] on button "Save Address" at bounding box center [582, 198] width 59 height 18
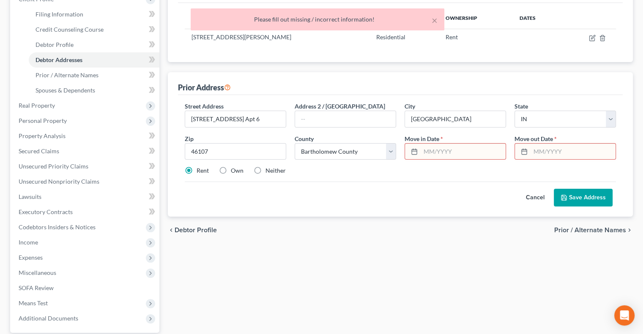
click at [455, 147] on input "text" at bounding box center [462, 152] width 85 height 16
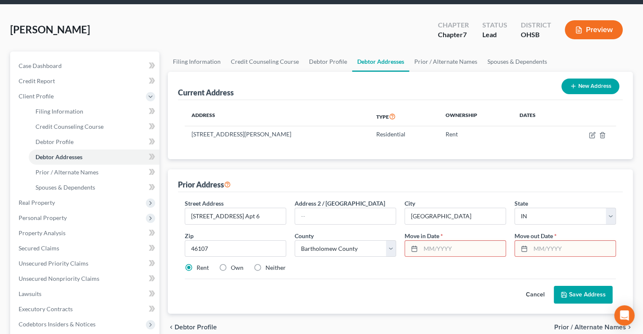
scroll to position [0, 0]
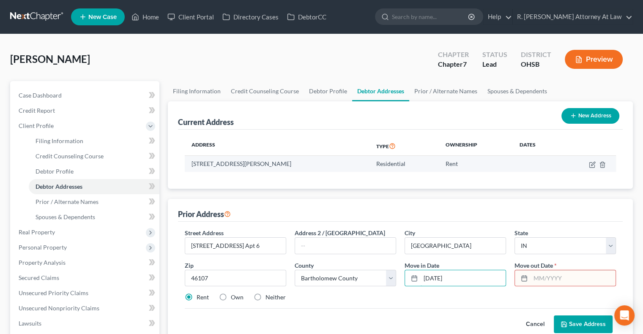
type input "06/01/2022"
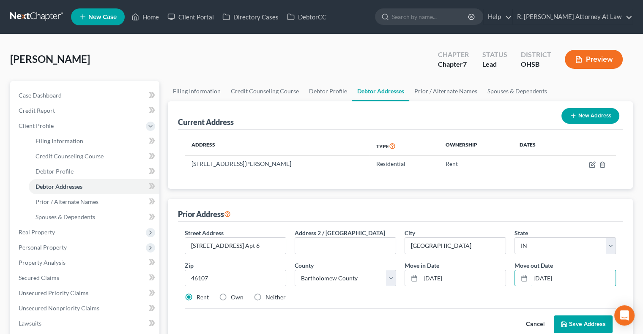
type input "09/01/2022"
click at [531, 321] on button "Cancel" at bounding box center [534, 324] width 37 height 17
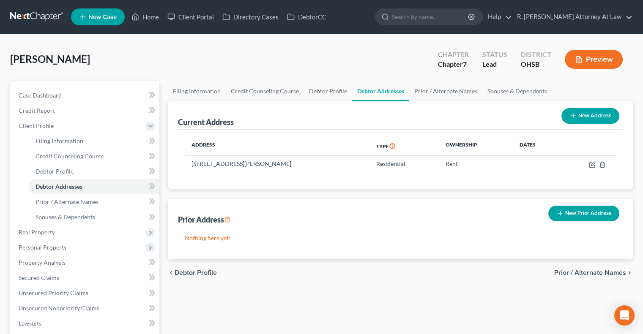
drag, startPoint x: 588, startPoint y: 211, endPoint x: 578, endPoint y: 206, distance: 11.7
click at [588, 211] on button "New Prior Address" at bounding box center [583, 214] width 71 height 16
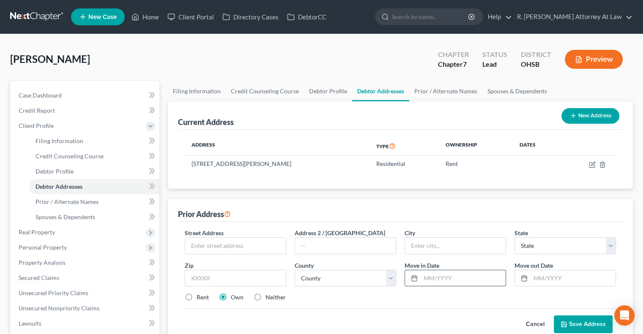
click at [432, 276] on input "text" at bounding box center [462, 278] width 85 height 16
type input "0901/2022"
click at [209, 241] on input "text" at bounding box center [235, 246] width 101 height 16
click at [216, 243] on input "text" at bounding box center [235, 246] width 101 height 16
drag, startPoint x: 573, startPoint y: 277, endPoint x: 563, endPoint y: 270, distance: 11.6
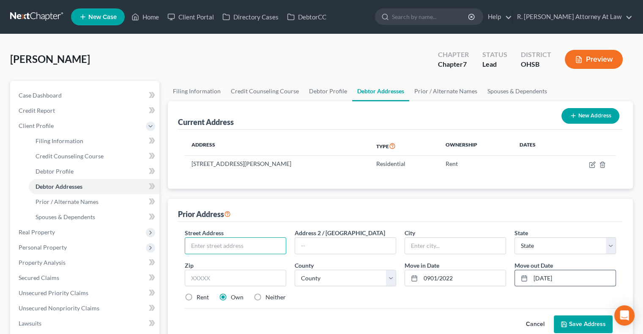
click at [573, 277] on input "06/01/2024" at bounding box center [572, 278] width 85 height 16
type input "0"
type input "-"
type input "09/08/2022"
drag, startPoint x: 187, startPoint y: 294, endPoint x: 193, endPoint y: 292, distance: 6.0
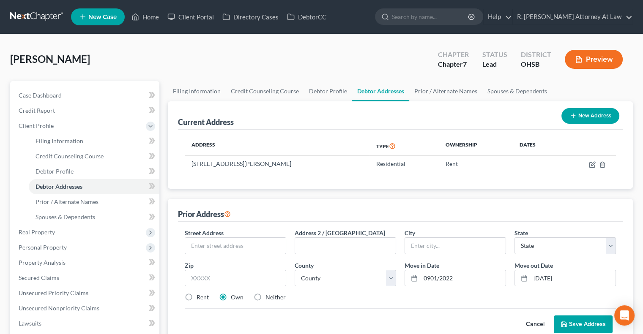
click at [196, 294] on label "Rent" at bounding box center [202, 297] width 12 height 8
click at [200, 294] on input "Rent" at bounding box center [202, 295] width 5 height 5
radio input "true"
click at [462, 282] on input "0901/2022" at bounding box center [462, 278] width 85 height 16
type input "0"
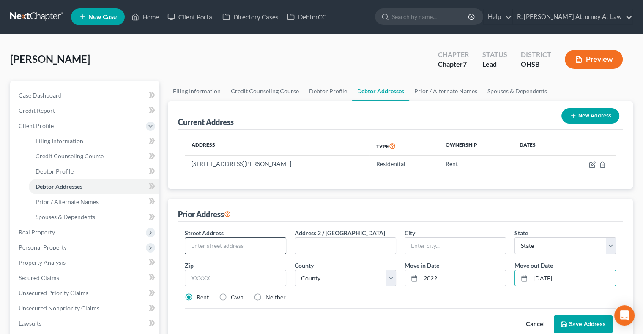
click at [199, 249] on input "text" at bounding box center [235, 246] width 101 height 16
drag, startPoint x: 451, startPoint y: 275, endPoint x: 444, endPoint y: 272, distance: 7.0
click at [451, 275] on input "2022" at bounding box center [462, 278] width 85 height 16
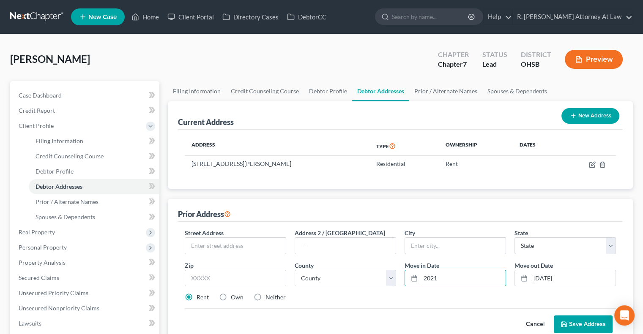
type input "2021"
click at [229, 236] on div "Street Address *" at bounding box center [235, 242] width 110 height 26
drag, startPoint x: 214, startPoint y: 246, endPoint x: 206, endPoint y: 238, distance: 11.4
click at [214, 246] on input "text" at bounding box center [235, 246] width 101 height 16
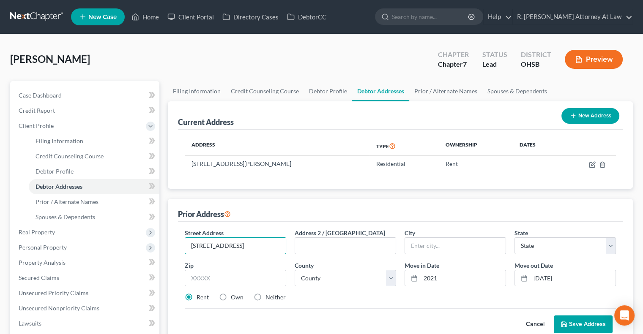
type input "149 Diplomat Apt 6"
type input "47012"
type input "Brookville"
select select "15"
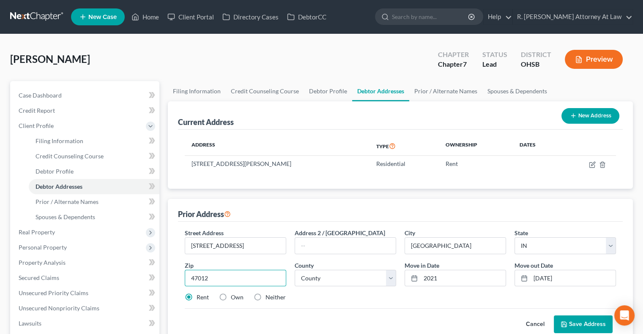
drag, startPoint x: 223, startPoint y: 280, endPoint x: 161, endPoint y: 250, distance: 69.2
click at [223, 279] on input "47012" at bounding box center [235, 278] width 101 height 17
type input "46107"
type input "Beech Grove"
click at [313, 280] on select "County Adams County Allen County Bartholomew County Benton County Blackford Cou…" at bounding box center [344, 278] width 101 height 17
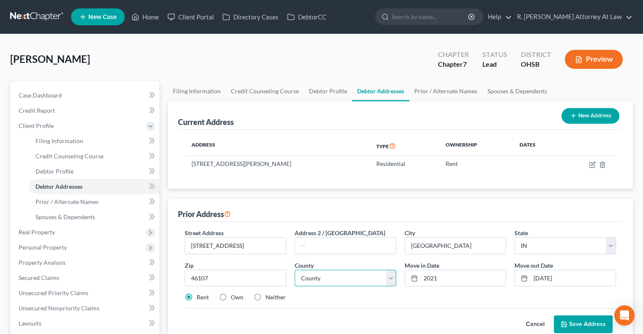
select select "2"
click at [294, 270] on select "County Adams County Allen County Bartholomew County Benton County Blackford Cou…" at bounding box center [344, 278] width 101 height 17
click at [365, 298] on div "Rent Own Neither" at bounding box center [399, 297] width 439 height 8
click at [539, 278] on input "09/08/2022" at bounding box center [572, 278] width 85 height 16
click at [548, 278] on input "09/08/2022" at bounding box center [572, 278] width 85 height 16
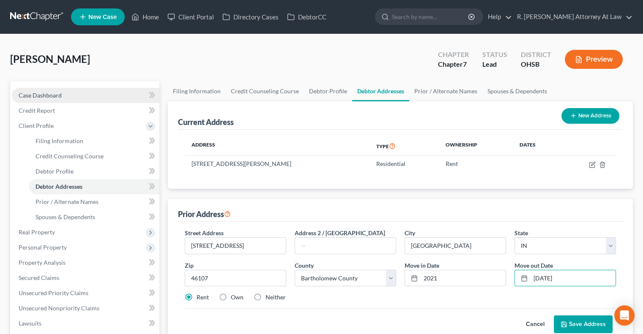
type input "10/01/2022"
click at [29, 92] on span "Case Dashboard" at bounding box center [40, 95] width 43 height 7
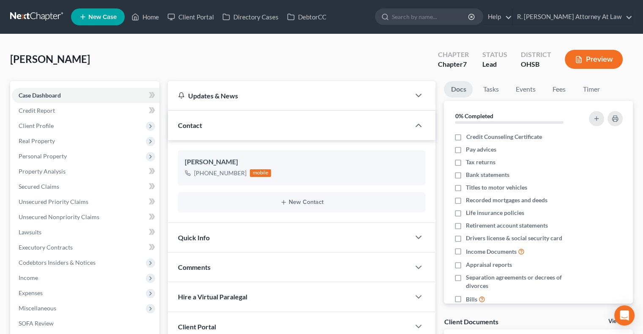
click at [193, 260] on div "Comments" at bounding box center [289, 267] width 242 height 29
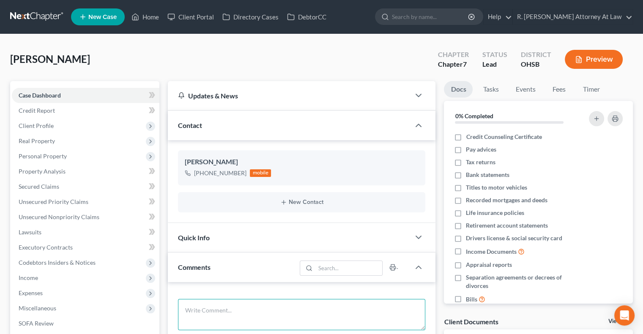
drag, startPoint x: 189, startPoint y: 304, endPoint x: 0, endPoint y: 221, distance: 206.5
click at [189, 305] on textarea at bounding box center [301, 314] width 247 height 31
type textarea "c"
type textarea "d"
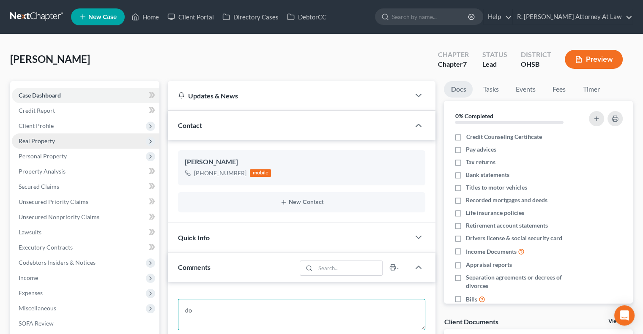
type textarea "d"
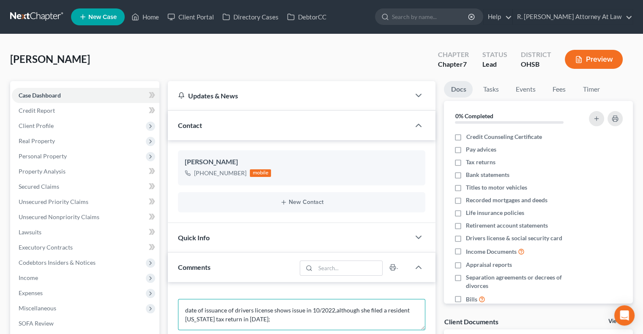
type textarea "date of issuance of drivers license shows issue in 10/2022,although she filed a…"
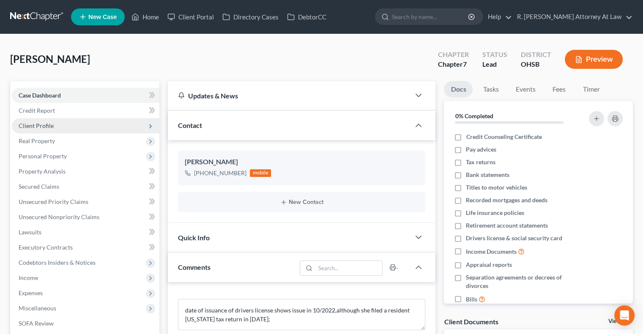
click at [25, 126] on span "Client Profile" at bounding box center [36, 125] width 35 height 7
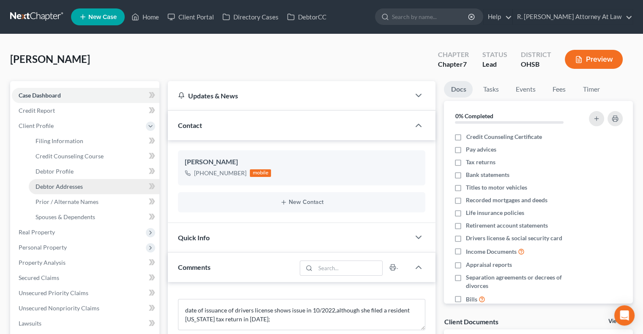
click at [53, 187] on span "Debtor Addresses" at bounding box center [58, 186] width 47 height 7
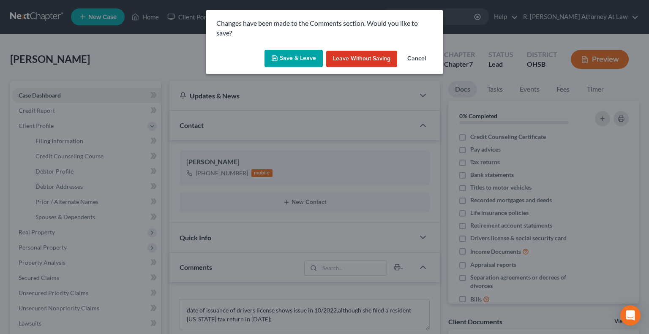
click at [289, 59] on button "Save & Leave" at bounding box center [293, 59] width 58 height 18
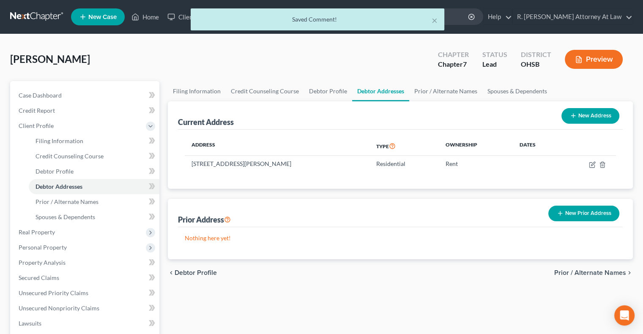
drag, startPoint x: 563, startPoint y: 213, endPoint x: 523, endPoint y: 196, distance: 42.6
click at [563, 213] on icon "button" at bounding box center [559, 213] width 7 height 7
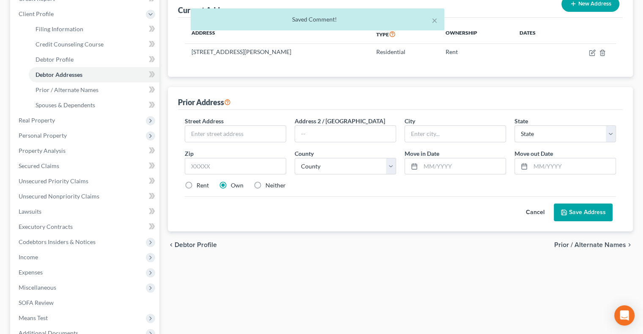
scroll to position [127, 0]
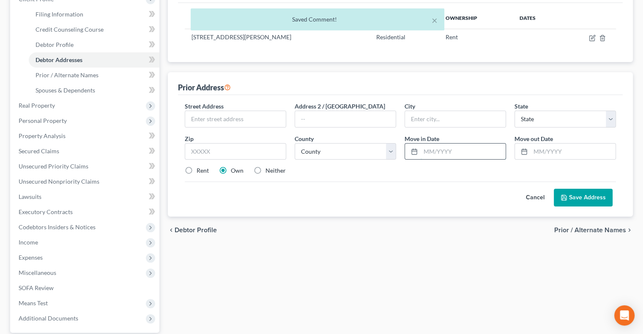
drag, startPoint x: 421, startPoint y: 149, endPoint x: 414, endPoint y: 146, distance: 7.4
click at [421, 149] on input "text" at bounding box center [462, 152] width 85 height 16
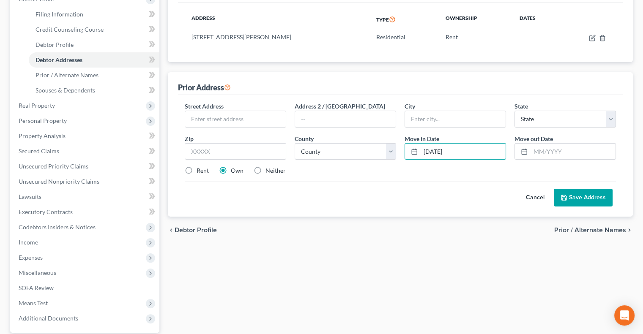
type input "06/01/2021"
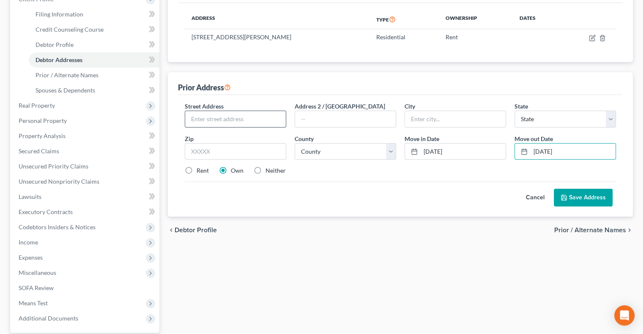
type input "06/01/2023"
click at [232, 115] on input "text" at bounding box center [235, 119] width 101 height 16
type input "149 Diplomat Ct Apt 6"
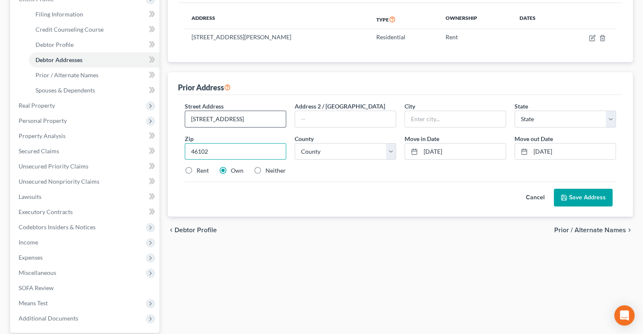
type input "46102"
type input "Advance"
select select "15"
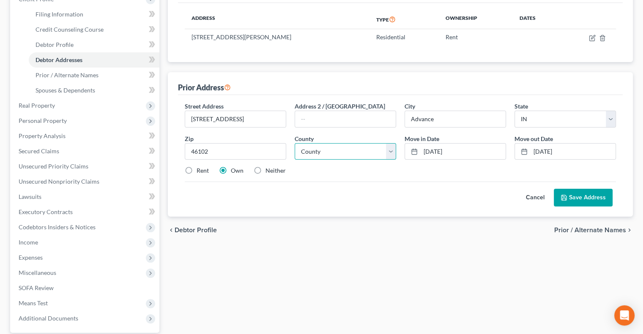
click at [323, 151] on select "County Adams County Allen County Bartholomew County Benton County Blackford Cou…" at bounding box center [344, 151] width 101 height 17
select select "2"
click at [294, 143] on select "County Adams County Allen County Bartholomew County Benton County Blackford Cou…" at bounding box center [344, 151] width 101 height 17
click at [225, 150] on input "46102" at bounding box center [235, 151] width 101 height 17
type input "46107"
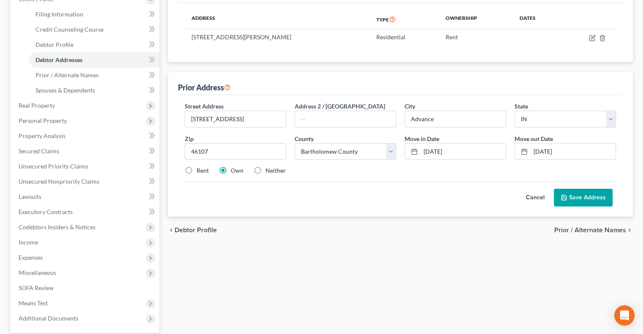
click at [196, 167] on label "Rent" at bounding box center [202, 170] width 12 height 8
click at [200, 167] on input "Rent" at bounding box center [202, 168] width 5 height 5
radio input "true"
type input "Beech Grove"
click at [579, 195] on button "Save Address" at bounding box center [582, 198] width 59 height 18
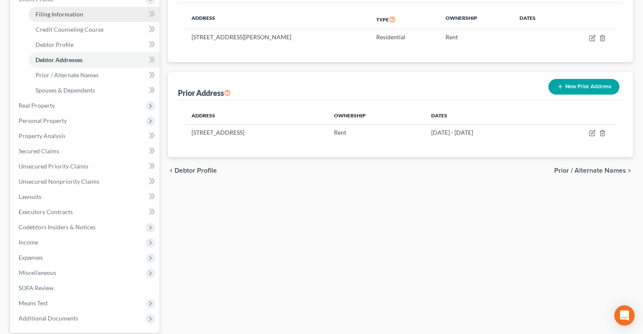
click at [55, 12] on span "Filing Information" at bounding box center [59, 14] width 48 height 7
select select "1"
select select "0"
select select "62"
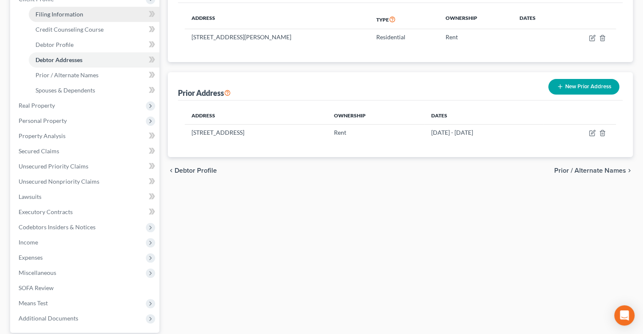
select select "0"
select select "36"
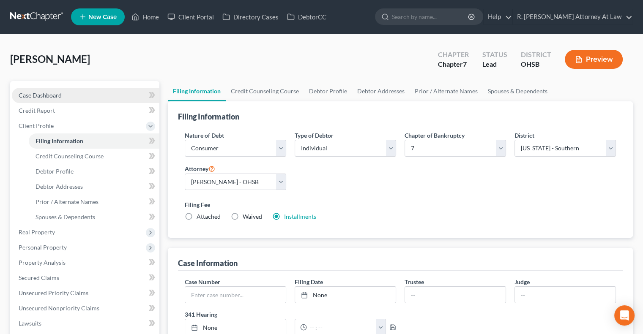
drag, startPoint x: 29, startPoint y: 93, endPoint x: 33, endPoint y: 96, distance: 5.3
click at [29, 93] on span "Case Dashboard" at bounding box center [40, 95] width 43 height 7
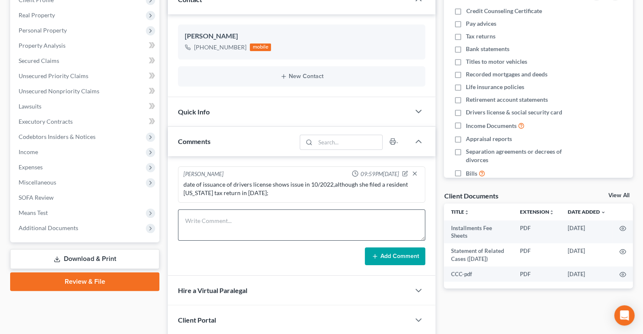
scroll to position [127, 0]
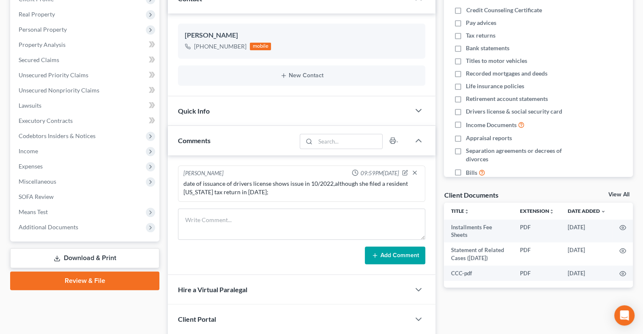
click at [262, 192] on div "date of issuance of drivers license shows issue in 10/2022,although she filed a…" at bounding box center [301, 188] width 236 height 17
click at [403, 172] on icon "button" at bounding box center [405, 173] width 6 height 6
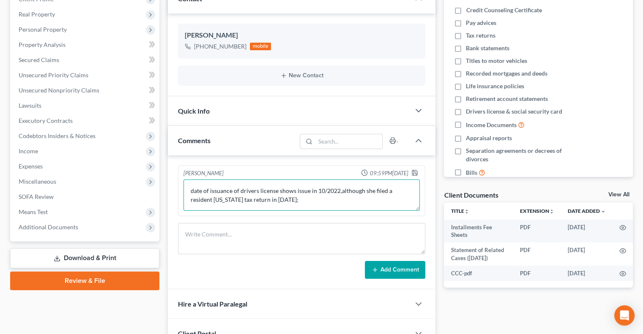
drag, startPoint x: 262, startPoint y: 198, endPoint x: 0, endPoint y: 14, distance: 319.7
click at [262, 198] on textarea "date of issuance of drivers license shows issue in 10/2022,although she filed a…" at bounding box center [301, 195] width 236 height 31
type textarea "date of issuance of drivers license shows issue in 10/2022,although she filed a…"
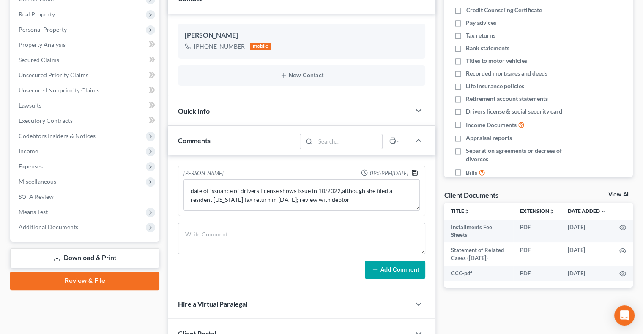
click at [414, 170] on icon "button" at bounding box center [414, 172] width 7 height 7
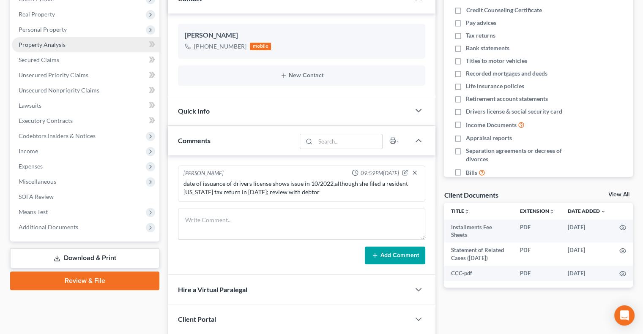
click at [32, 46] on span "Property Analysis" at bounding box center [42, 44] width 47 height 7
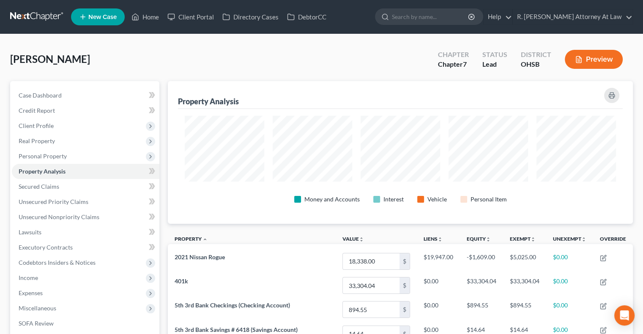
click at [404, 139] on div "Money and Accounts Interest Vehicle Personal Item" at bounding box center [399, 165] width 439 height 98
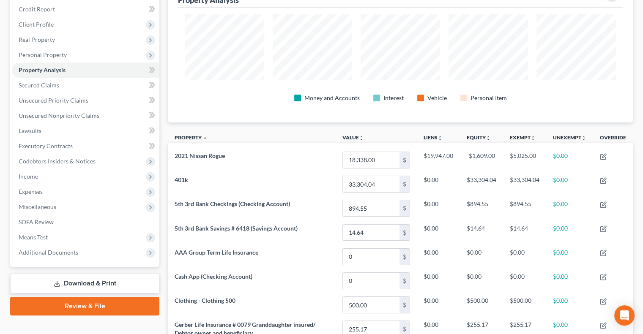
scroll to position [32, 0]
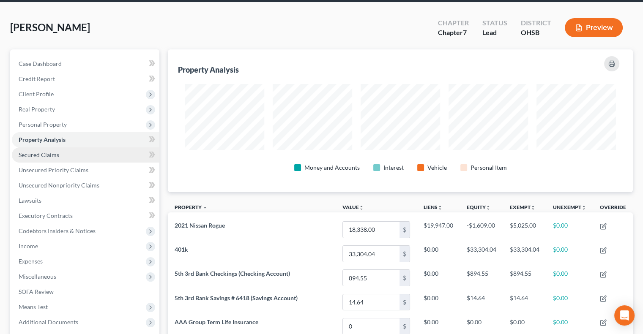
click at [36, 153] on span "Secured Claims" at bounding box center [39, 154] width 41 height 7
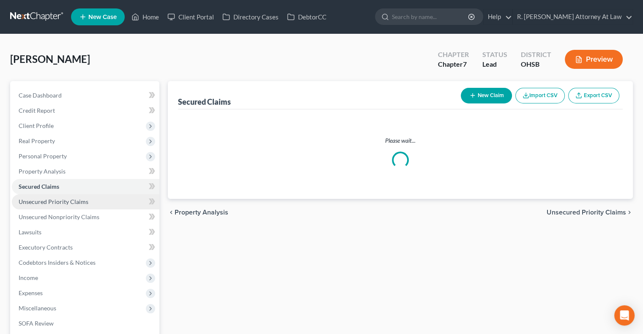
click at [43, 200] on span "Unsecured Priority Claims" at bounding box center [54, 201] width 70 height 7
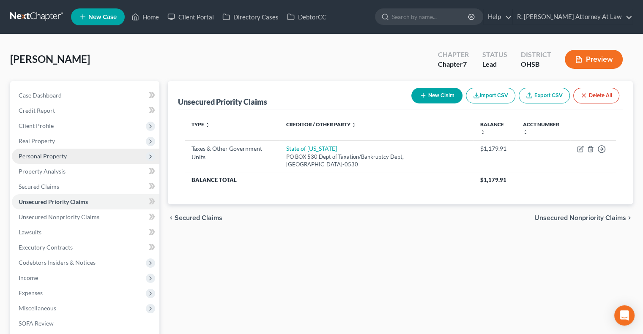
click at [41, 157] on span "Personal Property" at bounding box center [43, 156] width 48 height 7
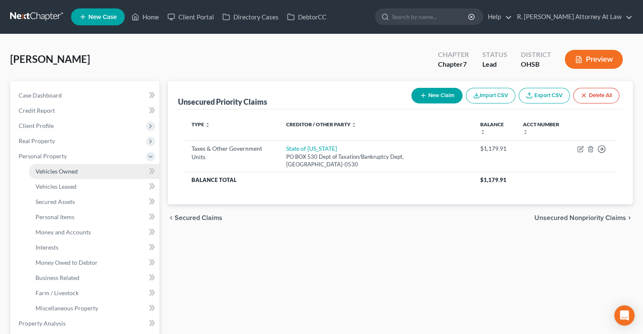
click at [50, 173] on span "Vehicles Owned" at bounding box center [56, 171] width 42 height 7
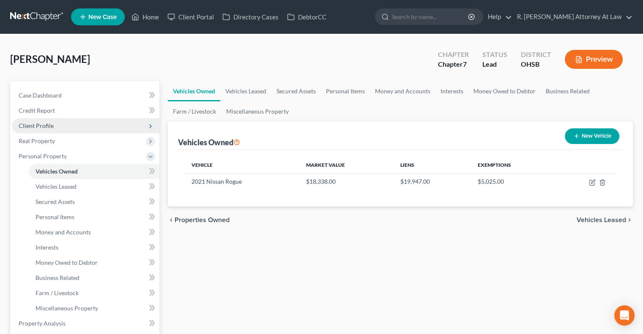
click at [48, 123] on span "Client Profile" at bounding box center [36, 125] width 35 height 7
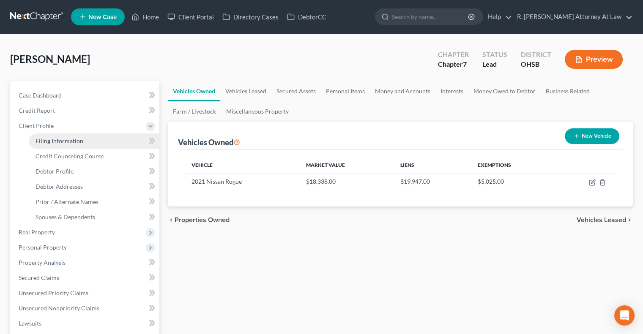
click at [54, 141] on span "Filing Information" at bounding box center [59, 140] width 48 height 7
select select "1"
select select "0"
select select "62"
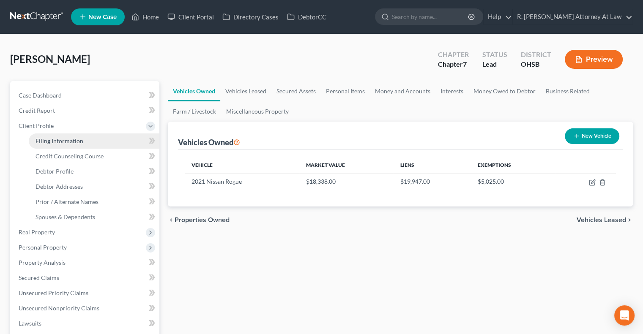
select select "0"
select select "36"
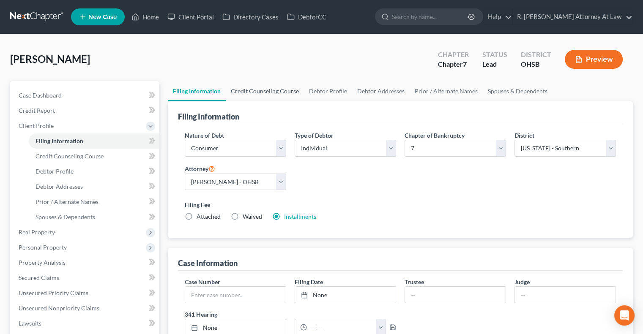
click at [247, 90] on link "Credit Counseling Course" at bounding box center [265, 91] width 78 height 20
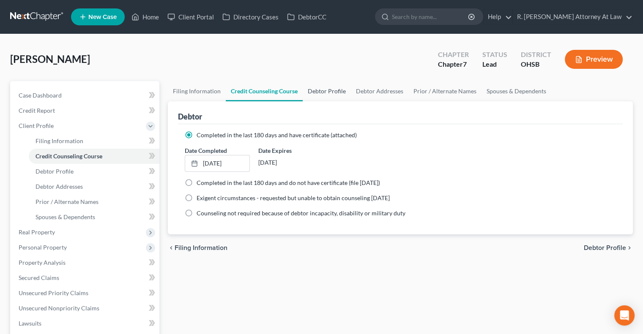
click at [336, 89] on link "Debtor Profile" at bounding box center [326, 91] width 48 height 20
select select "3"
select select "0"
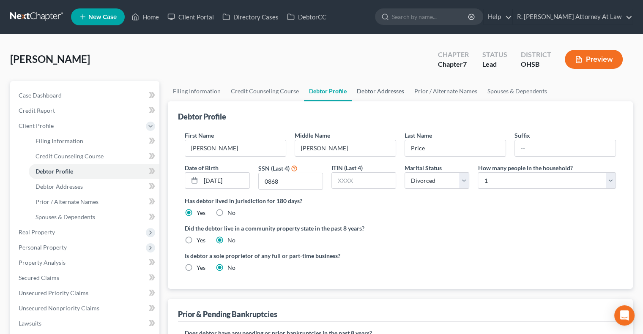
click at [367, 89] on link "Debtor Addresses" at bounding box center [379, 91] width 57 height 20
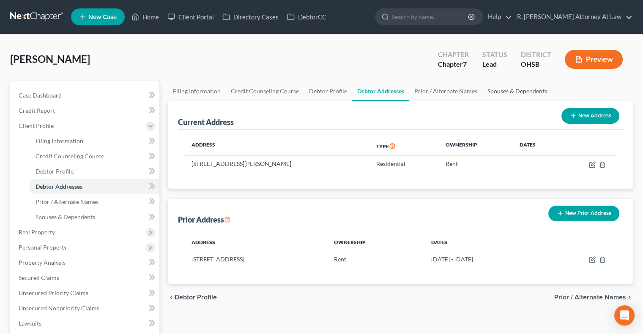
click at [503, 91] on link "Spouses & Dependents" at bounding box center [517, 91] width 70 height 20
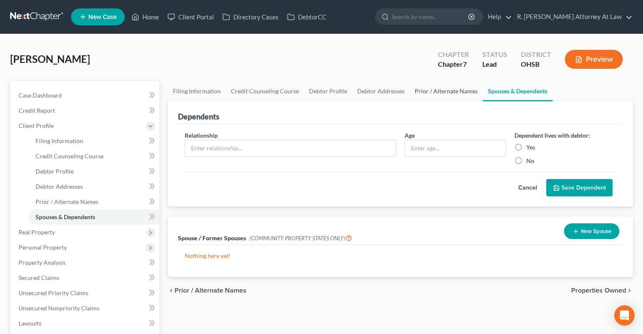
click at [431, 101] on link "Prior / Alternate Names" at bounding box center [445, 91] width 73 height 20
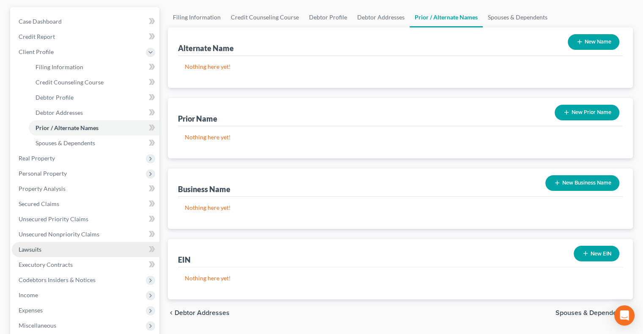
scroll to position [84, 0]
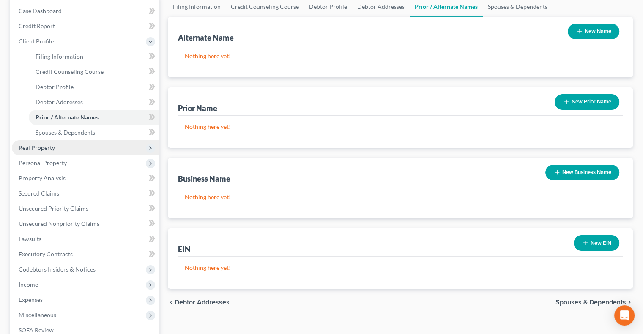
click at [28, 147] on span "Real Property" at bounding box center [37, 147] width 36 height 7
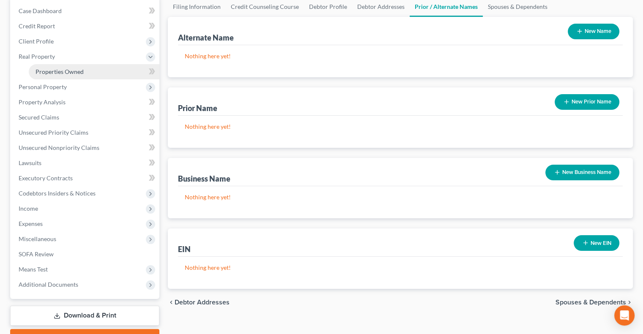
click at [54, 70] on span "Properties Owned" at bounding box center [59, 71] width 48 height 7
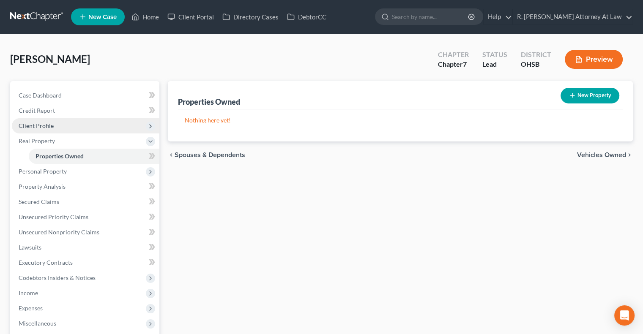
click at [25, 126] on span "Client Profile" at bounding box center [36, 125] width 35 height 7
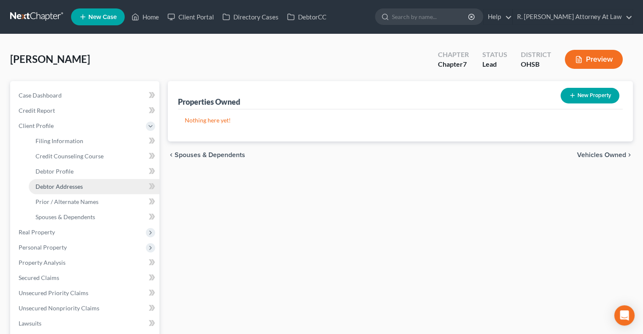
click at [51, 189] on span "Debtor Addresses" at bounding box center [58, 186] width 47 height 7
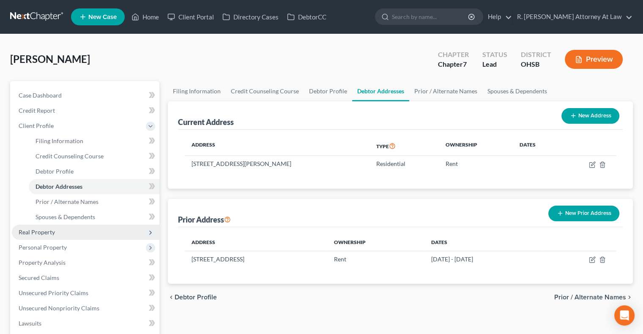
click at [42, 229] on span "Real Property" at bounding box center [37, 232] width 36 height 7
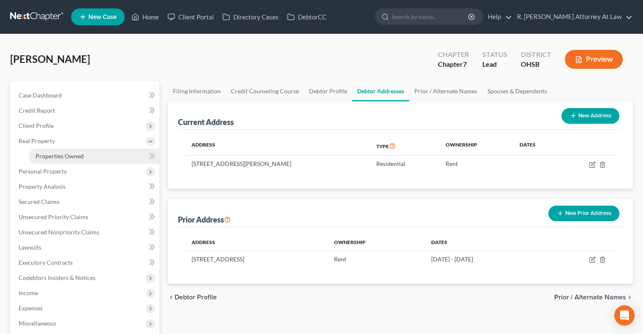
click at [57, 156] on span "Properties Owned" at bounding box center [59, 156] width 48 height 7
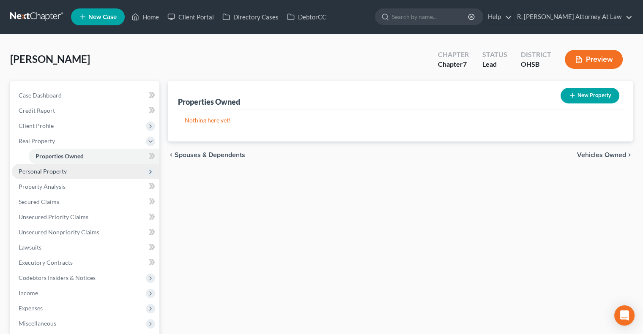
click at [52, 169] on span "Personal Property" at bounding box center [43, 171] width 48 height 7
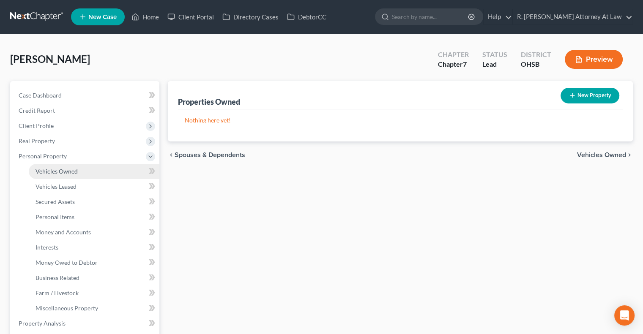
click at [56, 174] on span "Vehicles Owned" at bounding box center [56, 171] width 42 height 7
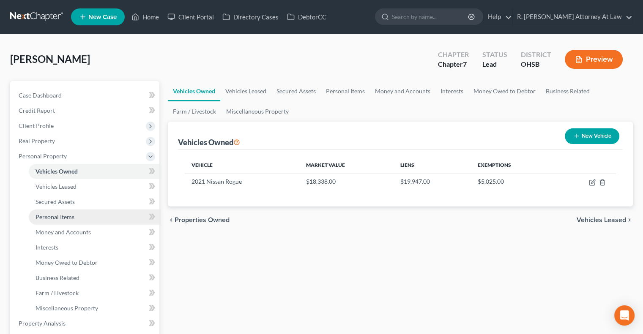
click at [49, 215] on span "Personal Items" at bounding box center [54, 216] width 39 height 7
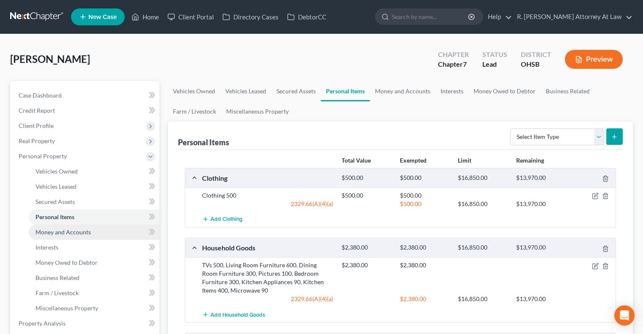
click at [52, 232] on span "Money and Accounts" at bounding box center [62, 232] width 55 height 7
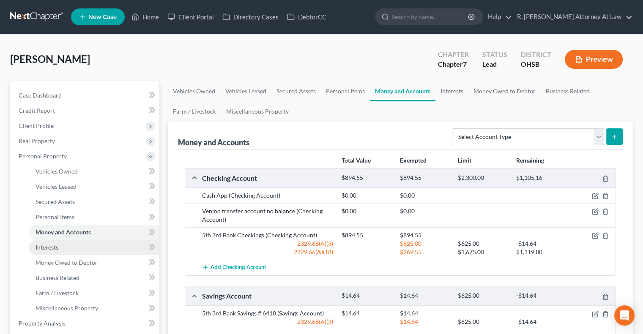
click at [46, 248] on span "Interests" at bounding box center [46, 247] width 23 height 7
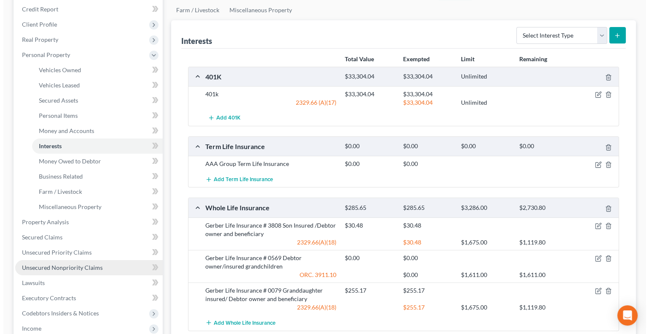
scroll to position [127, 0]
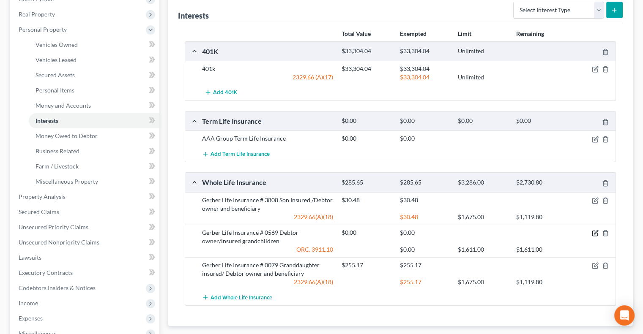
click at [594, 233] on icon "button" at bounding box center [596, 232] width 4 height 4
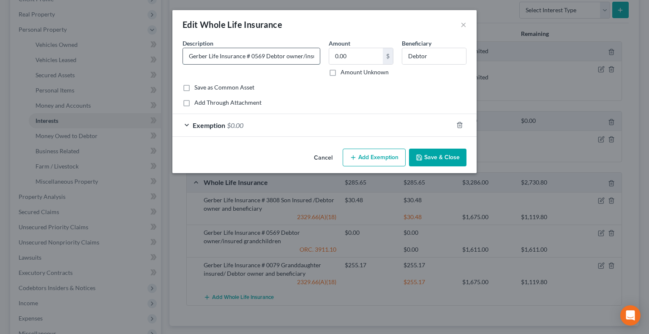
click at [302, 57] on input "Gerber Life Insurance # 0569 Debtor owner/insured grandchildren" at bounding box center [251, 56] width 137 height 16
click at [312, 56] on input "Gerber Life Insurance # 0569 Debtor owner & insured grandchildren" at bounding box center [251, 56] width 137 height 16
click at [291, 57] on input "Gerber Life Insurance # 0569 Debtor owner & insured grandchildren" at bounding box center [251, 56] width 137 height 16
click at [312, 57] on input "Gerber Life Insurance # 0569 Debtor owner & insured/ grandchildren" at bounding box center [251, 56] width 137 height 16
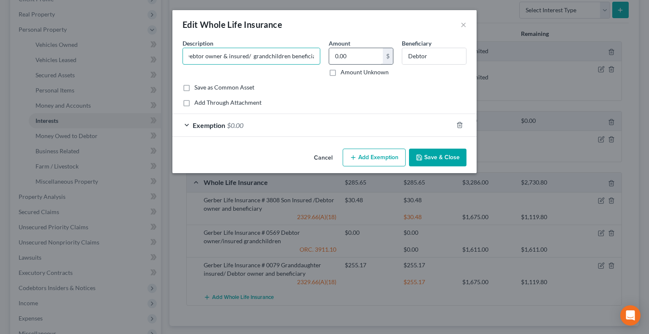
scroll to position [0, 84]
type input "Gerber Life Insurance # 0569 Debtor owner & insured/ grandchildren beneficiary"
click at [433, 52] on input "Debtor" at bounding box center [434, 56] width 64 height 16
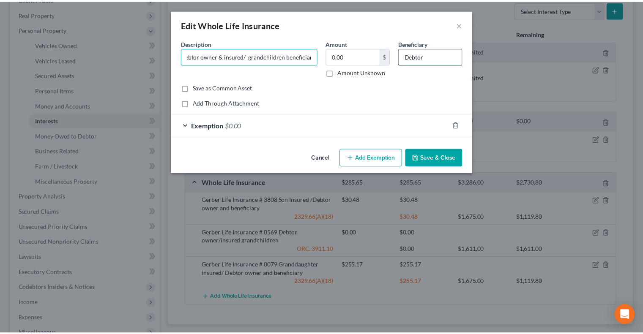
scroll to position [0, 0]
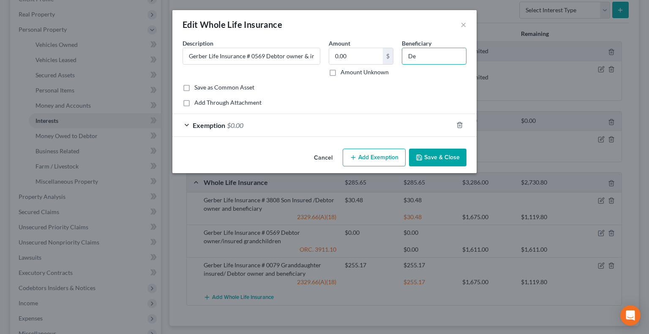
type input "D"
type input "Grandchildren"
click at [443, 158] on button "Save & Close" at bounding box center [437, 158] width 57 height 18
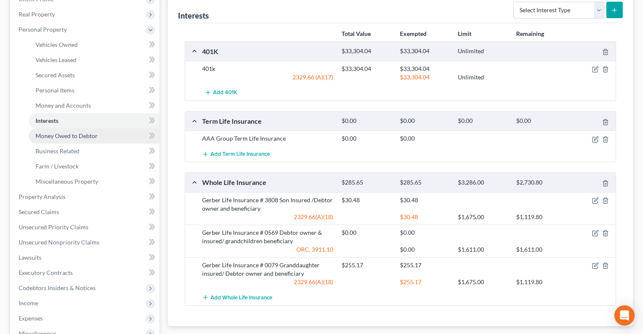
click at [46, 137] on span "Money Owed to Debtor" at bounding box center [66, 135] width 62 height 7
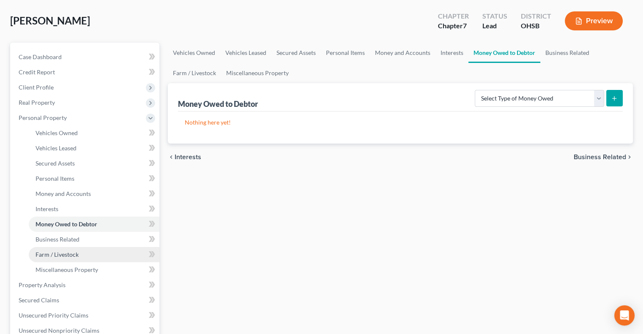
scroll to position [84, 0]
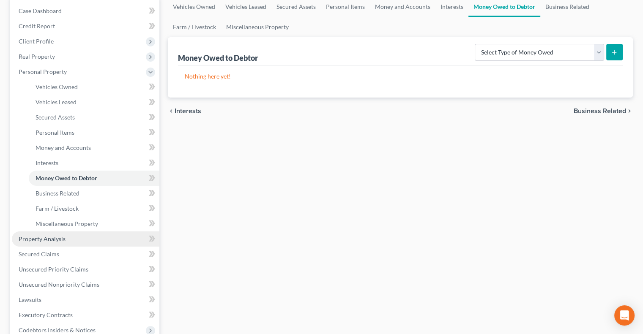
click at [49, 238] on span "Property Analysis" at bounding box center [42, 238] width 47 height 7
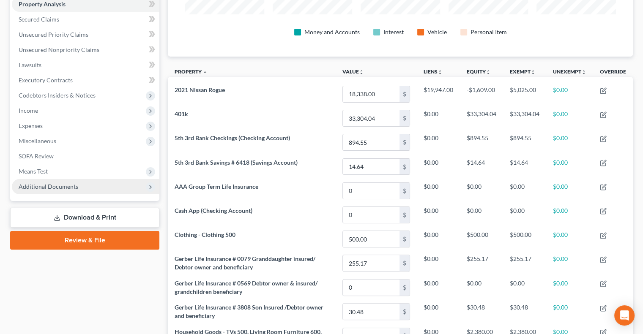
scroll to position [169, 0]
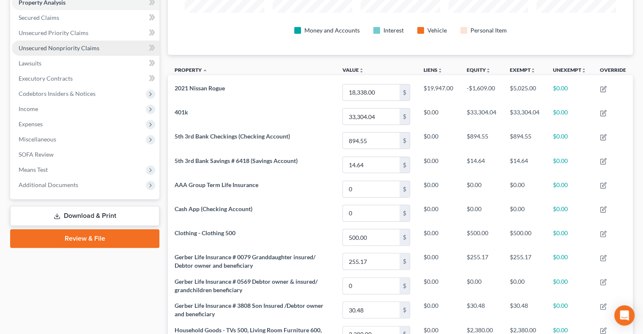
click at [38, 44] on span "Unsecured Nonpriority Claims" at bounding box center [59, 47] width 81 height 7
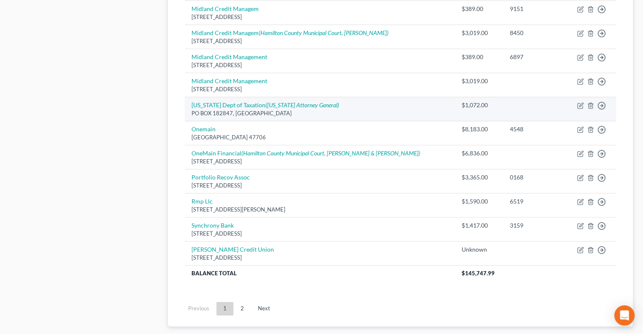
scroll to position [638, 0]
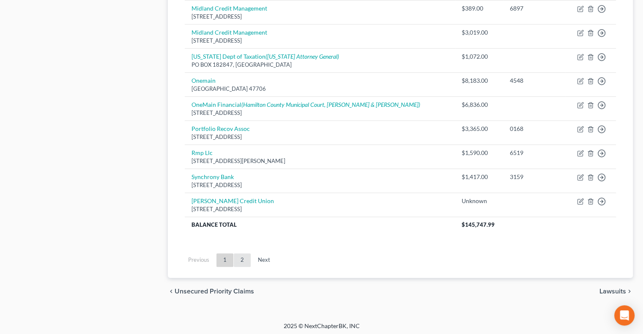
click at [241, 256] on link "2" at bounding box center [242, 260] width 17 height 14
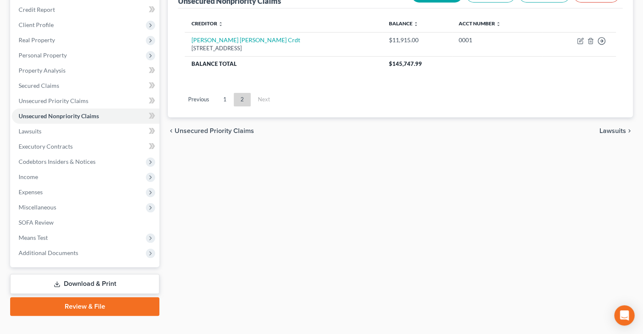
scroll to position [114, 0]
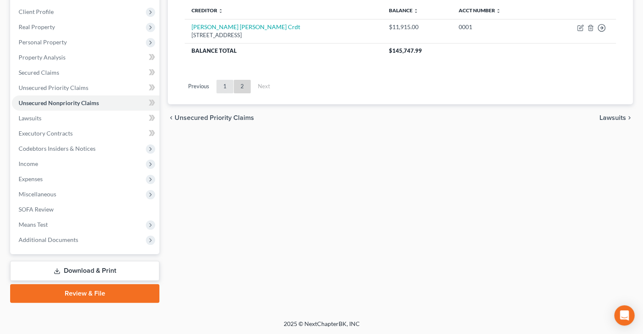
click at [221, 89] on link "1" at bounding box center [224, 87] width 17 height 14
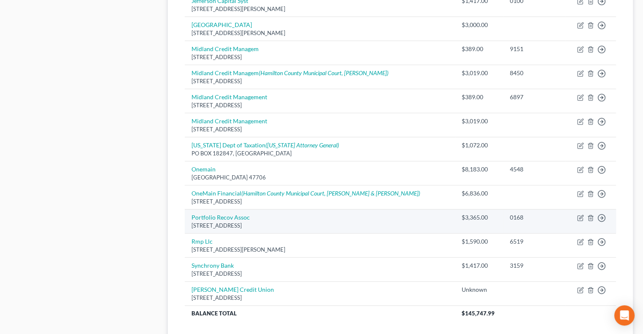
scroll to position [579, 0]
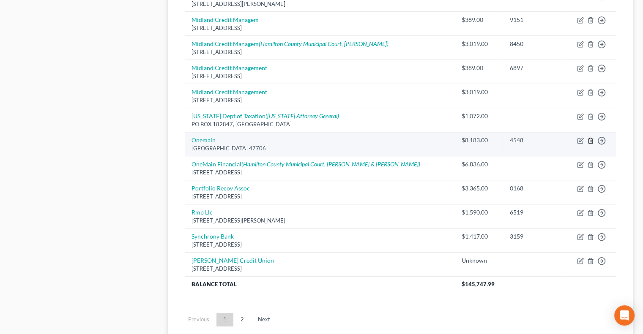
click at [590, 141] on line "button" at bounding box center [590, 142] width 0 height 2
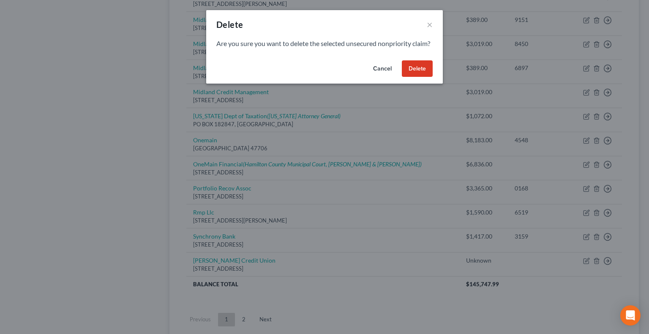
click at [420, 77] on button "Delete" at bounding box center [417, 68] width 31 height 17
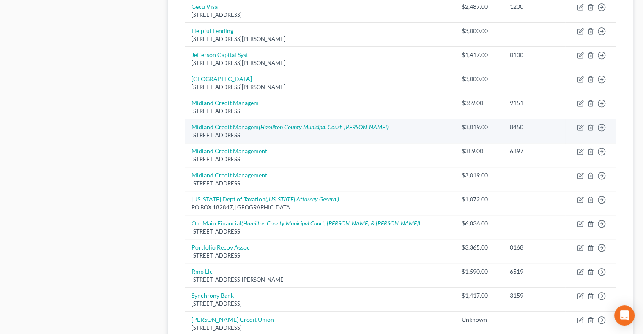
scroll to position [549, 0]
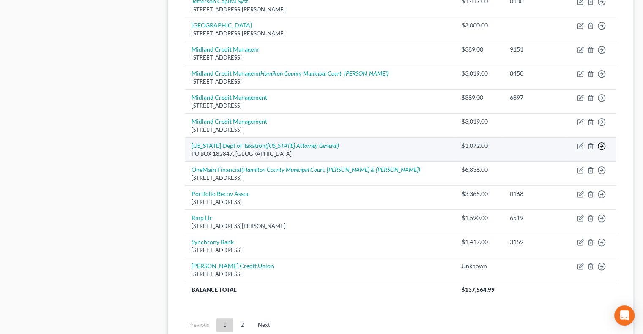
click at [601, 145] on polyline "button" at bounding box center [601, 146] width 1 height 3
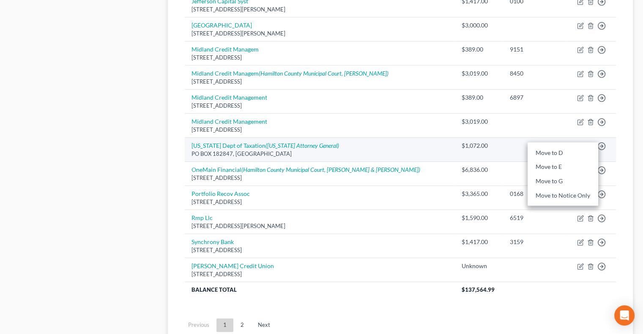
click at [356, 150] on div "PO BOX 182847, Columbus, OH 43218" at bounding box center [319, 154] width 256 height 8
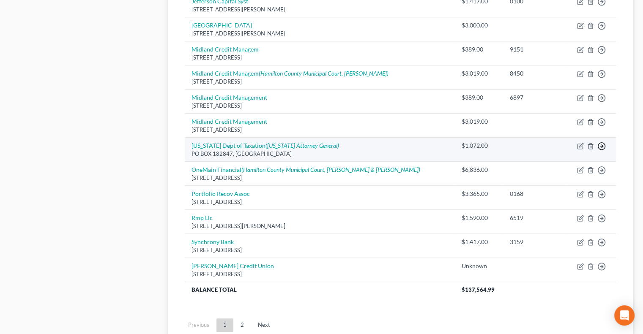
click at [601, 145] on polyline "button" at bounding box center [601, 146] width 1 height 3
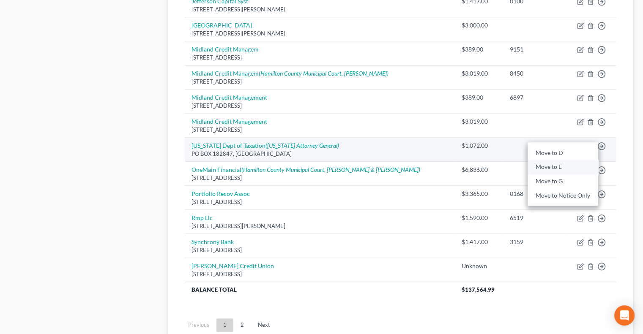
click at [539, 163] on link "Move to E" at bounding box center [562, 167] width 71 height 14
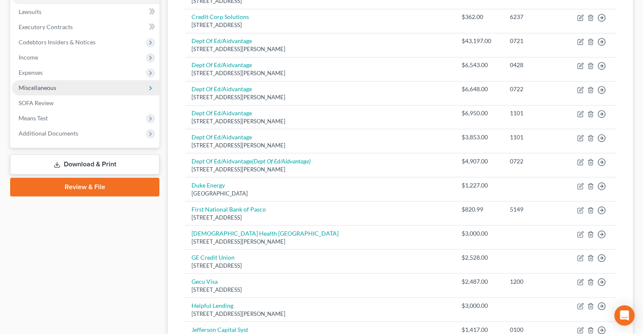
scroll to position [169, 0]
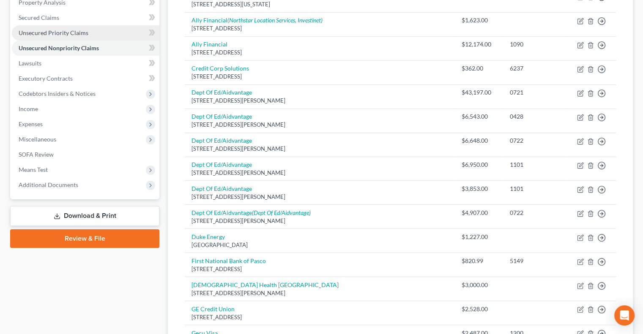
click at [47, 35] on span "Unsecured Priority Claims" at bounding box center [54, 32] width 70 height 7
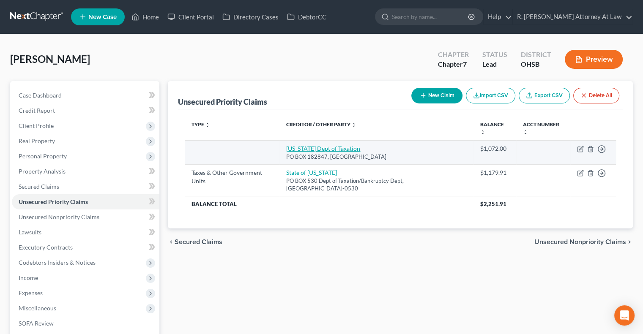
click at [307, 150] on link "Ohio Dept of Taxation" at bounding box center [323, 148] width 74 height 7
select select "36"
select select "0"
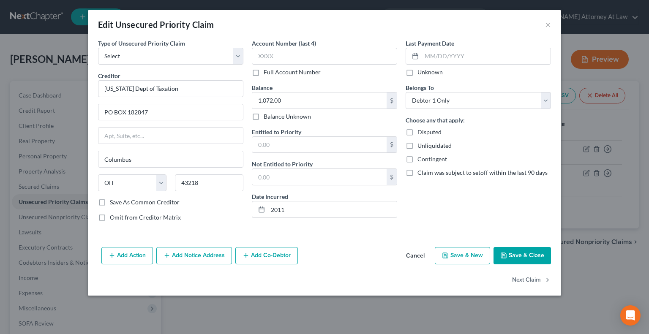
click at [518, 251] on button "Save & Close" at bounding box center [521, 256] width 57 height 18
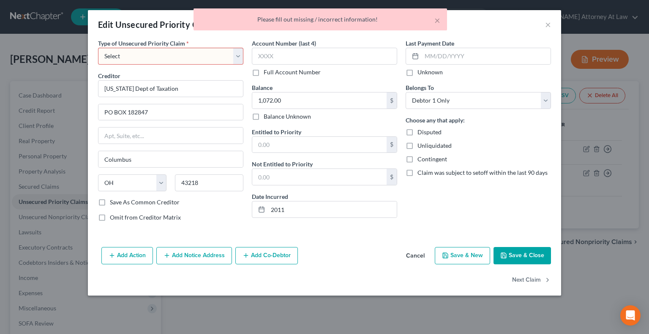
click at [134, 55] on select "Select Taxes & Other Government Units Domestic Support Obligations Extensions o…" at bounding box center [170, 56] width 145 height 17
select select "36"
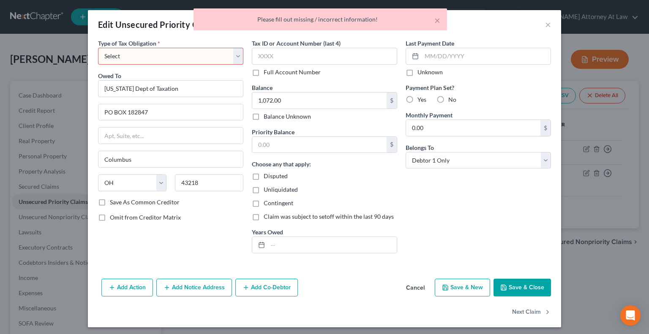
click at [519, 285] on button "Save & Close" at bounding box center [521, 288] width 57 height 18
click at [173, 60] on select "Select Federal City State Franchise Tax Board Other" at bounding box center [170, 56] width 145 height 17
click at [98, 48] on select "Select Federal City State Franchise Tax Board Other" at bounding box center [170, 56] width 145 height 17
drag, startPoint x: 108, startPoint y: 55, endPoint x: 110, endPoint y: 61, distance: 5.7
click at [108, 55] on select "Select Federal City State Franchise Tax Board Other" at bounding box center [170, 56] width 145 height 17
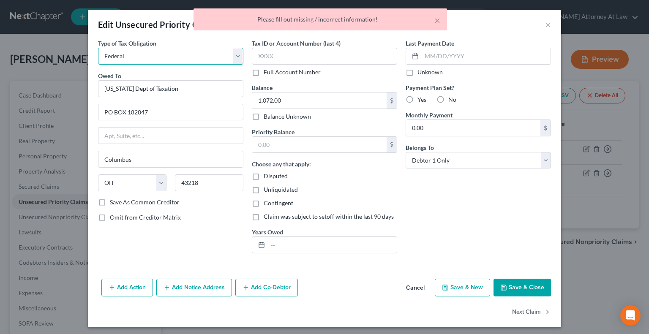
select select "2"
click at [98, 48] on select "Select Federal City State Franchise Tax Board Other" at bounding box center [170, 56] width 145 height 17
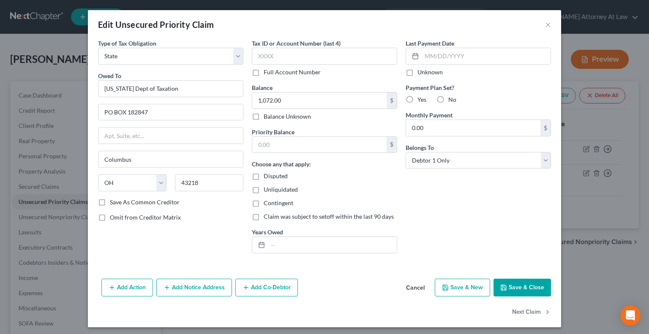
click at [504, 281] on button "Save & Close" at bounding box center [521, 288] width 57 height 18
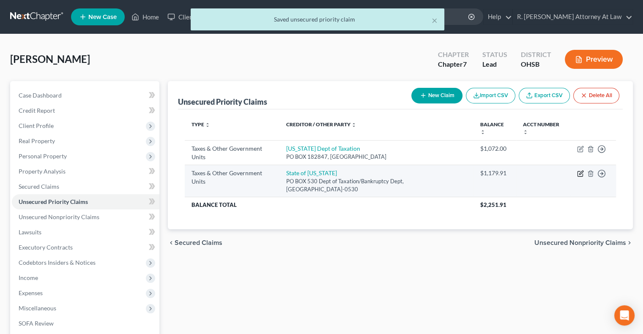
click at [578, 175] on icon "button" at bounding box center [580, 173] width 7 height 7
select select "2"
select select "36"
select select "0"
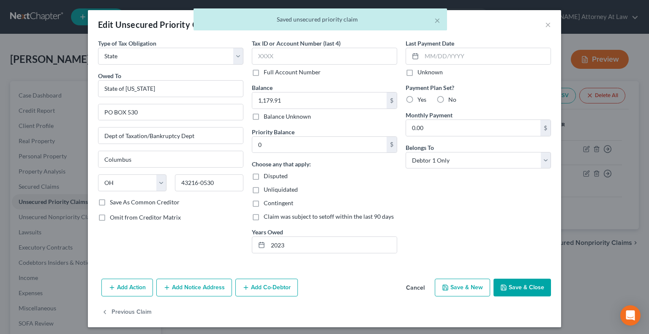
click at [520, 286] on button "Save & Close" at bounding box center [521, 288] width 57 height 18
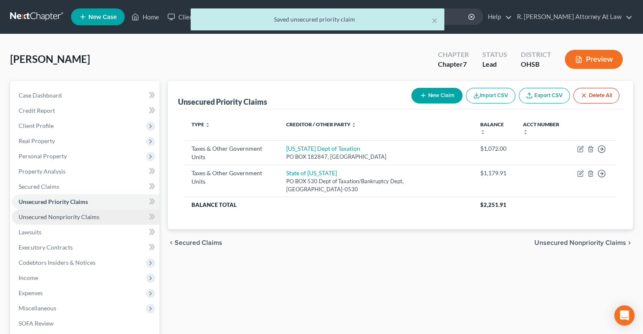
click at [20, 213] on span "Unsecured Nonpriority Claims" at bounding box center [59, 216] width 81 height 7
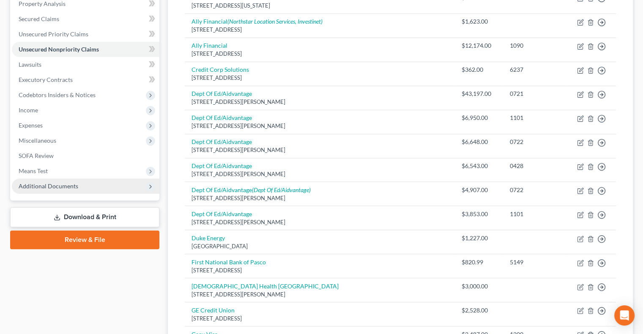
scroll to position [169, 0]
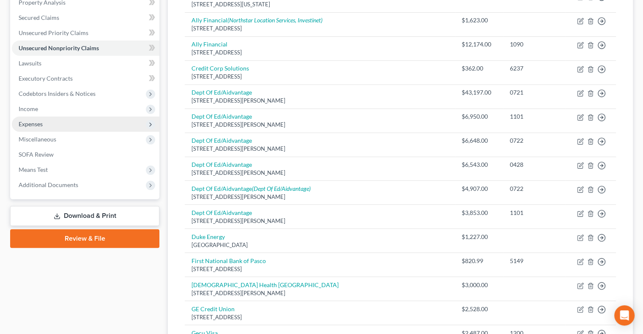
click at [35, 124] on span "Expenses" at bounding box center [31, 123] width 24 height 7
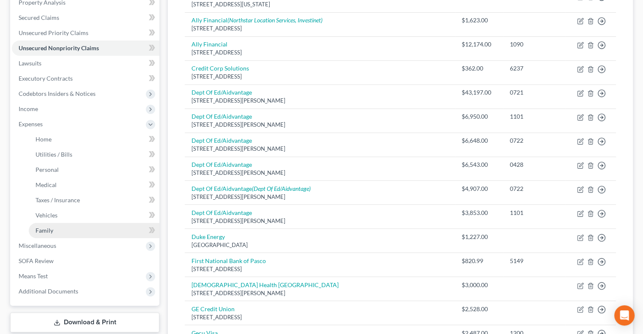
click at [53, 234] on link "Family" at bounding box center [94, 230] width 131 height 15
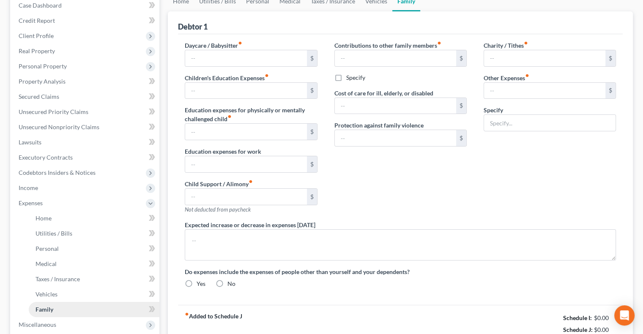
type input "0.00"
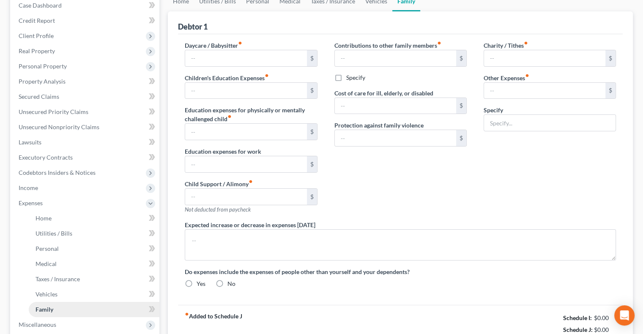
type input "0.00"
type input "40.00"
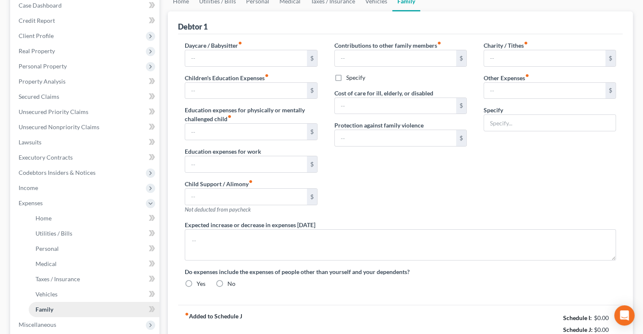
type input "Dog, 40"
radio input "true"
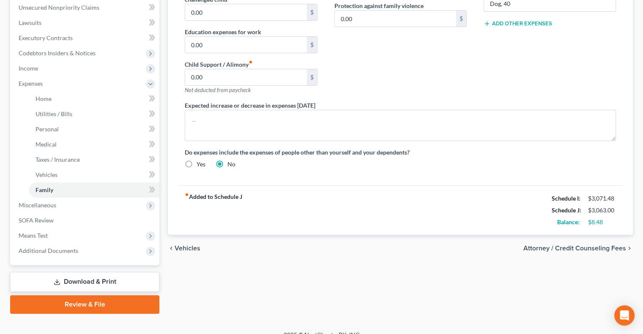
scroll to position [211, 0]
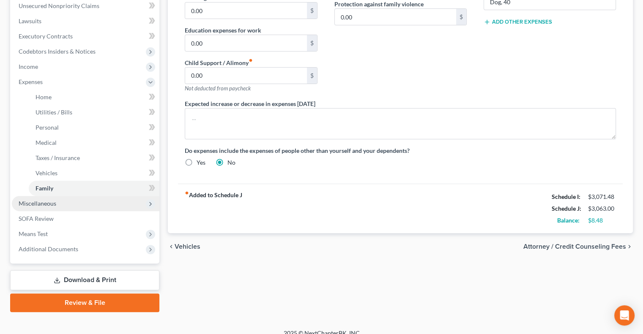
click at [33, 200] on span "Miscellaneous" at bounding box center [38, 203] width 38 height 7
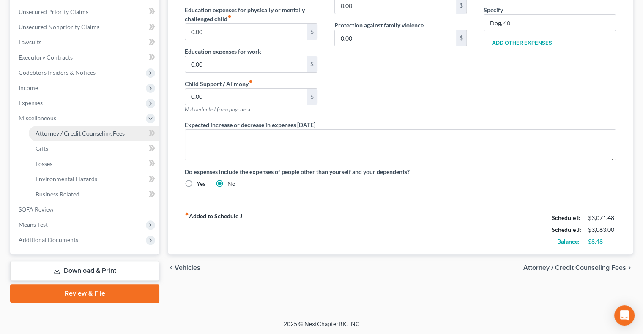
click at [42, 135] on span "Attorney / Credit Counseling Fees" at bounding box center [79, 133] width 89 height 7
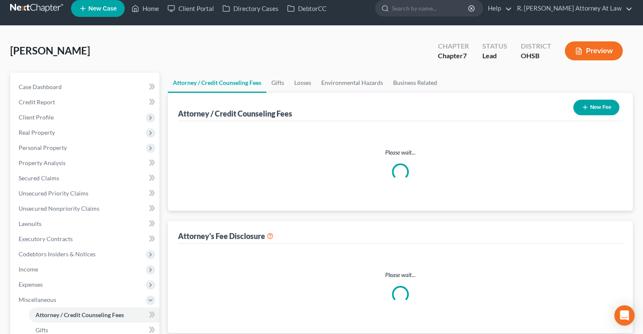
select select "1"
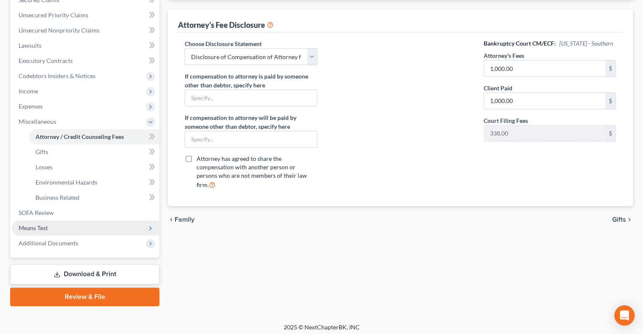
scroll to position [190, 0]
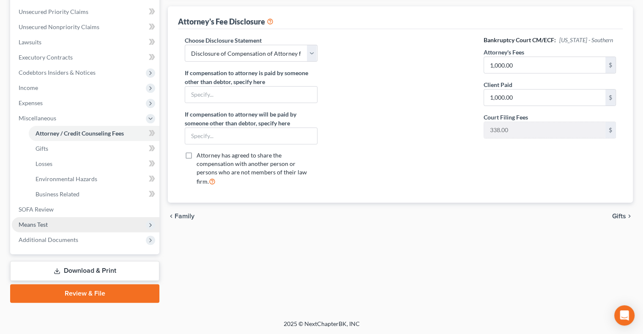
click at [33, 223] on span "Means Test" at bounding box center [33, 224] width 29 height 7
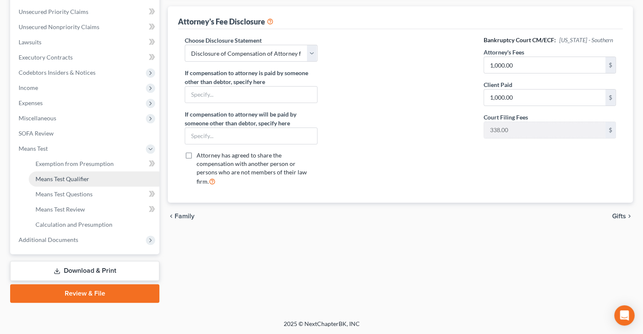
click at [57, 177] on span "Means Test Qualifier" at bounding box center [62, 178] width 54 height 7
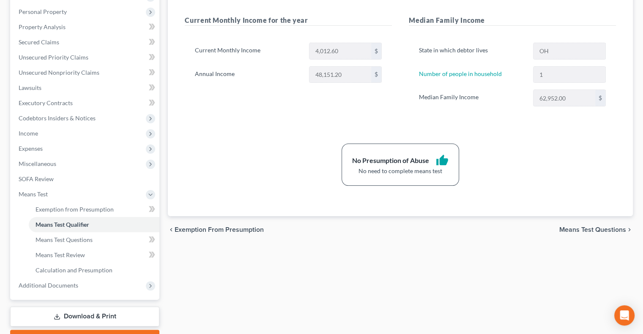
scroll to position [190, 0]
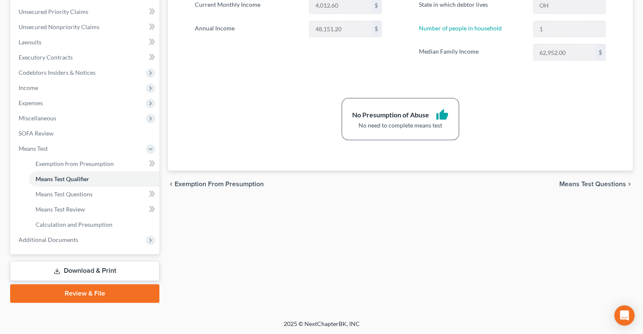
click at [64, 267] on link "Download & Print" at bounding box center [84, 271] width 149 height 20
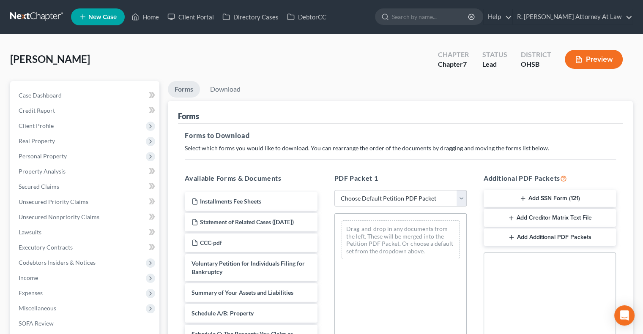
click at [515, 198] on button "Add SSN Form (121)" at bounding box center [549, 199] width 132 height 18
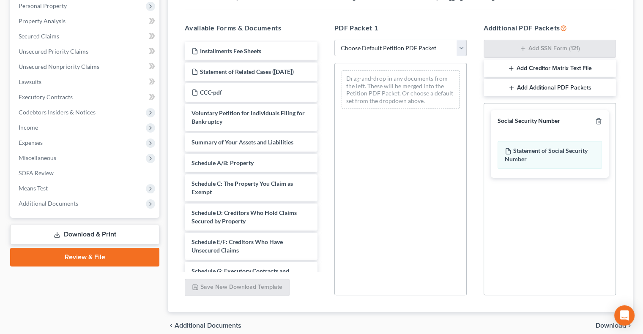
scroll to position [169, 0]
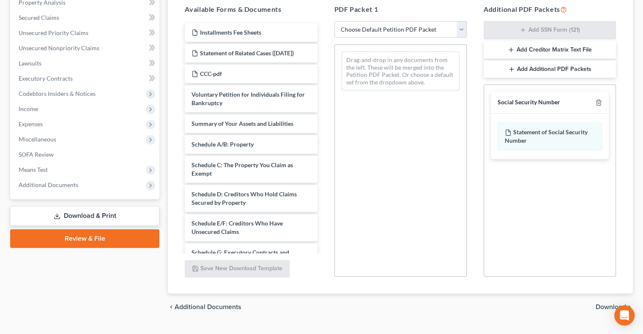
click at [599, 305] on span "Download" at bounding box center [610, 307] width 30 height 7
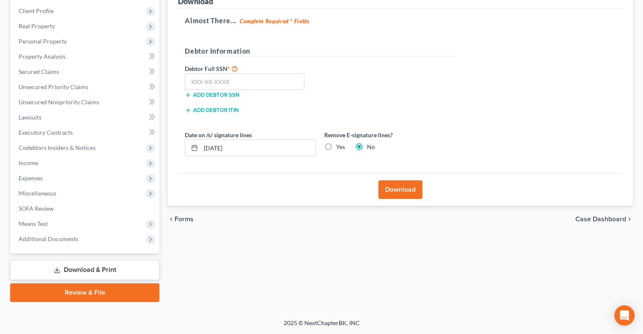
scroll to position [114, 0]
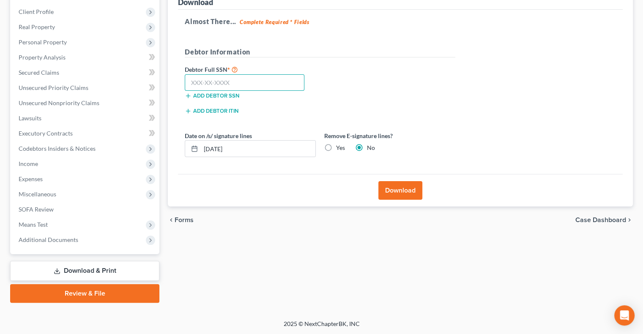
click at [215, 80] on input "text" at bounding box center [245, 82] width 120 height 17
type input "291-78-0868"
click at [401, 192] on button "Download" at bounding box center [400, 190] width 44 height 19
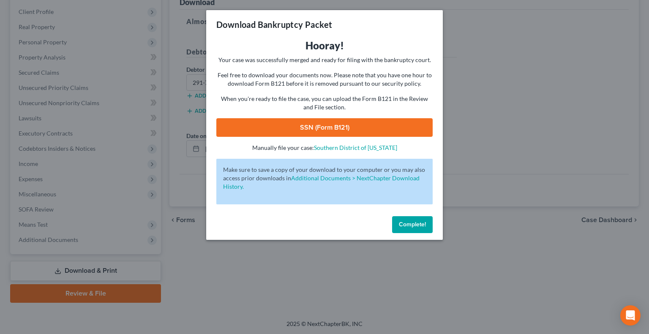
click at [325, 123] on link "SSN (Form B121)" at bounding box center [324, 127] width 216 height 19
click at [414, 224] on span "Complete!" at bounding box center [412, 224] width 27 height 7
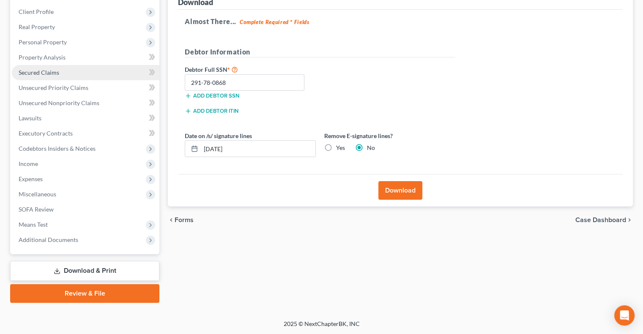
click at [56, 70] on span "Secured Claims" at bounding box center [39, 72] width 41 height 7
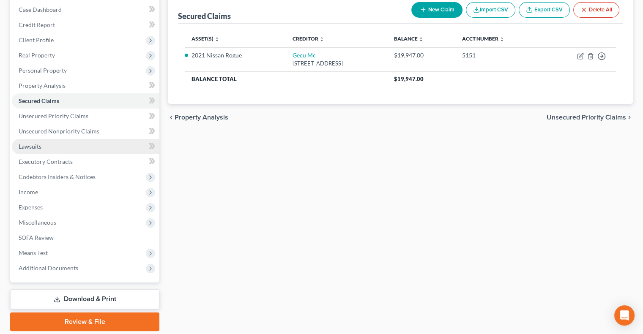
scroll to position [114, 0]
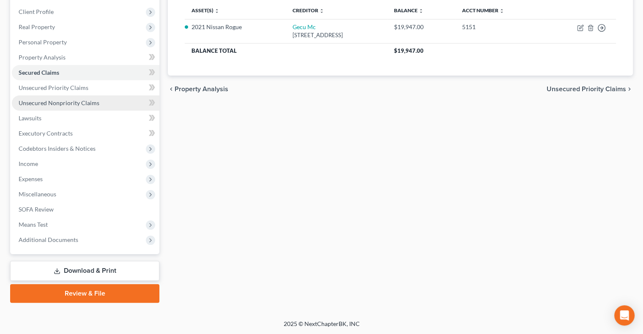
click at [46, 102] on span "Unsecured Nonpriority Claims" at bounding box center [59, 102] width 81 height 7
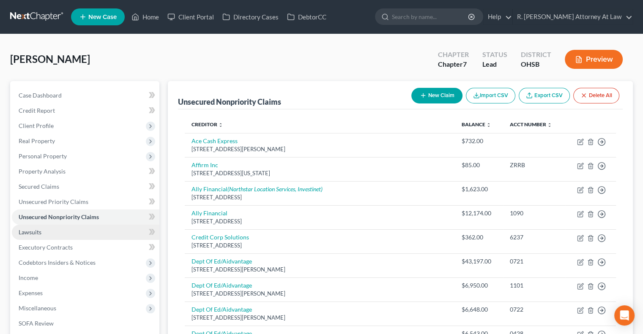
click at [37, 229] on span "Lawsuits" at bounding box center [30, 232] width 23 height 7
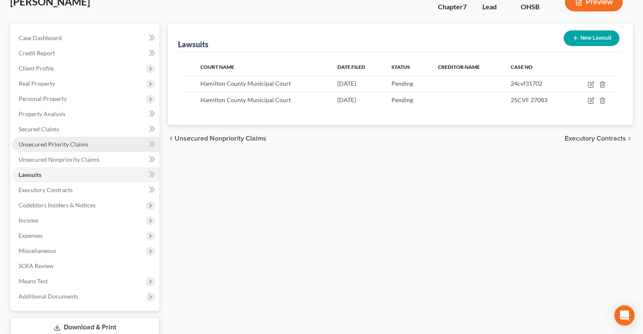
scroll to position [84, 0]
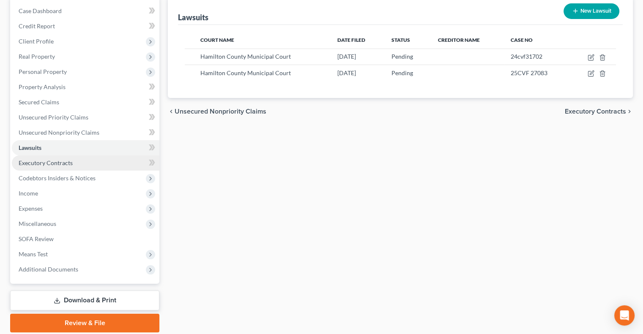
click at [39, 160] on span "Executory Contracts" at bounding box center [46, 162] width 54 height 7
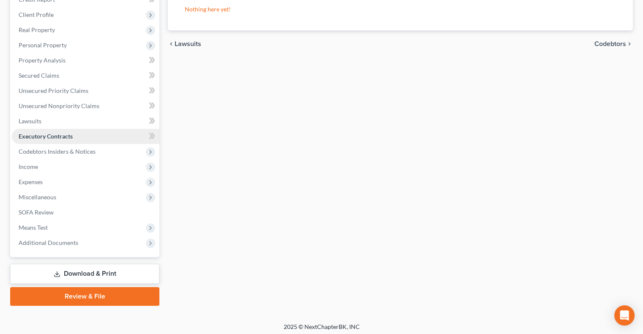
scroll to position [114, 0]
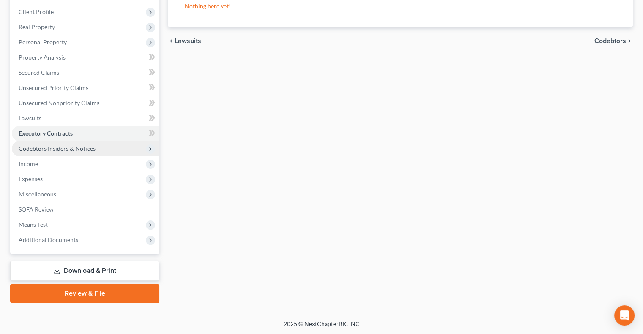
click at [34, 147] on span "Codebtors Insiders & Notices" at bounding box center [57, 148] width 77 height 7
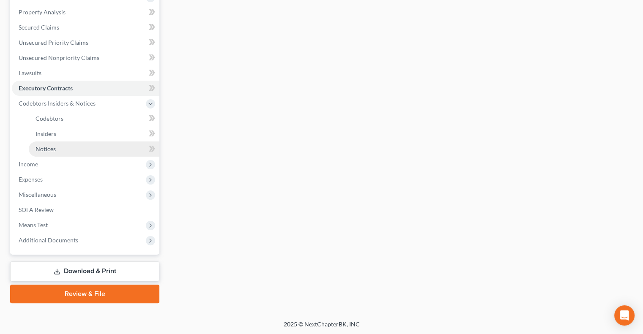
scroll to position [160, 0]
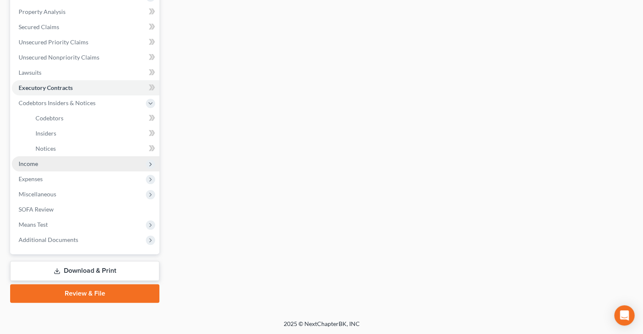
click at [33, 163] on span "Income" at bounding box center [28, 163] width 19 height 7
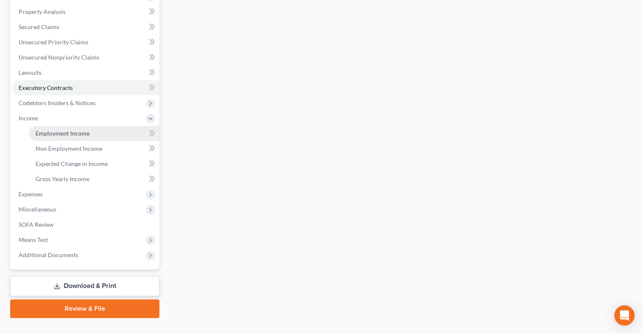
click at [51, 136] on span "Employment Income" at bounding box center [62, 133] width 54 height 7
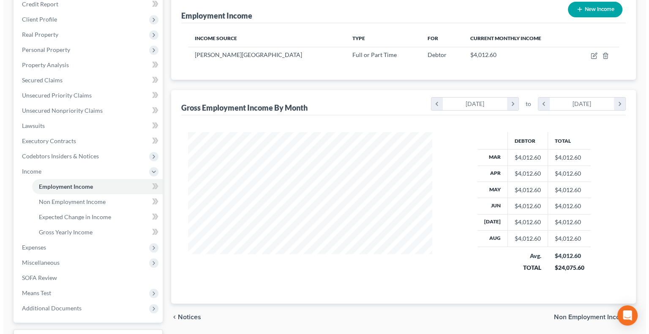
scroll to position [127, 0]
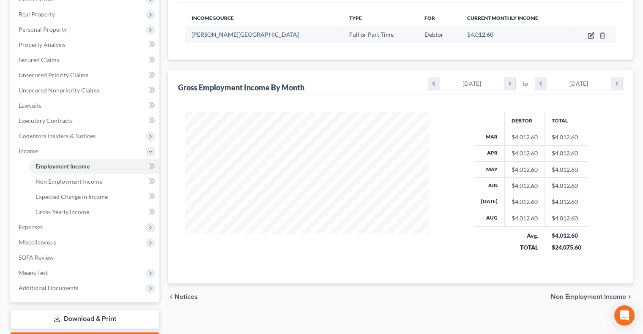
click at [591, 35] on icon "button" at bounding box center [591, 35] width 4 height 4
select select "0"
select select "15"
select select "0"
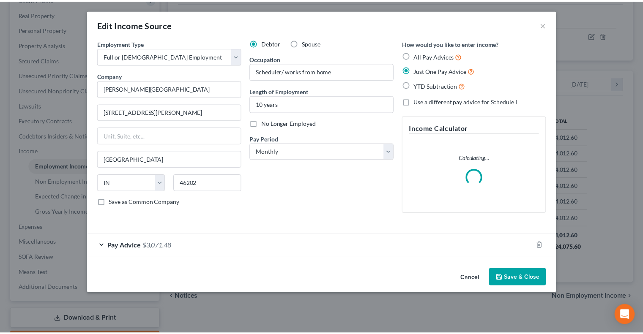
scroll to position [150, 264]
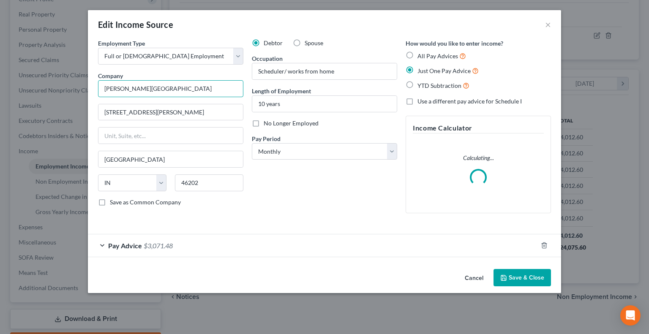
click at [188, 88] on input "Riley Childrens Hospital" at bounding box center [170, 88] width 145 height 17
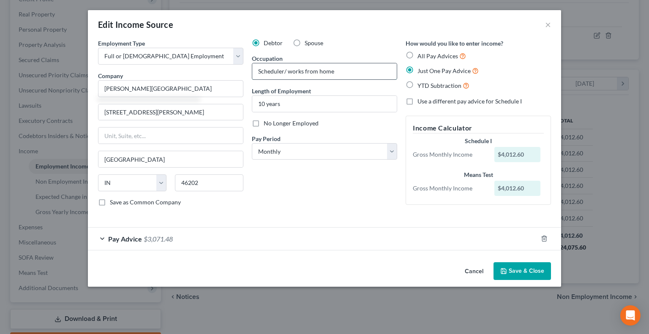
click at [341, 72] on input "Scheduler/ works from home" at bounding box center [324, 71] width 144 height 16
type input "Riley Childrens Hospital"
click at [515, 274] on button "Save & Close" at bounding box center [521, 271] width 57 height 18
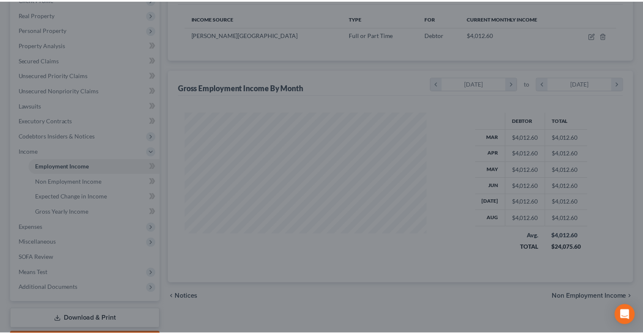
scroll to position [422315, 422205]
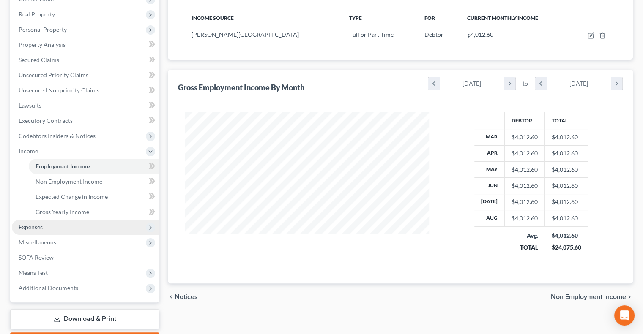
click at [34, 223] on span "Expenses" at bounding box center [85, 227] width 147 height 15
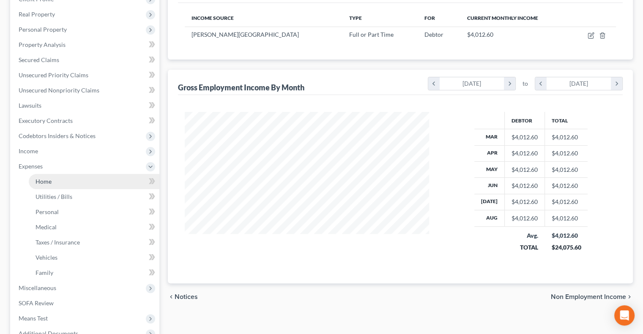
click at [45, 182] on span "Home" at bounding box center [43, 181] width 16 height 7
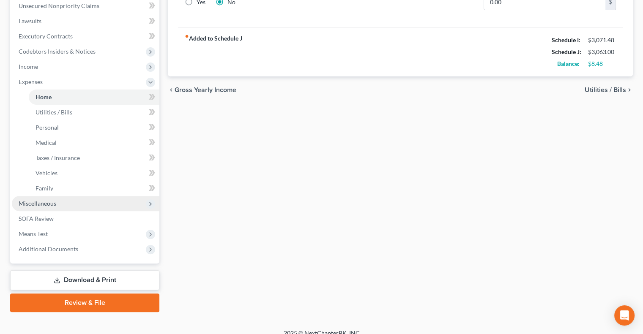
click at [33, 203] on span "Miscellaneous" at bounding box center [38, 203] width 38 height 7
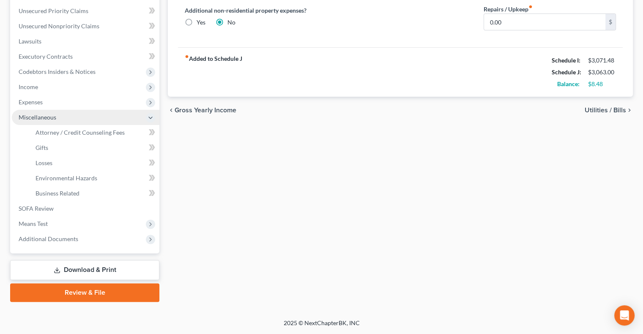
scroll to position [190, 0]
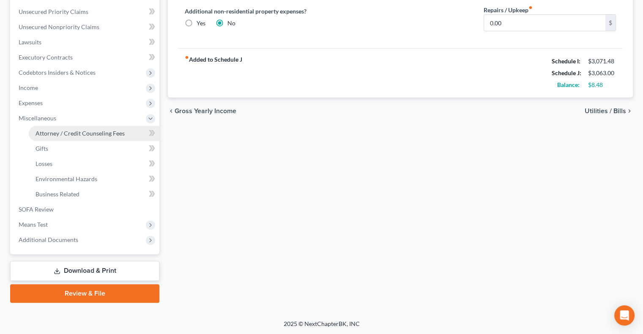
click at [65, 133] on span "Attorney / Credit Counseling Fees" at bounding box center [79, 133] width 89 height 7
select select "1"
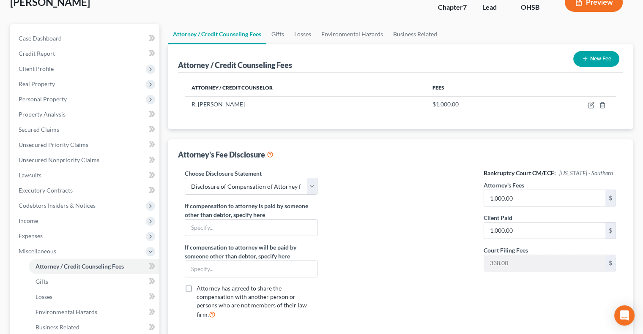
scroll to position [127, 0]
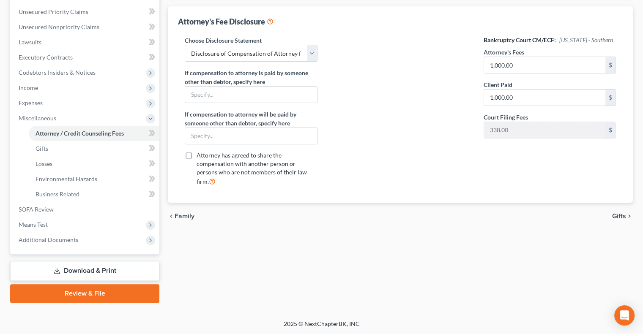
click at [93, 267] on link "Download & Print" at bounding box center [84, 271] width 149 height 20
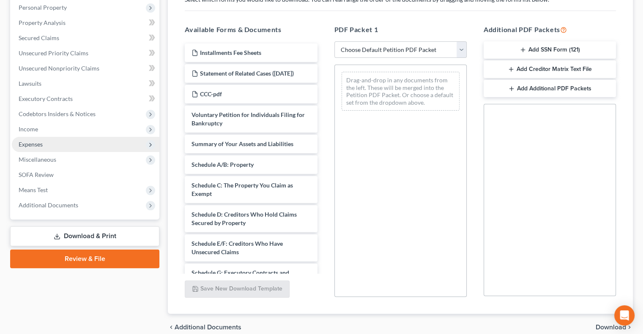
scroll to position [169, 0]
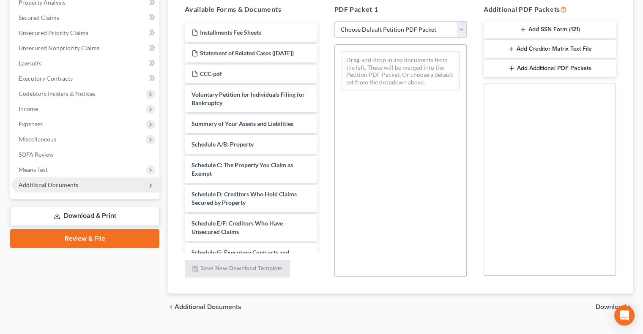
click at [44, 182] on span "Additional Documents" at bounding box center [49, 184] width 60 height 7
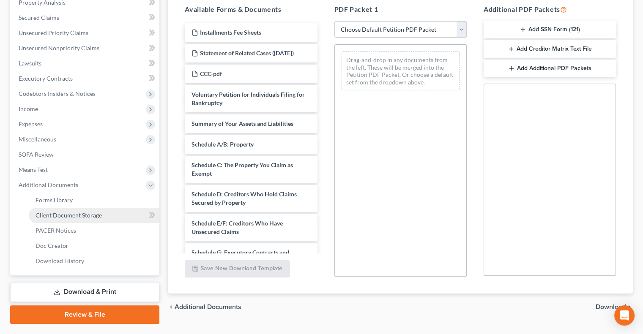
click at [54, 213] on span "Client Document Storage" at bounding box center [68, 215] width 66 height 7
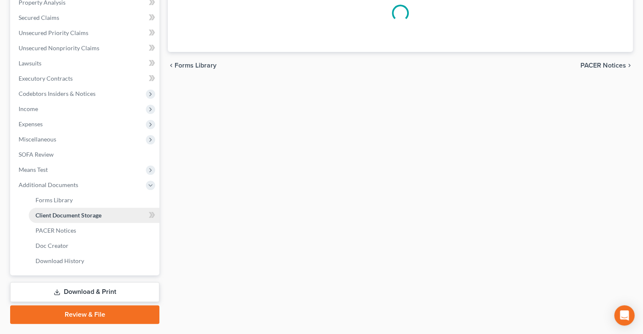
select select "7"
select select "52"
select select "37"
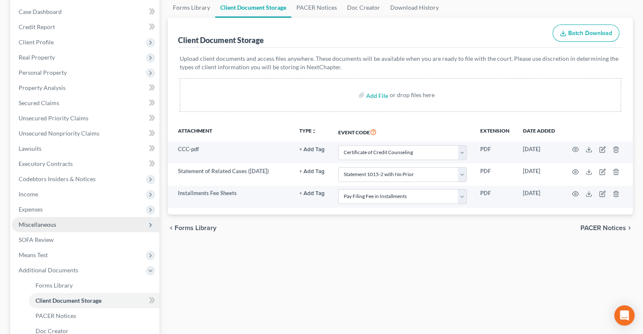
scroll to position [84, 0]
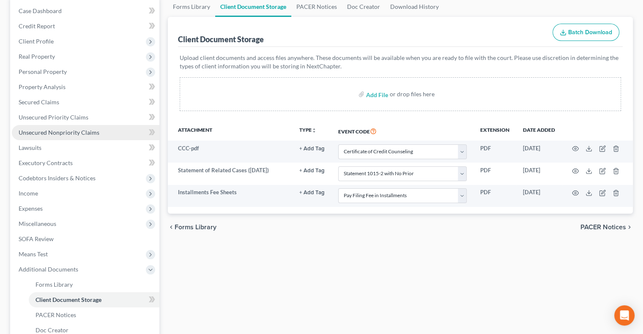
click at [38, 127] on link "Unsecured Nonpriority Claims" at bounding box center [85, 132] width 147 height 15
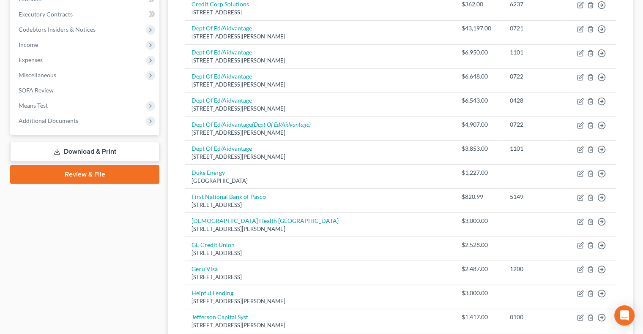
scroll to position [121, 0]
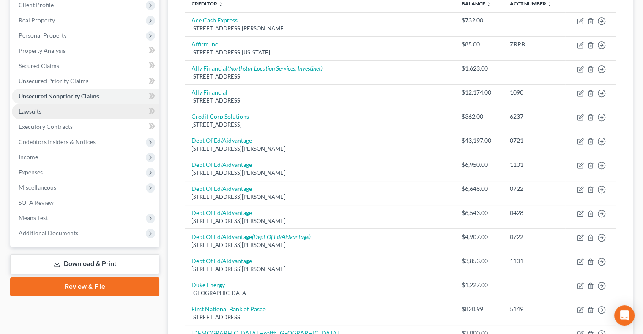
click at [31, 113] on span "Lawsuits" at bounding box center [30, 111] width 23 height 7
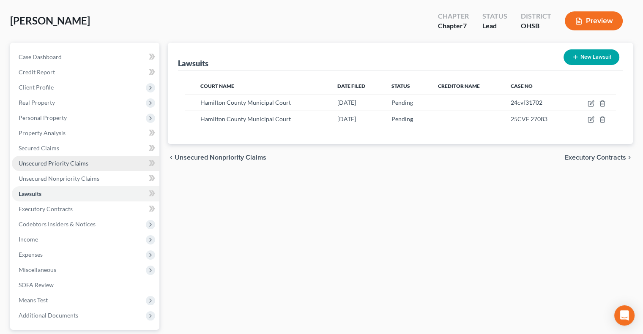
scroll to position [84, 0]
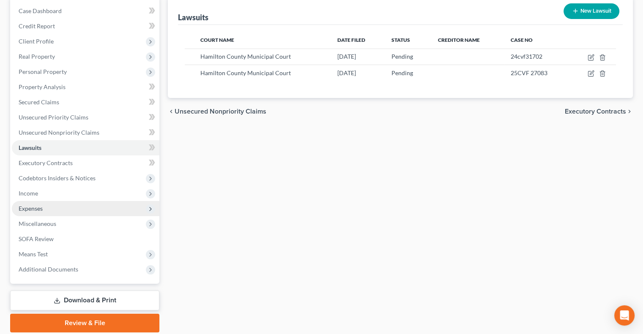
click at [38, 208] on span "Expenses" at bounding box center [31, 208] width 24 height 7
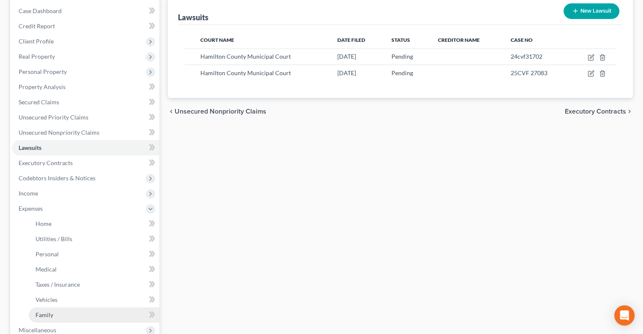
click at [52, 312] on span "Family" at bounding box center [44, 314] width 18 height 7
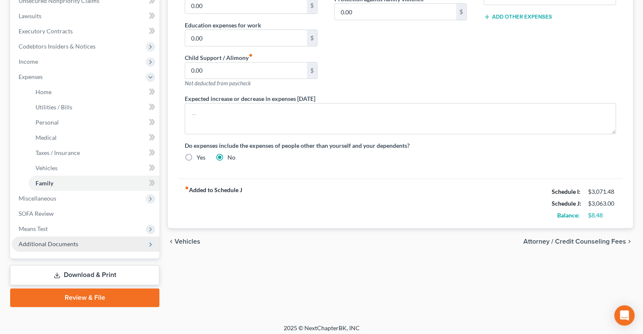
scroll to position [221, 0]
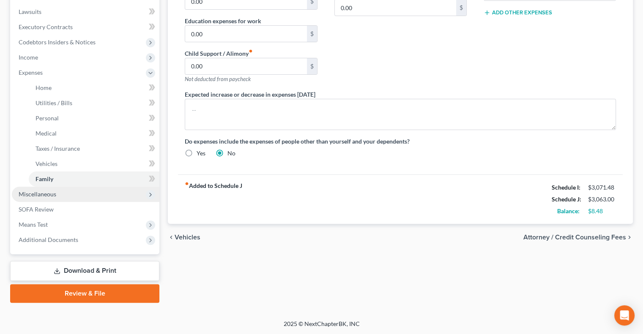
click at [28, 197] on span "Miscellaneous" at bounding box center [85, 194] width 147 height 15
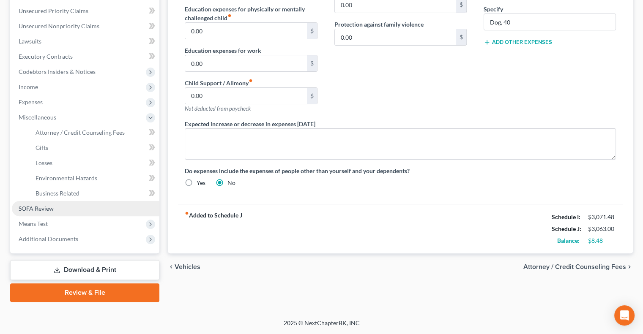
scroll to position [190, 0]
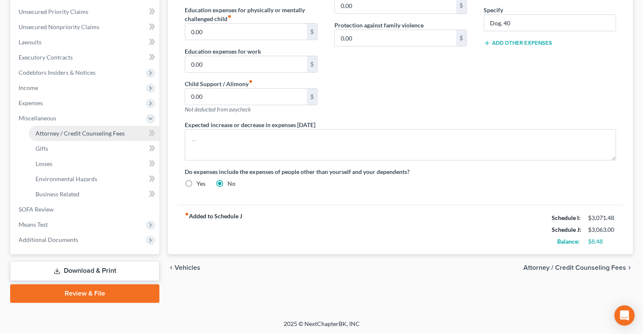
click at [59, 133] on span "Attorney / Credit Counseling Fees" at bounding box center [79, 133] width 89 height 7
select select "1"
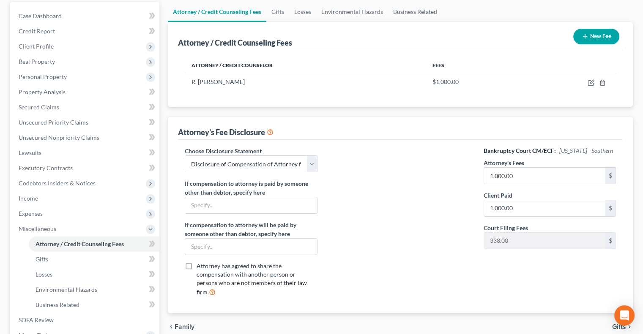
scroll to position [127, 0]
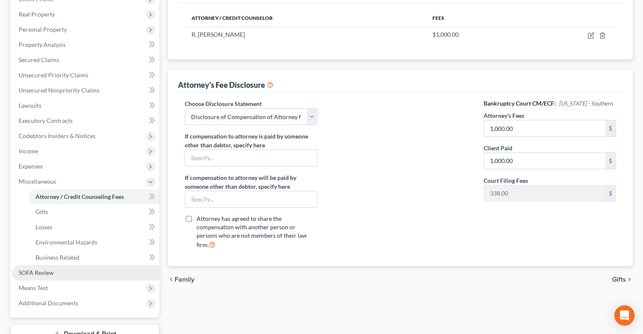
click at [32, 272] on span "SOFA Review" at bounding box center [36, 272] width 35 height 7
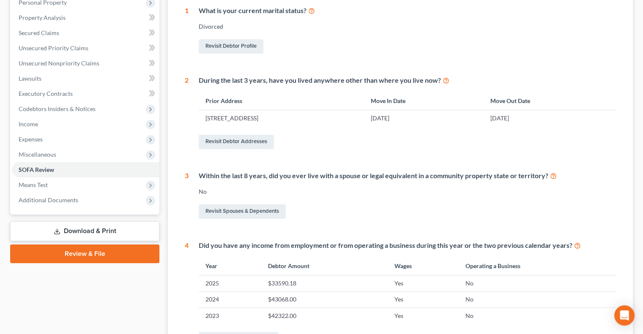
scroll to position [169, 0]
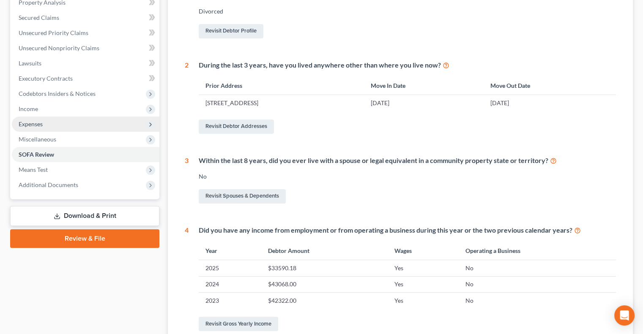
click at [30, 123] on span "Expenses" at bounding box center [31, 123] width 24 height 7
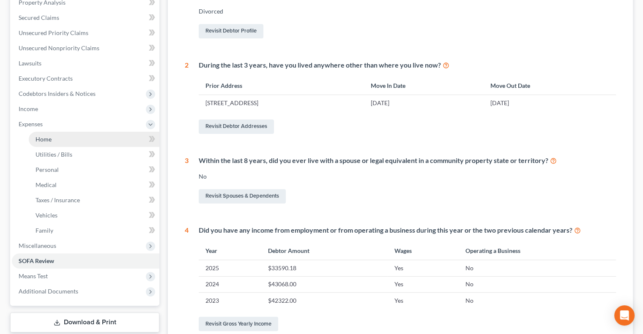
click at [44, 136] on span "Home" at bounding box center [43, 139] width 16 height 7
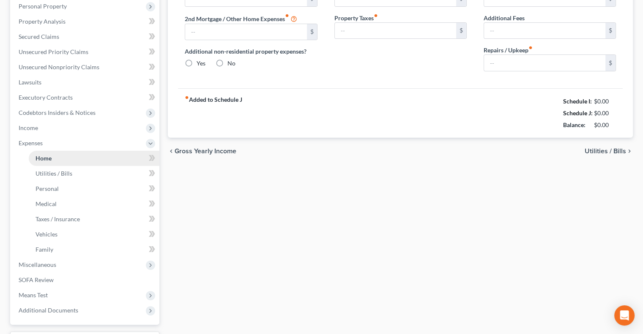
type input "500.00"
type input "0.00"
radio input "true"
type input "0.00"
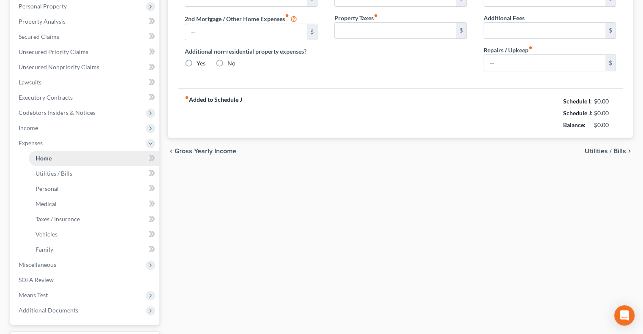
type input "0.00"
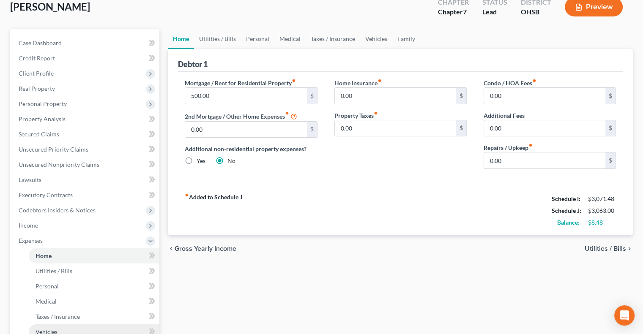
scroll to position [169, 0]
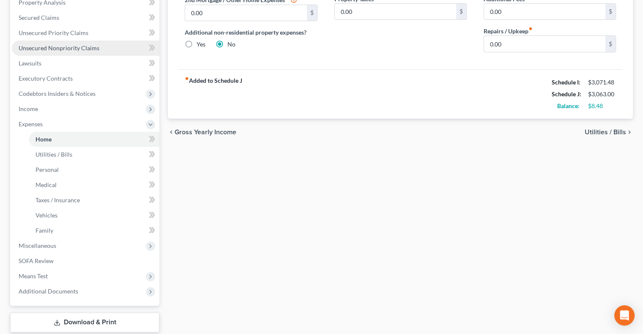
click at [47, 44] on span "Unsecured Nonpriority Claims" at bounding box center [59, 47] width 81 height 7
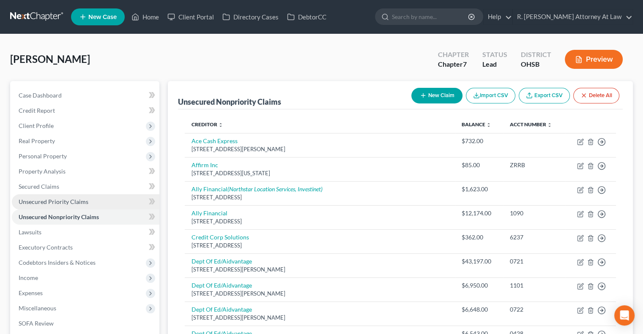
click at [54, 200] on span "Unsecured Priority Claims" at bounding box center [54, 201] width 70 height 7
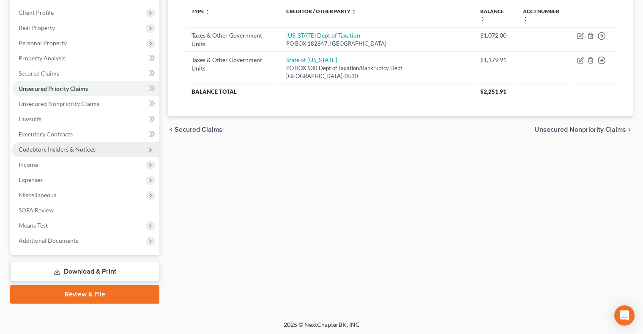
scroll to position [114, 0]
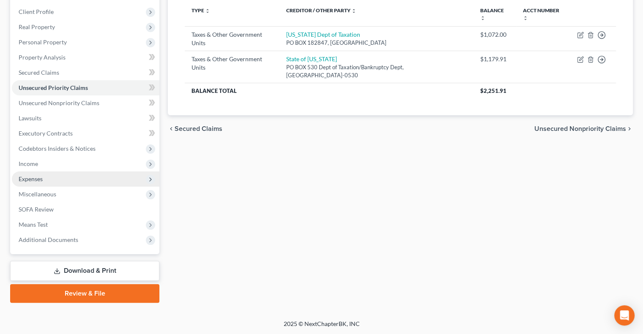
click at [27, 176] on span "Expenses" at bounding box center [31, 178] width 24 height 7
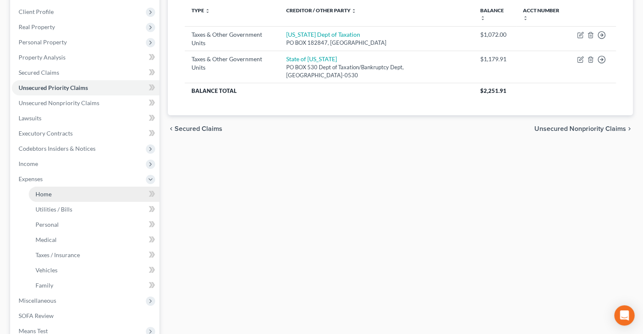
click at [43, 191] on span "Home" at bounding box center [43, 194] width 16 height 7
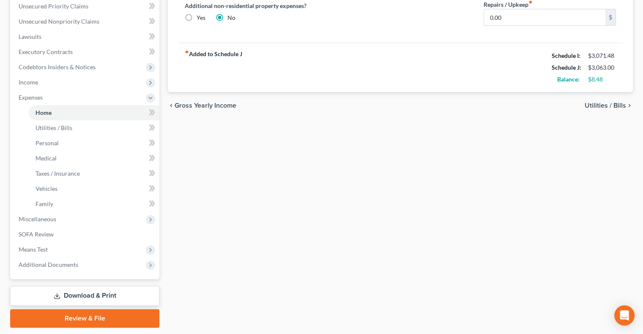
scroll to position [221, 0]
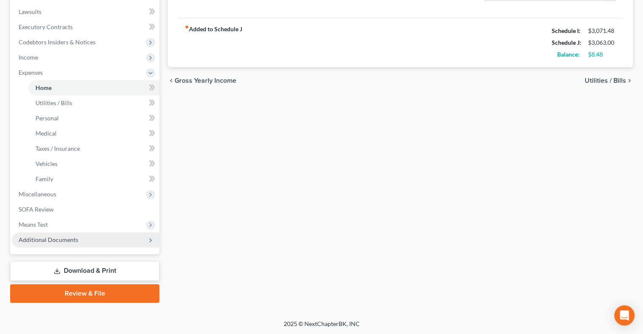
click at [41, 238] on span "Additional Documents" at bounding box center [49, 239] width 60 height 7
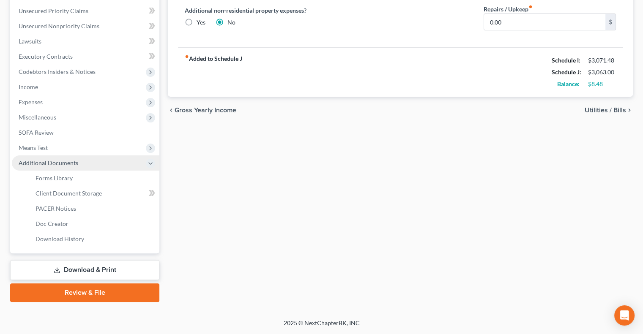
scroll to position [190, 0]
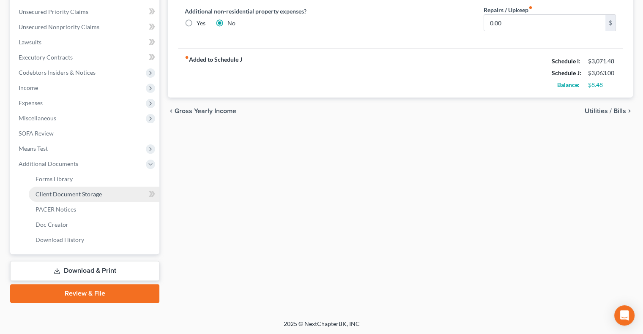
click at [54, 194] on span "Client Document Storage" at bounding box center [68, 194] width 66 height 7
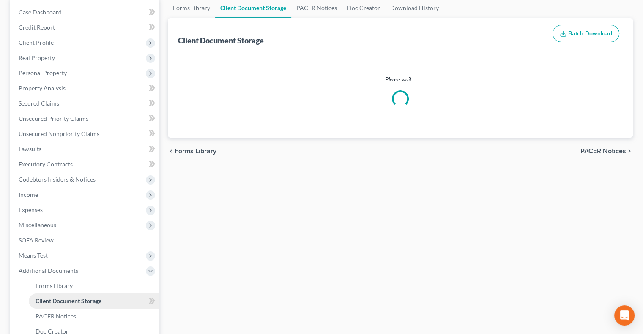
select select "7"
select select "52"
select select "37"
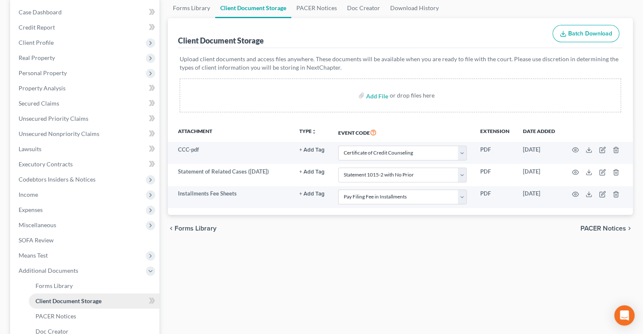
scroll to position [15, 0]
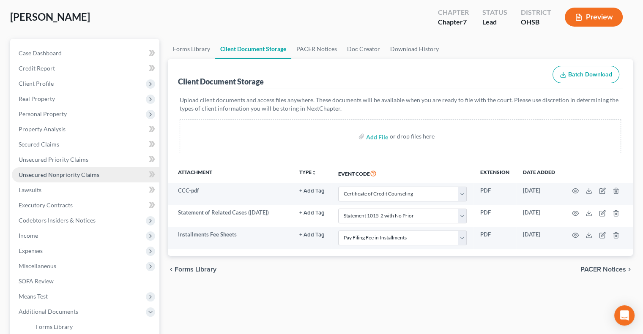
click at [52, 174] on span "Unsecured Nonpriority Claims" at bounding box center [59, 174] width 81 height 7
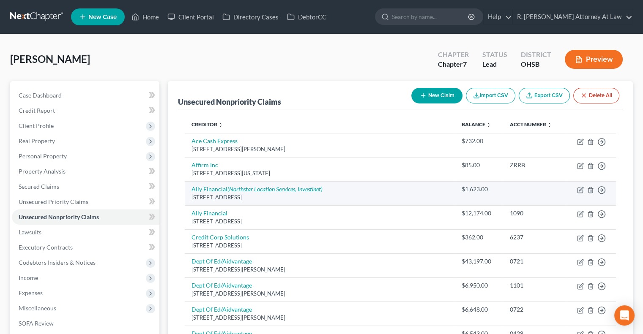
click at [303, 196] on div "4285 Genesee Street, Buffalo, NY 14225" at bounding box center [319, 197] width 256 height 8
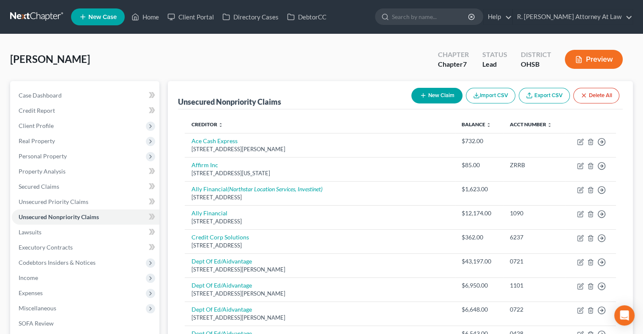
click at [237, 65] on div "Price, Emily Upgraded Chapter Chapter 7 Status Lead District OHSB Preview" at bounding box center [321, 62] width 622 height 37
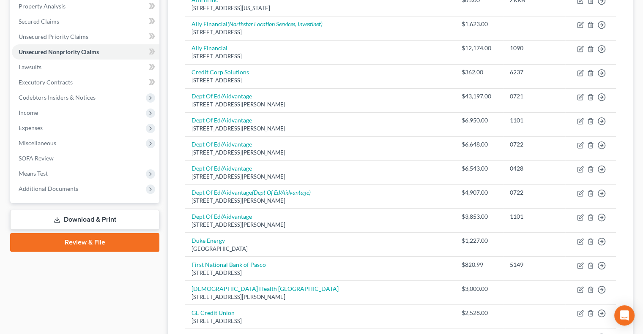
scroll to position [211, 0]
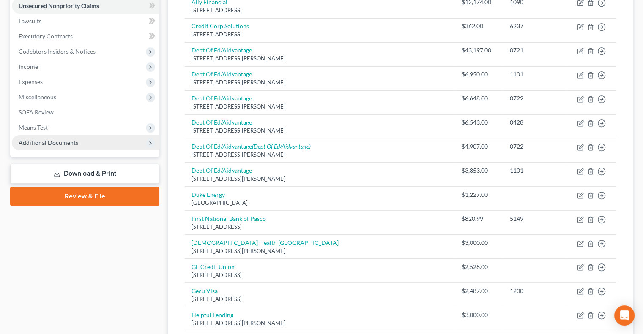
click at [69, 139] on span "Additional Documents" at bounding box center [49, 142] width 60 height 7
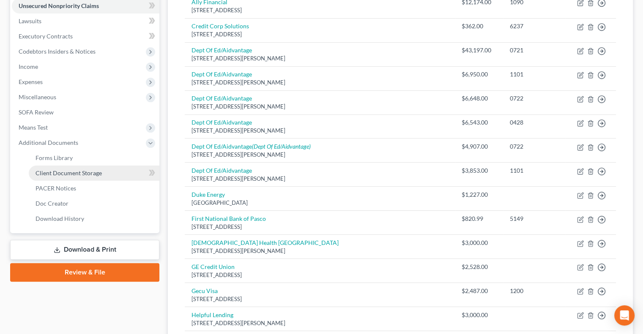
click at [74, 174] on span "Client Document Storage" at bounding box center [68, 172] width 66 height 7
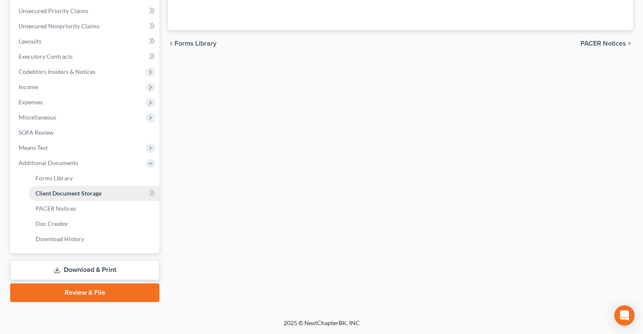
scroll to position [110, 0]
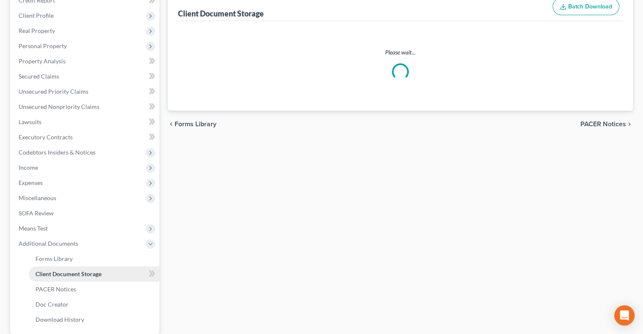
select select "7"
select select "52"
select select "37"
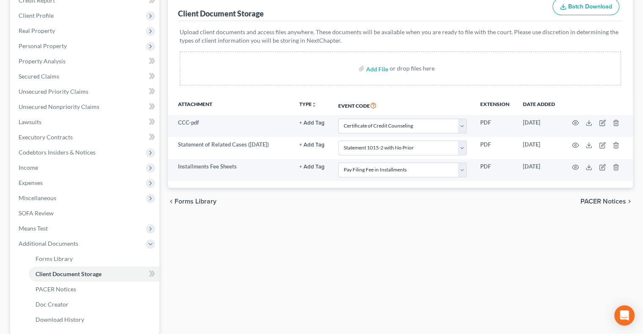
scroll to position [0, 0]
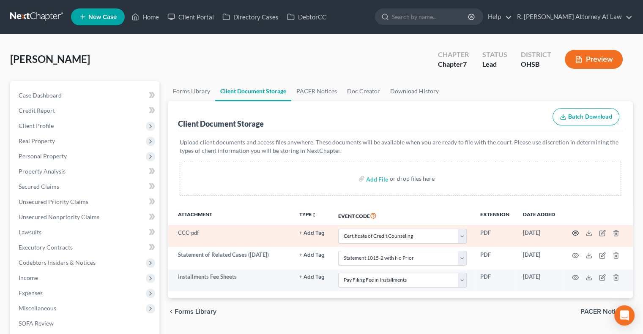
click at [575, 232] on icon "button" at bounding box center [575, 233] width 7 height 7
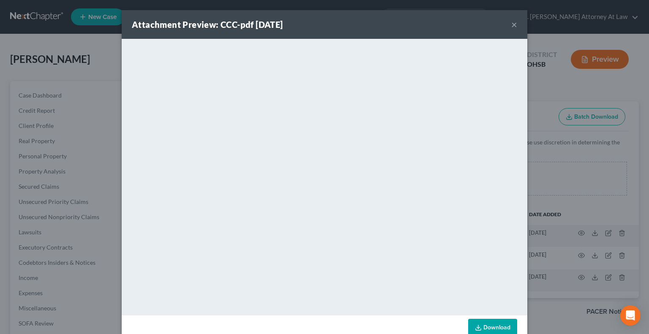
click at [512, 23] on button "×" at bounding box center [514, 24] width 6 height 10
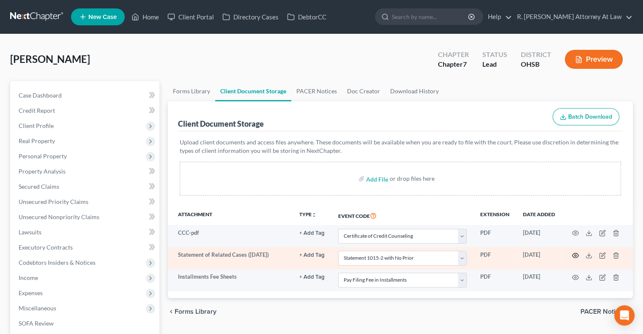
click at [573, 255] on icon "button" at bounding box center [575, 255] width 7 height 7
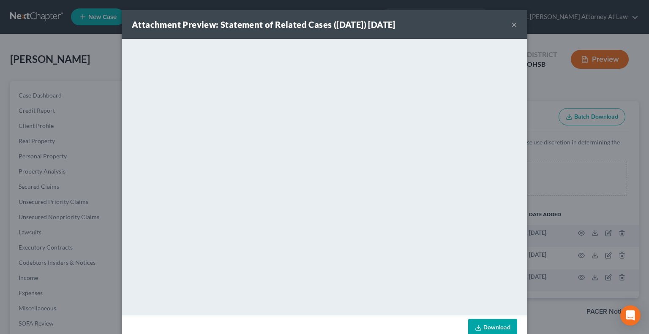
click at [511, 25] on button "×" at bounding box center [514, 24] width 6 height 10
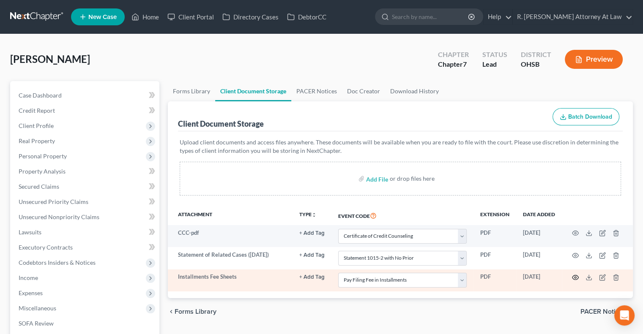
click at [573, 275] on icon "button" at bounding box center [575, 277] width 7 height 7
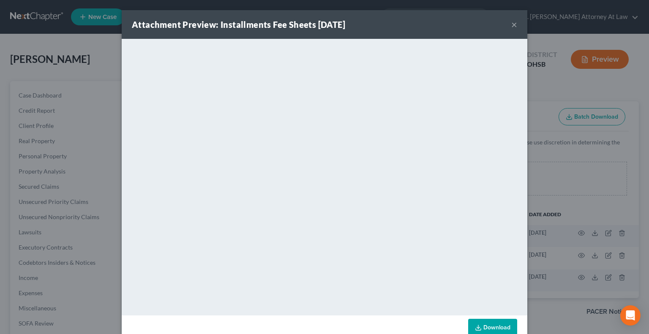
click at [511, 24] on button "×" at bounding box center [514, 24] width 6 height 10
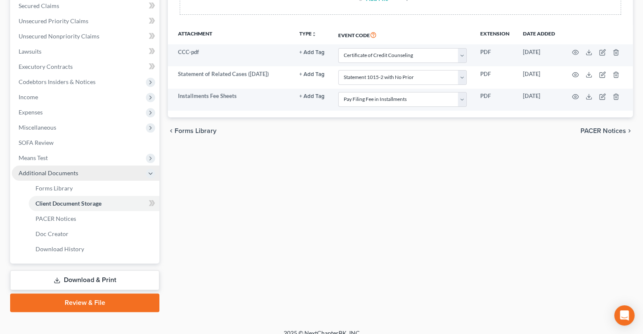
scroll to position [190, 0]
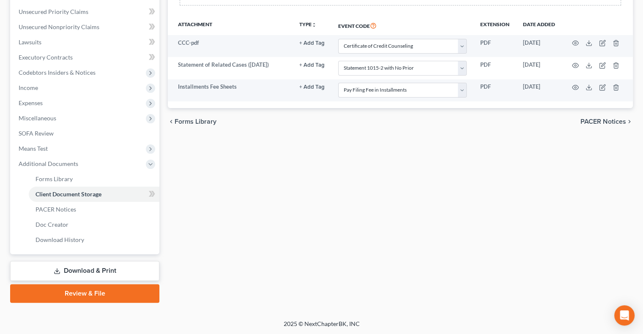
click at [82, 293] on link "Review & File" at bounding box center [84, 293] width 149 height 19
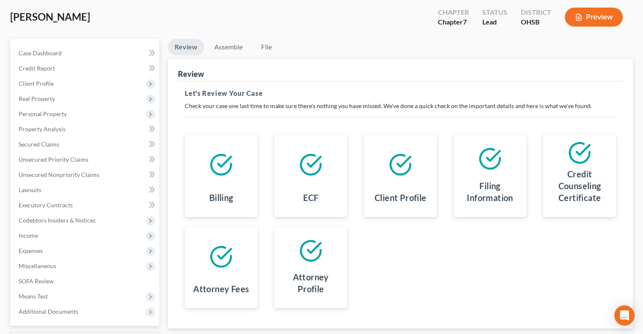
scroll to position [114, 0]
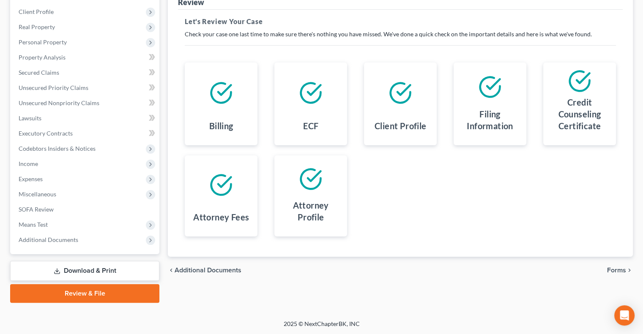
click at [620, 271] on span "Forms" at bounding box center [616, 270] width 19 height 7
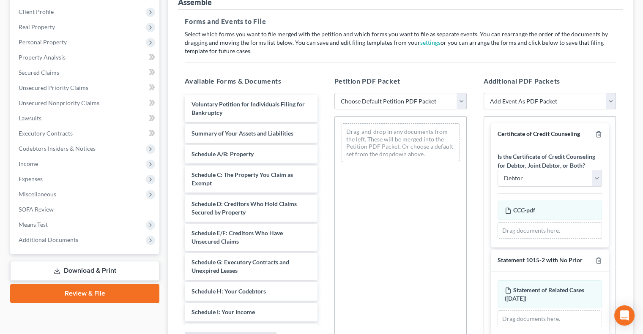
drag, startPoint x: 376, startPoint y: 99, endPoint x: 376, endPoint y: 106, distance: 6.8
click at [376, 99] on select "Choose Default Petition PDF Packet Emergency Filing (Voluntary Petition and Cre…" at bounding box center [400, 101] width 132 height 17
select select "6"
click at [334, 93] on select "Choose Default Petition PDF Packet Emergency Filing (Voluntary Petition and Cre…" at bounding box center [400, 101] width 132 height 17
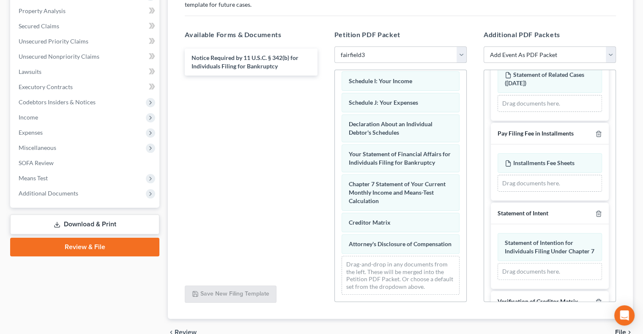
scroll to position [199, 0]
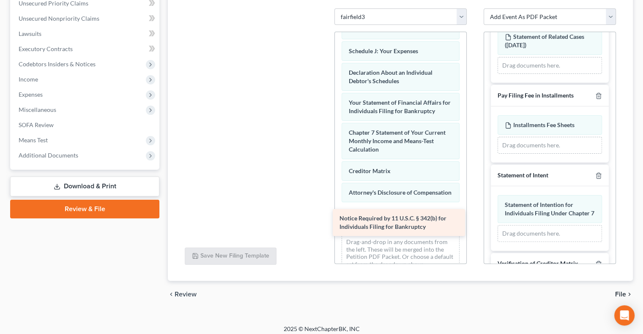
drag, startPoint x: 215, startPoint y: 23, endPoint x: 363, endPoint y: 222, distance: 248.2
click at [324, 8] on div "Notice Required by 11 U.S.C. § 342(b) for Individuals Filing for Bankruptcy Not…" at bounding box center [251, 8] width 146 height 0
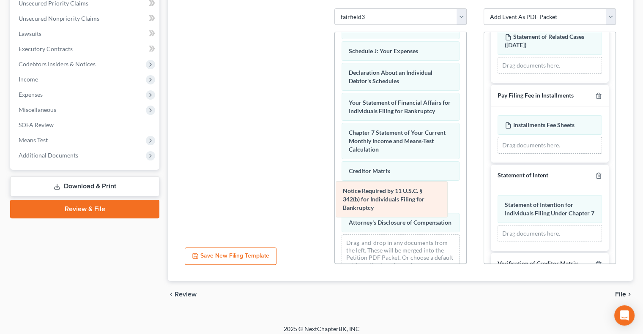
drag, startPoint x: 399, startPoint y: 230, endPoint x: 393, endPoint y: 193, distance: 37.2
click at [393, 193] on div "Notice Required by 11 U.S.C. § 342(b) for Individuals Filing for Bankruptcy Vol…" at bounding box center [400, 39] width 131 height 482
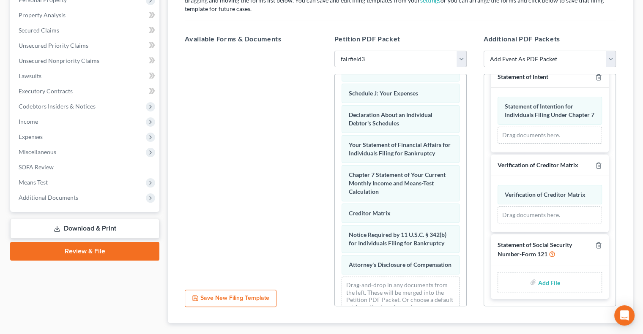
scroll to position [324, 0]
click at [544, 281] on input "file" at bounding box center [547, 282] width 20 height 15
type input "C:\fakepath\ssn.pdf"
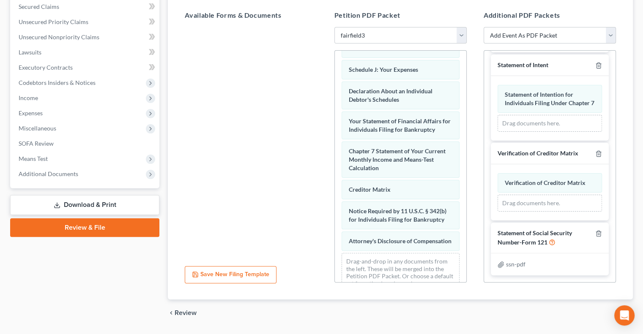
scroll to position [204, 0]
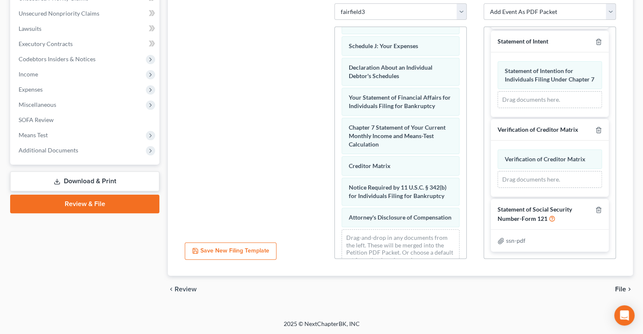
click at [623, 289] on span "File" at bounding box center [620, 289] width 11 height 7
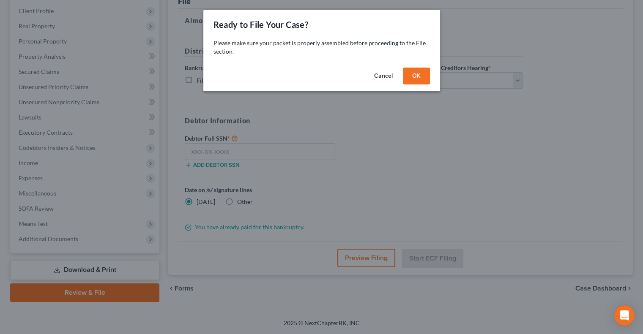
scroll to position [114, 0]
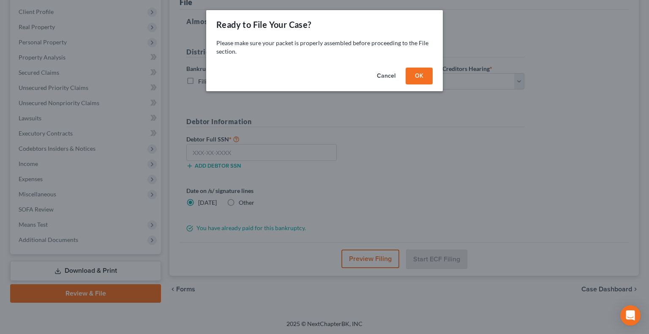
click at [417, 76] on button "OK" at bounding box center [419, 76] width 27 height 17
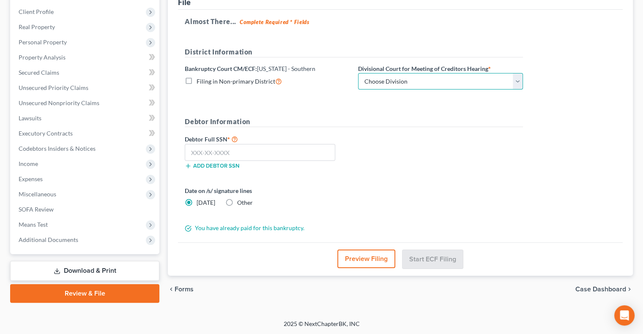
click at [417, 76] on select "Choose Division Cincinnati Columbus Dayton" at bounding box center [440, 81] width 165 height 17
select select "0"
click at [358, 73] on select "Choose Division Cincinnati Columbus Dayton" at bounding box center [440, 81] width 165 height 17
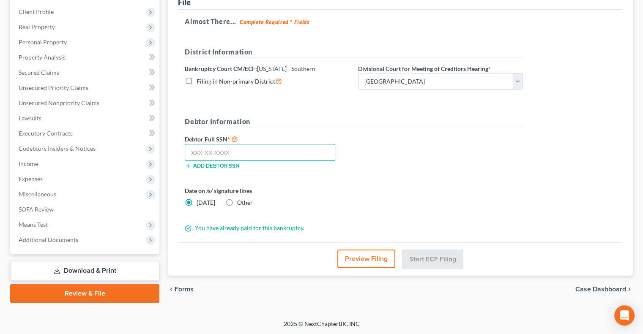
click at [234, 148] on input "text" at bounding box center [260, 152] width 150 height 17
type input "291-78-0868"
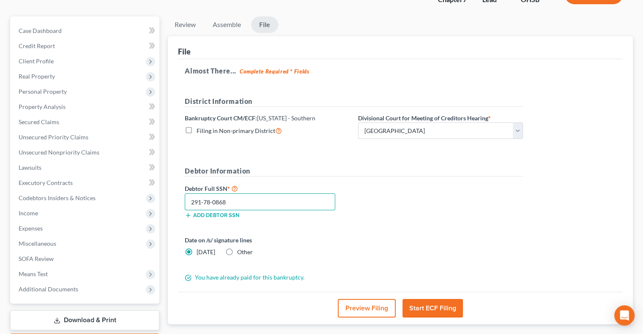
scroll to position [84, 0]
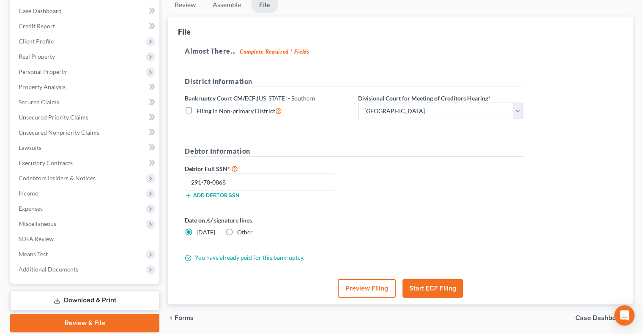
click at [425, 286] on button "Start ECF Filing" at bounding box center [432, 288] width 60 height 19
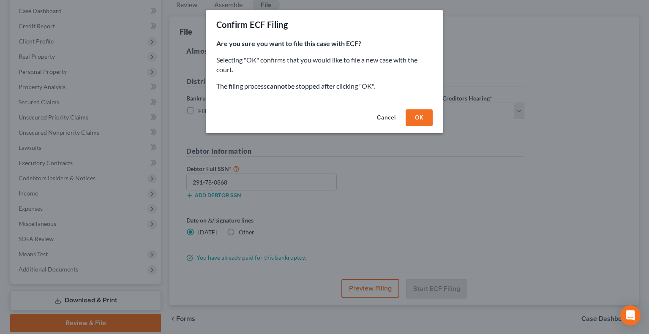
click at [423, 118] on button "OK" at bounding box center [419, 117] width 27 height 17
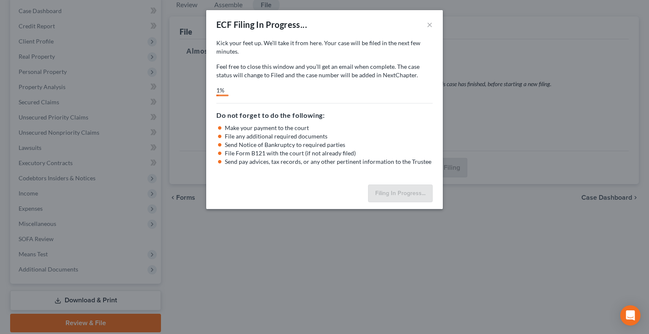
click at [420, 63] on p "Feel free to close this window and you’ll get an email when complete. The case …" at bounding box center [324, 71] width 216 height 17
select select "0"
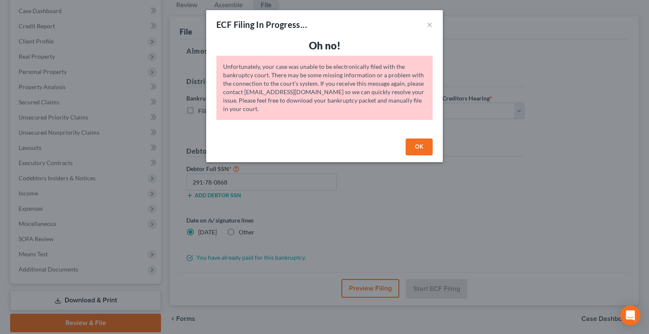
click at [407, 139] on button "OK" at bounding box center [419, 147] width 27 height 17
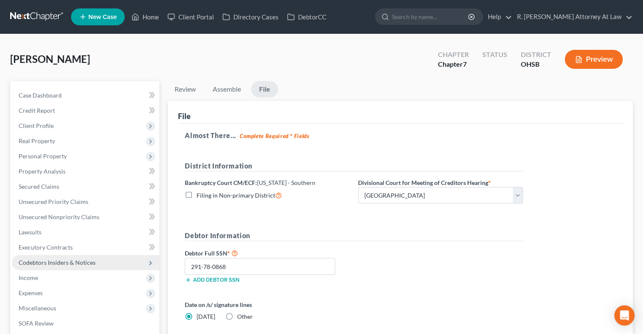
scroll to position [114, 0]
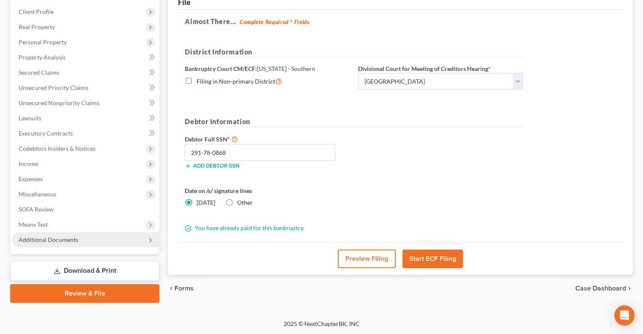
click at [27, 237] on span "Additional Documents" at bounding box center [49, 239] width 60 height 7
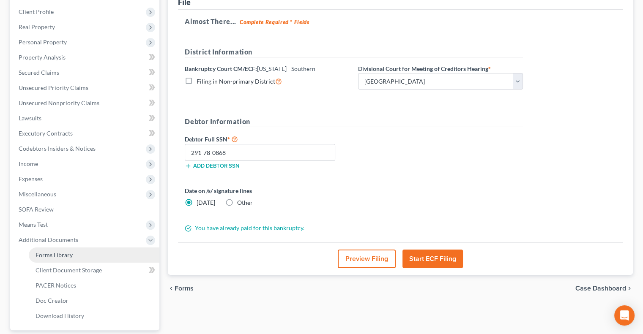
click at [59, 254] on span "Forms Library" at bounding box center [53, 254] width 37 height 7
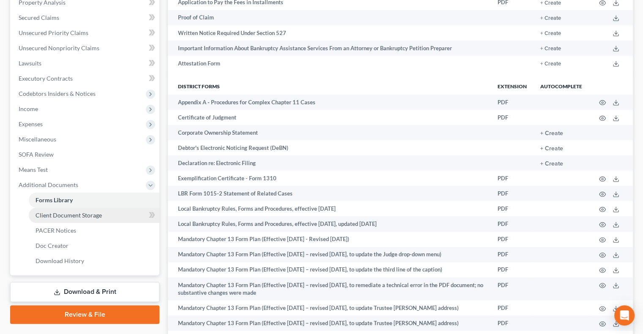
click at [80, 213] on span "Client Document Storage" at bounding box center [68, 215] width 66 height 7
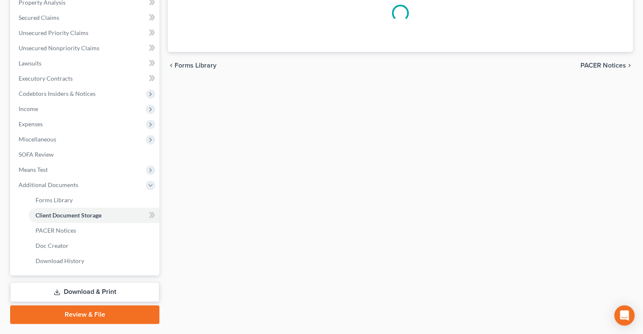
select select "7"
select select "52"
select select "37"
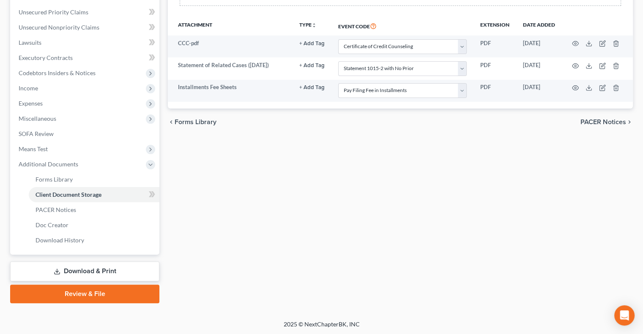
scroll to position [190, 0]
drag, startPoint x: 88, startPoint y: 295, endPoint x: 123, endPoint y: 266, distance: 46.2
click at [88, 295] on link "Review & File" at bounding box center [84, 293] width 149 height 19
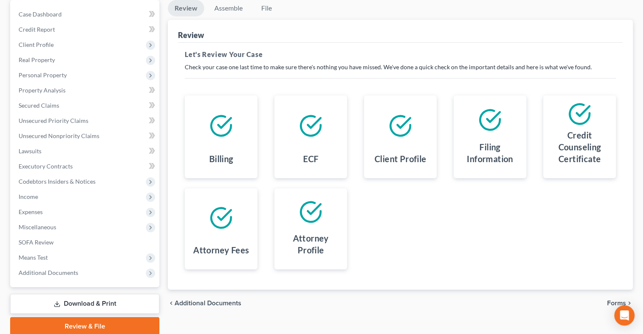
scroll to position [114, 0]
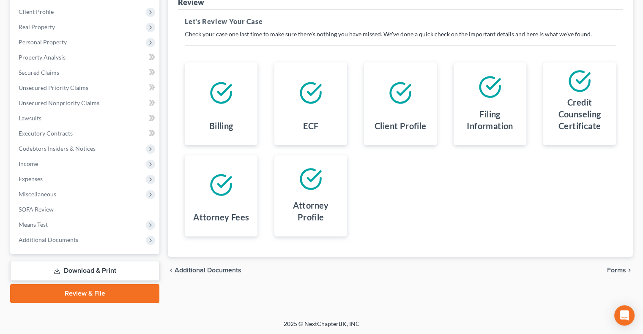
click at [619, 271] on span "Forms" at bounding box center [616, 270] width 19 height 7
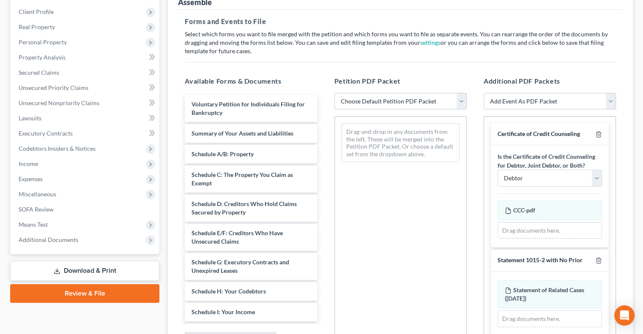
drag, startPoint x: 351, startPoint y: 104, endPoint x: 355, endPoint y: 107, distance: 4.5
click at [351, 104] on select "Choose Default Petition PDF Packet Emergency Filing (Voluntary Petition and Cre…" at bounding box center [400, 101] width 132 height 17
select select "6"
click at [334, 93] on select "Choose Default Petition PDF Packet Emergency Filing (Voluntary Petition and Cre…" at bounding box center [400, 101] width 132 height 17
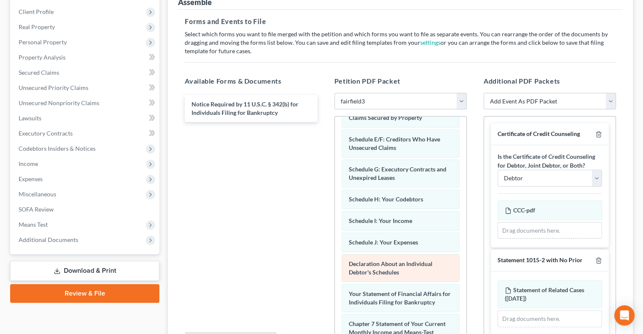
scroll to position [234, 0]
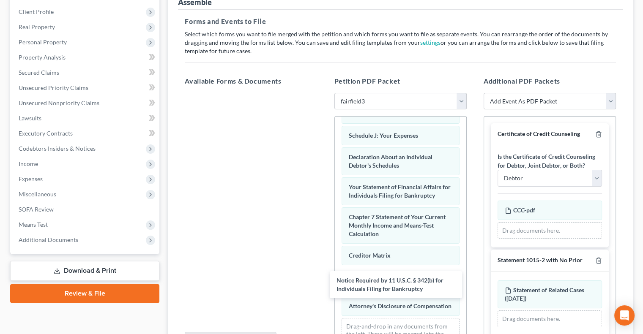
drag, startPoint x: 263, startPoint y: 104, endPoint x: 522, endPoint y: 197, distance: 275.5
click at [324, 93] on div "Notice Required by 11 U.S.C. § 342(b) for Individuals Filing for Bankruptcy Not…" at bounding box center [251, 93] width 146 height 0
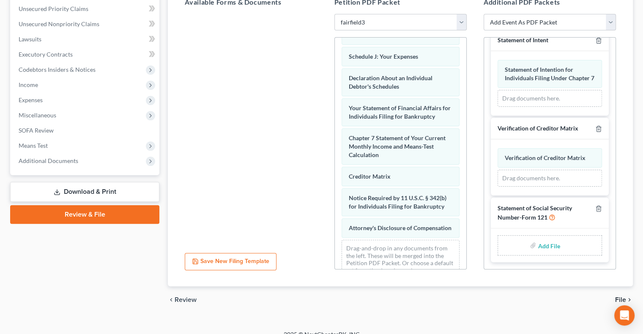
scroll to position [199, 0]
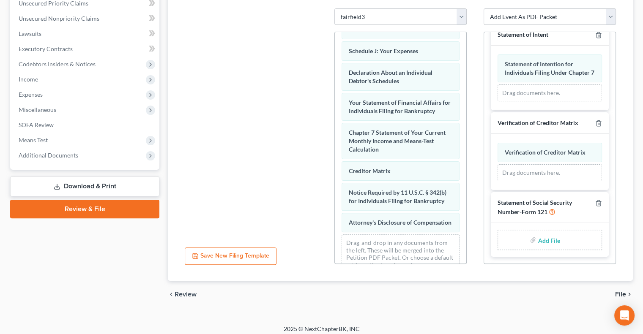
click at [547, 235] on input "file" at bounding box center [547, 239] width 20 height 15
type input "C:\fakepath\ssn.pdf"
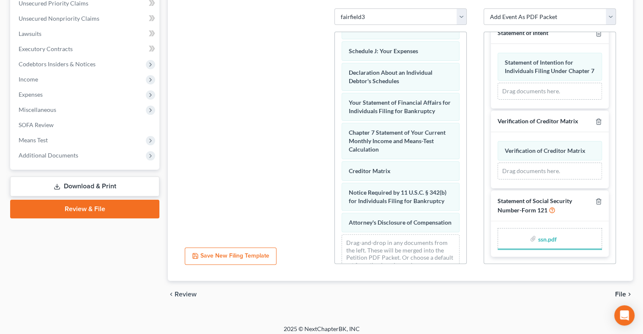
scroll to position [312, 0]
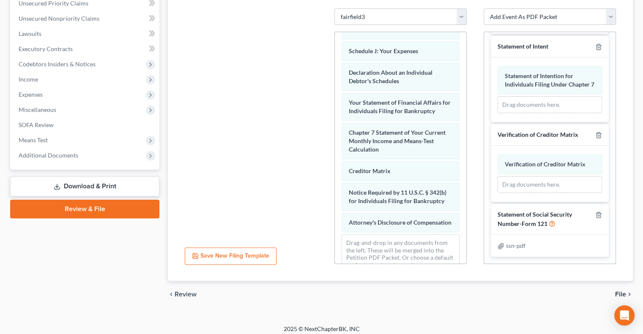
click at [620, 294] on span "File" at bounding box center [620, 294] width 11 height 7
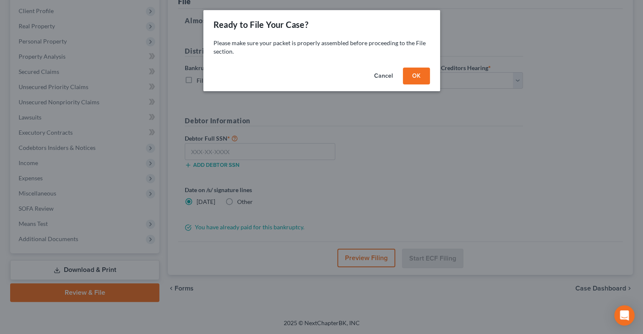
scroll to position [114, 0]
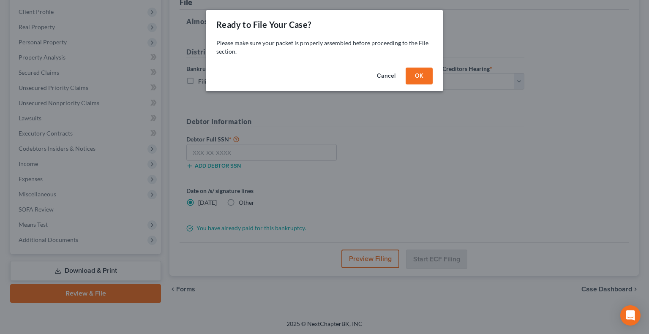
click at [420, 71] on button "OK" at bounding box center [419, 76] width 27 height 17
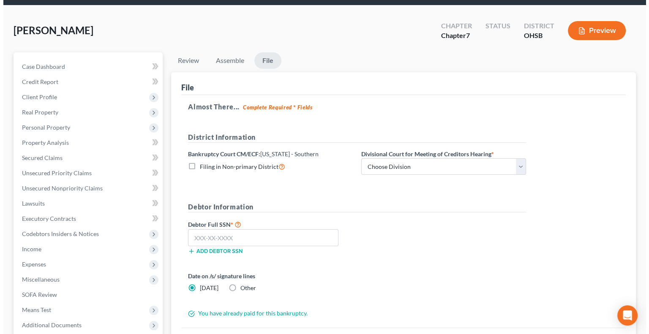
scroll to position [42, 0]
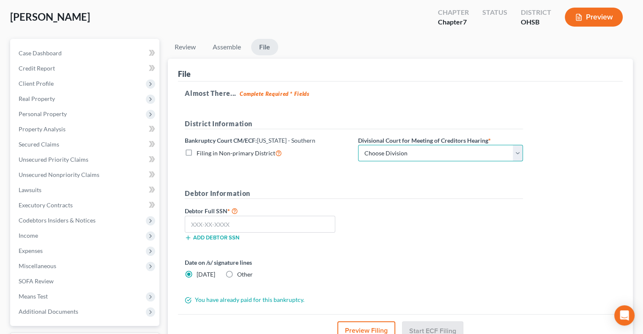
click at [380, 151] on select "Choose Division Cincinnati Columbus Dayton" at bounding box center [440, 153] width 165 height 17
select select "0"
click at [358, 145] on select "Choose Division Cincinnati Columbus Dayton" at bounding box center [440, 153] width 165 height 17
drag, startPoint x: 212, startPoint y: 224, endPoint x: 253, endPoint y: 210, distance: 43.6
click at [214, 224] on input "text" at bounding box center [260, 224] width 150 height 17
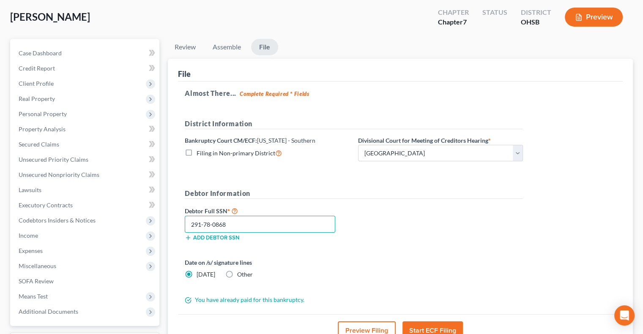
type input "291-78-0868"
click at [431, 322] on button "Start ECF Filing" at bounding box center [432, 330] width 60 height 19
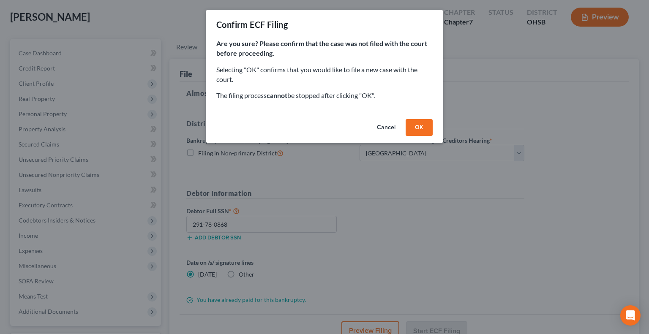
click at [419, 122] on button "OK" at bounding box center [419, 127] width 27 height 17
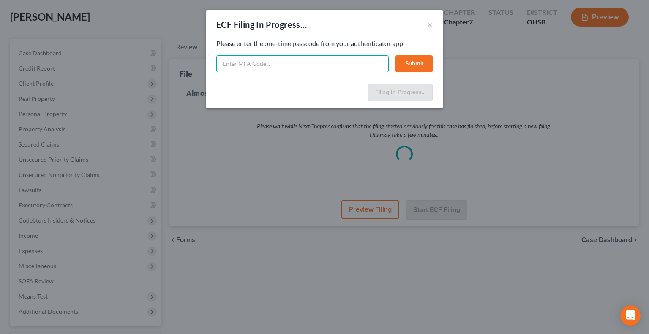
click at [283, 66] on input "text" at bounding box center [302, 63] width 172 height 17
type input "385325"
click at [408, 61] on button "Submit" at bounding box center [413, 63] width 37 height 17
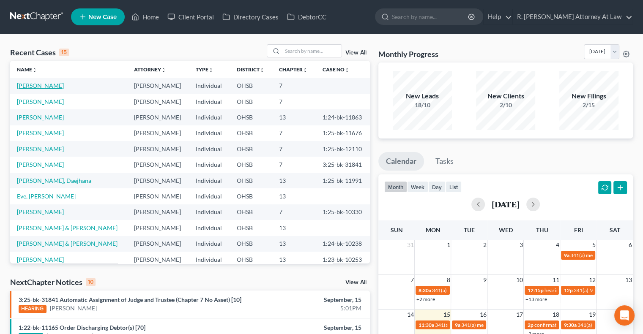
click at [36, 85] on link "[PERSON_NAME]" at bounding box center [40, 85] width 47 height 7
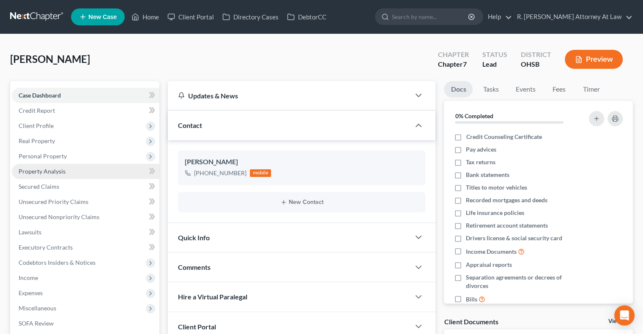
click at [39, 170] on span "Property Analysis" at bounding box center [42, 171] width 47 height 7
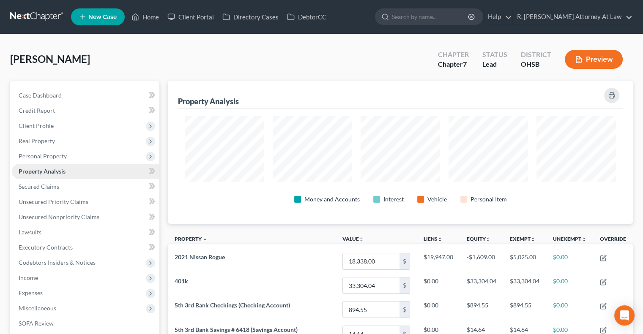
scroll to position [143, 464]
click at [33, 108] on span "Credit Report" at bounding box center [37, 110] width 36 height 7
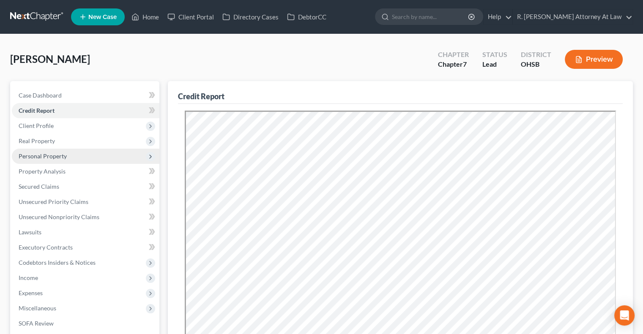
click at [38, 153] on span "Personal Property" at bounding box center [43, 156] width 48 height 7
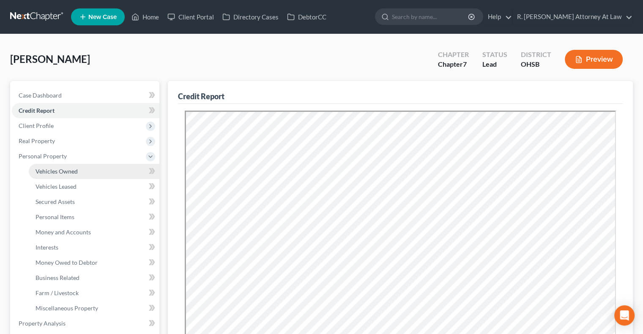
click at [43, 172] on span "Vehicles Owned" at bounding box center [56, 171] width 42 height 7
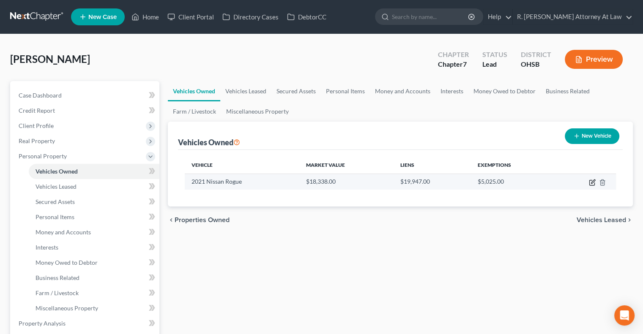
click at [591, 182] on icon "button" at bounding box center [593, 182] width 4 height 4
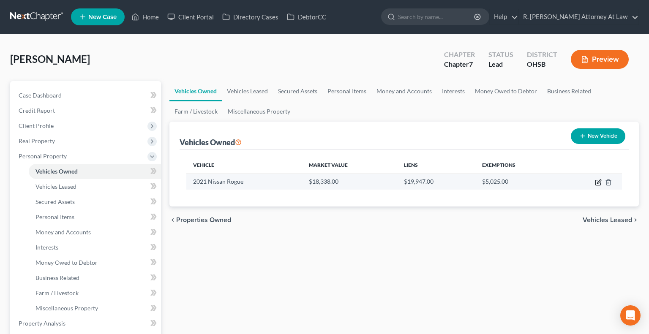
select select "0"
select select "5"
select select "2"
select select "0"
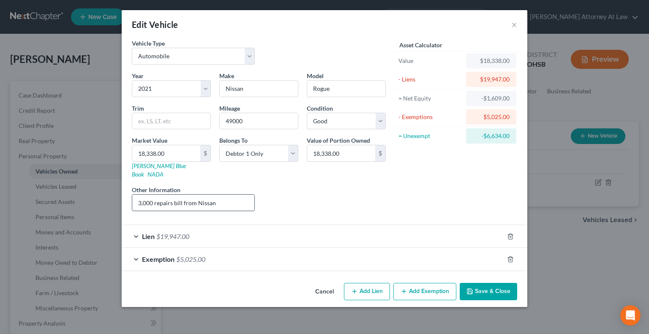
click at [172, 195] on input "3,000 repairs bill from Nissan" at bounding box center [193, 203] width 122 height 16
type input "vehicle needs repairs est at 3k"
click at [485, 283] on button "Save & Close" at bounding box center [488, 292] width 57 height 18
